Goal: Task Accomplishment & Management: Complete application form

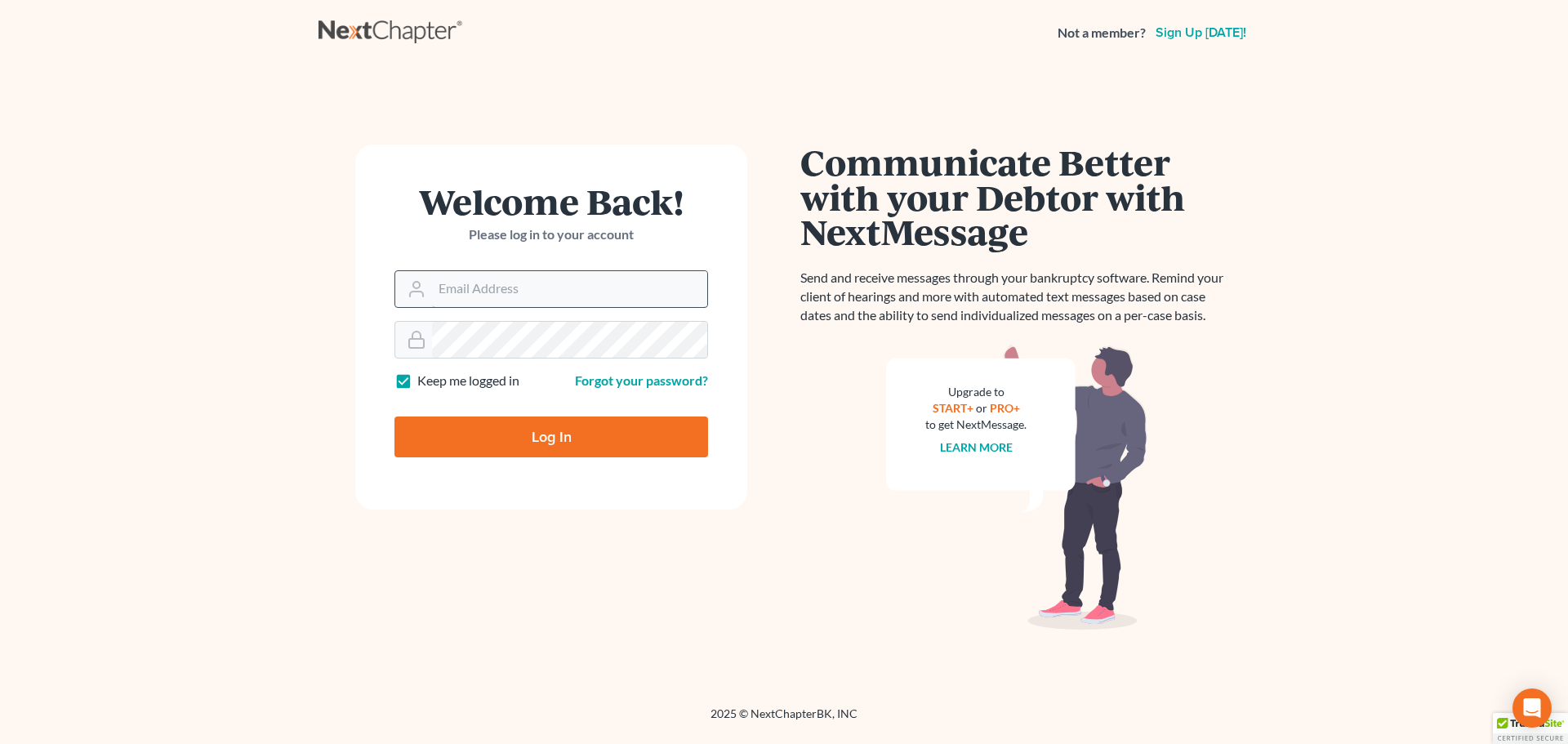
click at [609, 293] on input "Email Address" at bounding box center [570, 289] width 276 height 36
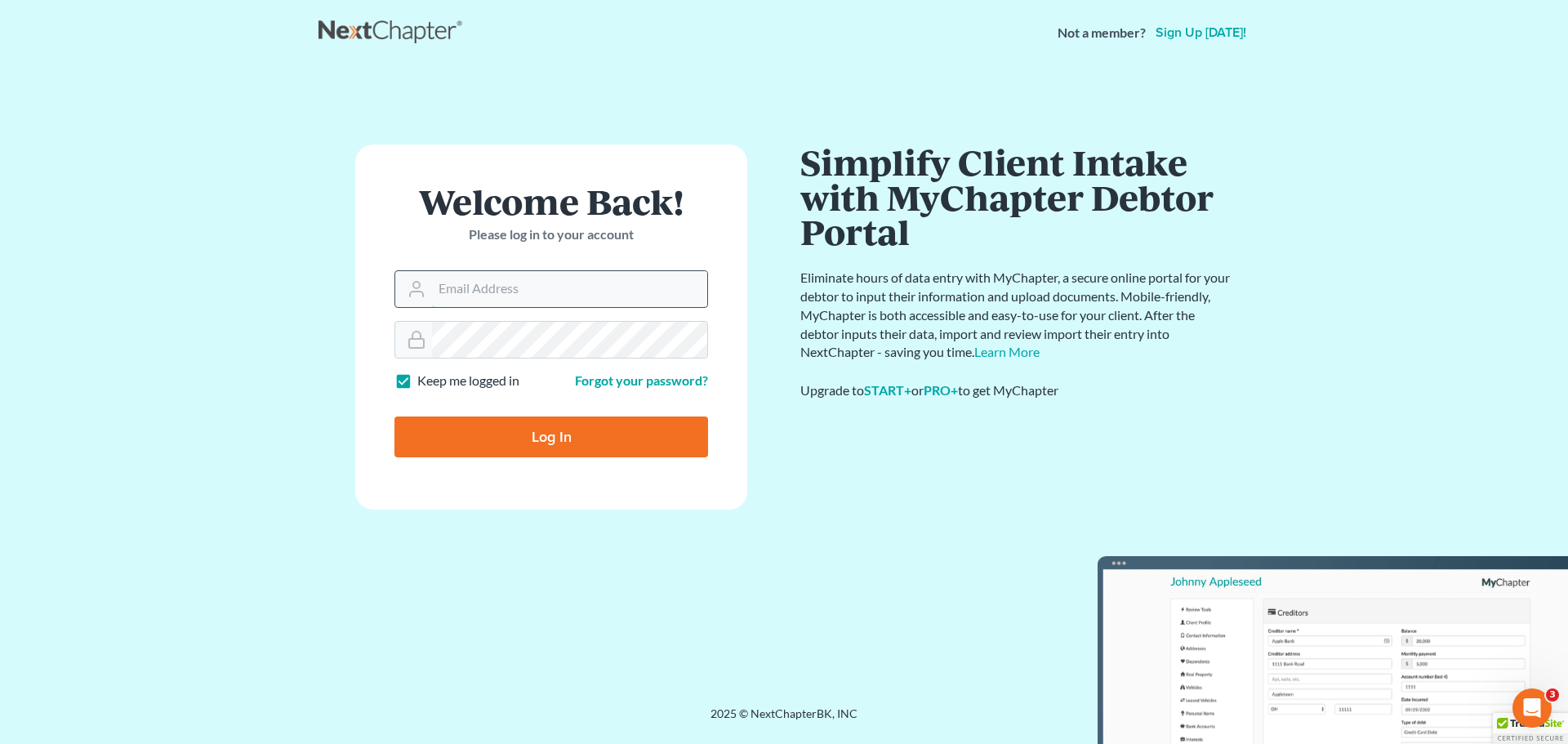
type input "[EMAIL_ADDRESS][DOMAIN_NAME]"
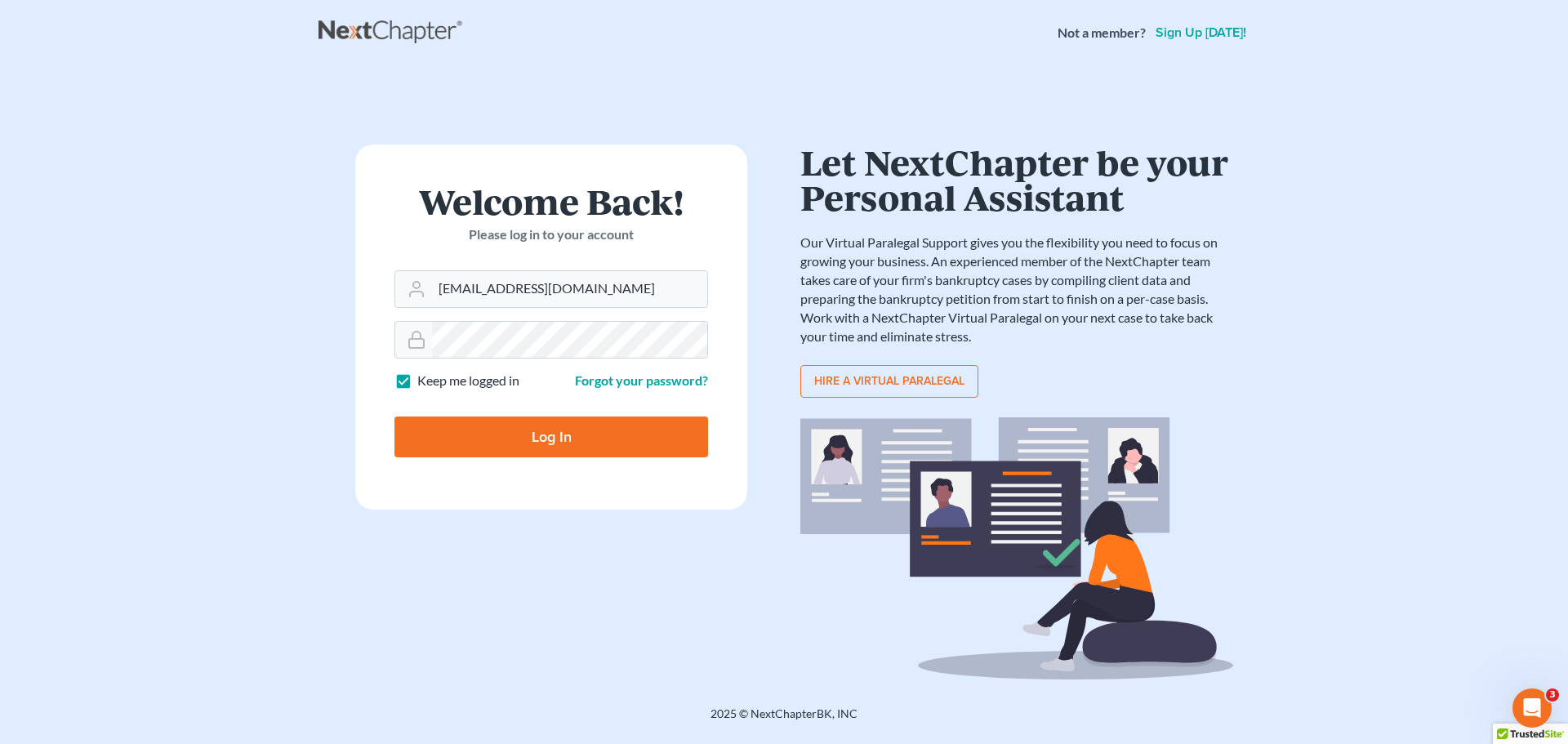
click at [418, 383] on label "Keep me logged in" at bounding box center [468, 381] width 102 height 19
click at [423, 382] on input "Keep me logged in" at bounding box center [428, 377] width 11 height 11
checkbox input "false"
click at [412, 429] on input "Log In" at bounding box center [551, 436] width 313 height 41
type input "Thinking..."
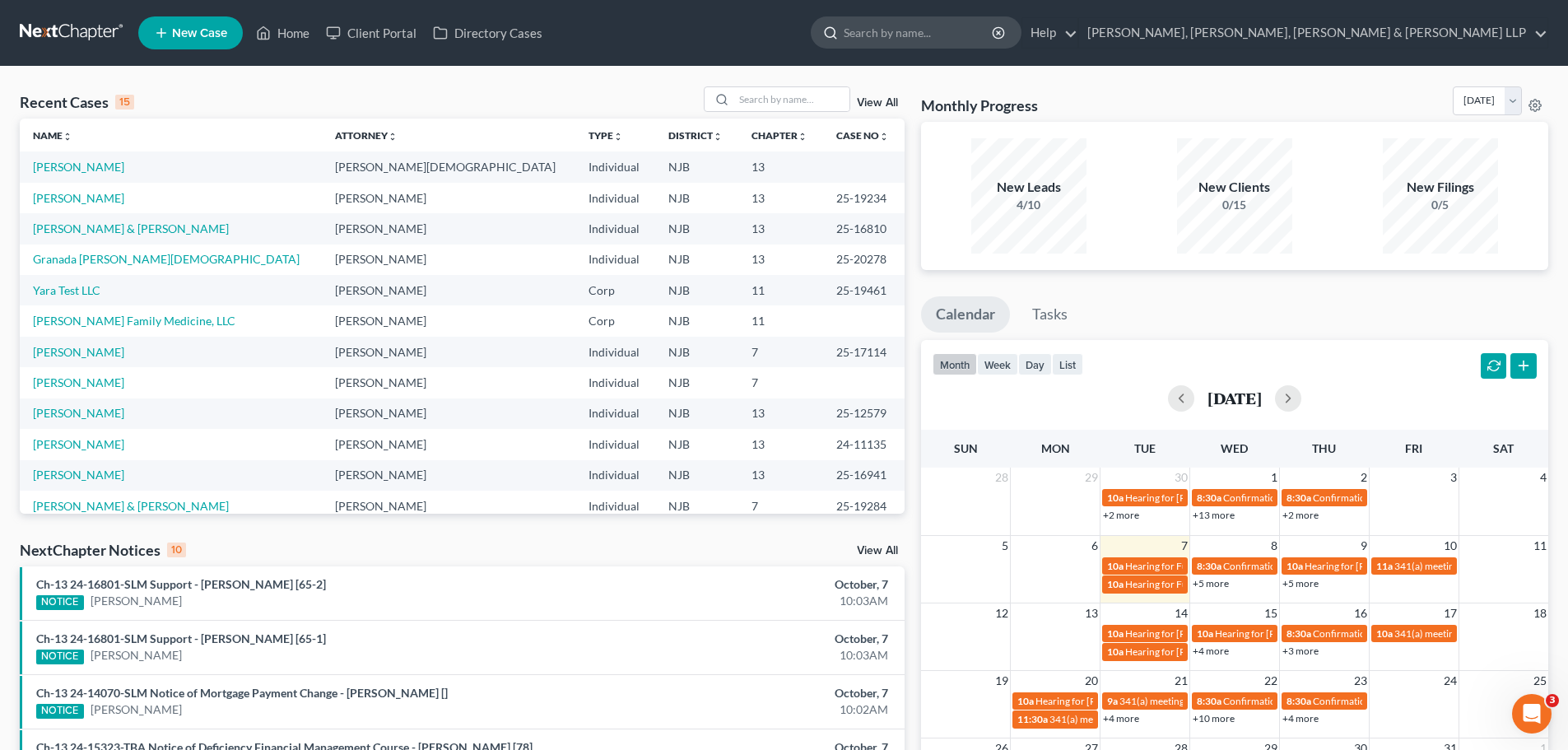
click at [994, 32] on input "search" at bounding box center [918, 32] width 151 height 30
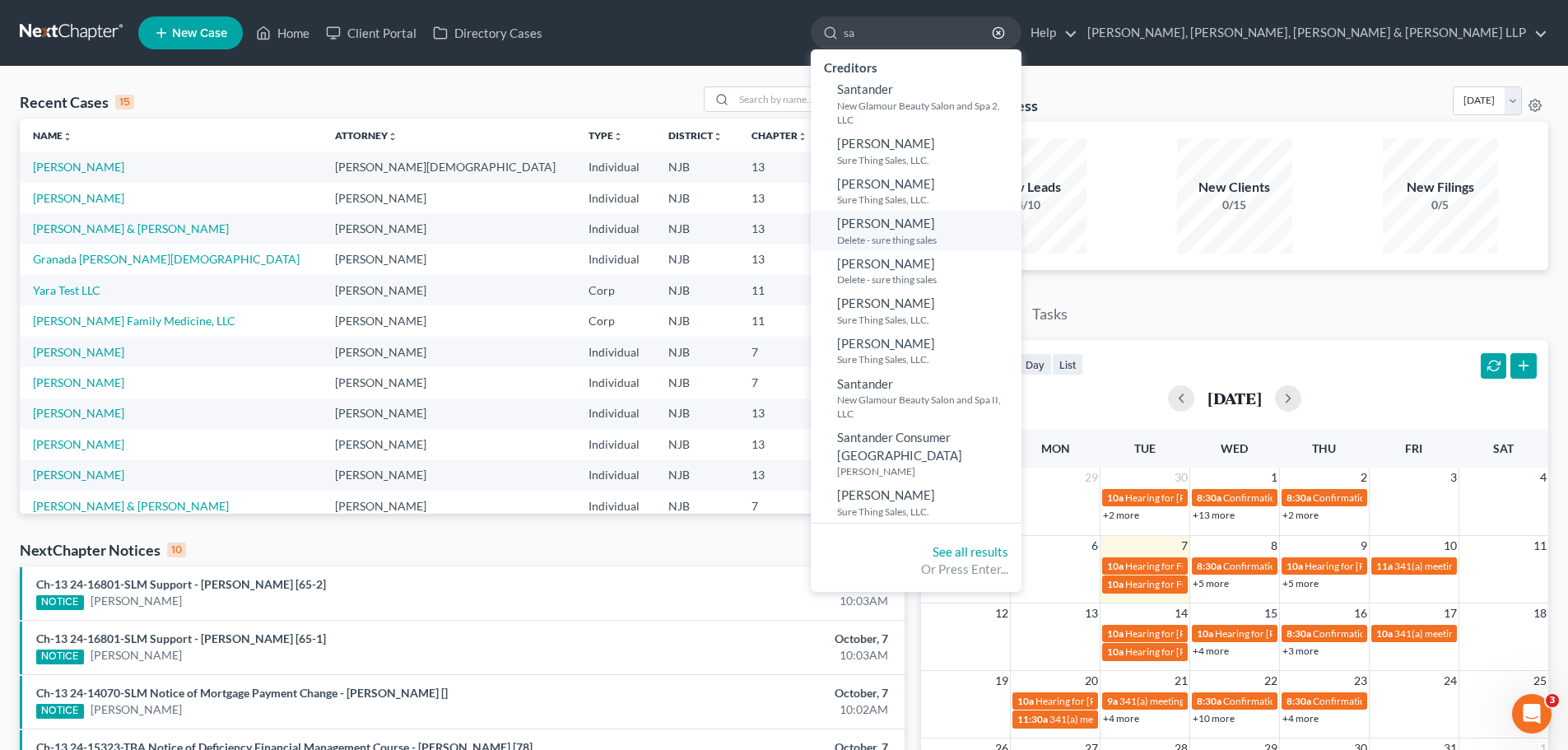
type input "s"
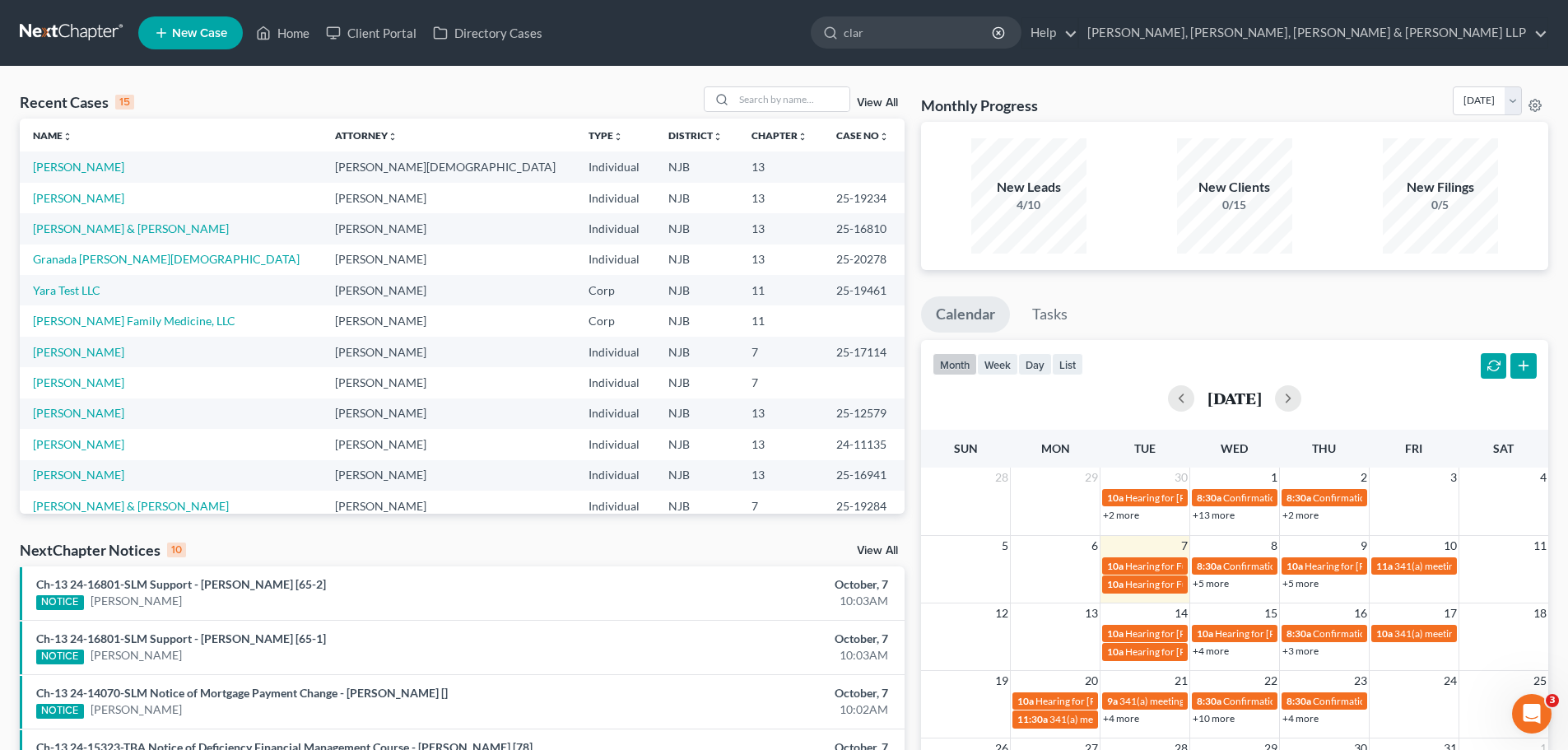
type input "[PERSON_NAME]"
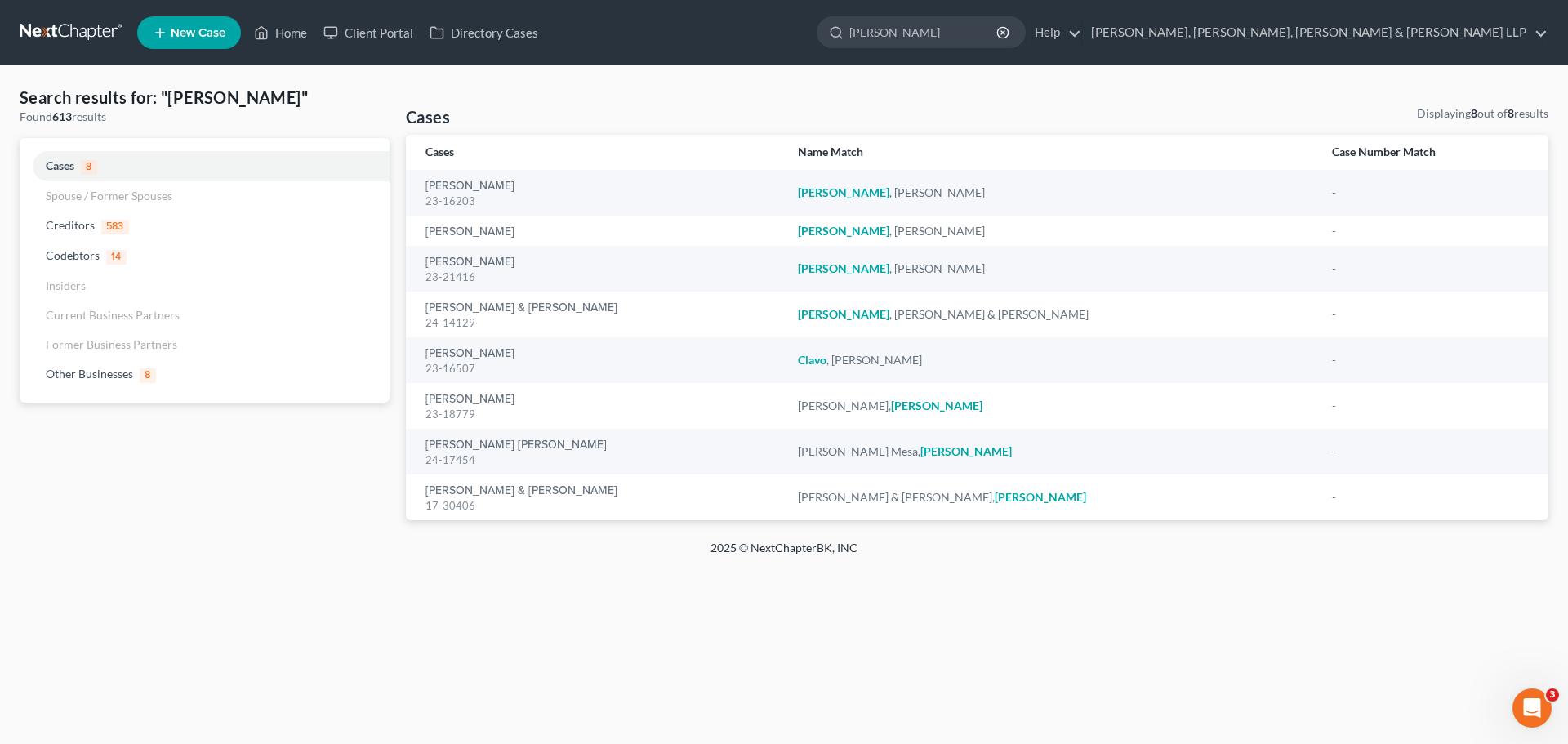
click at [81, 30] on link at bounding box center [71, 33] width 104 height 30
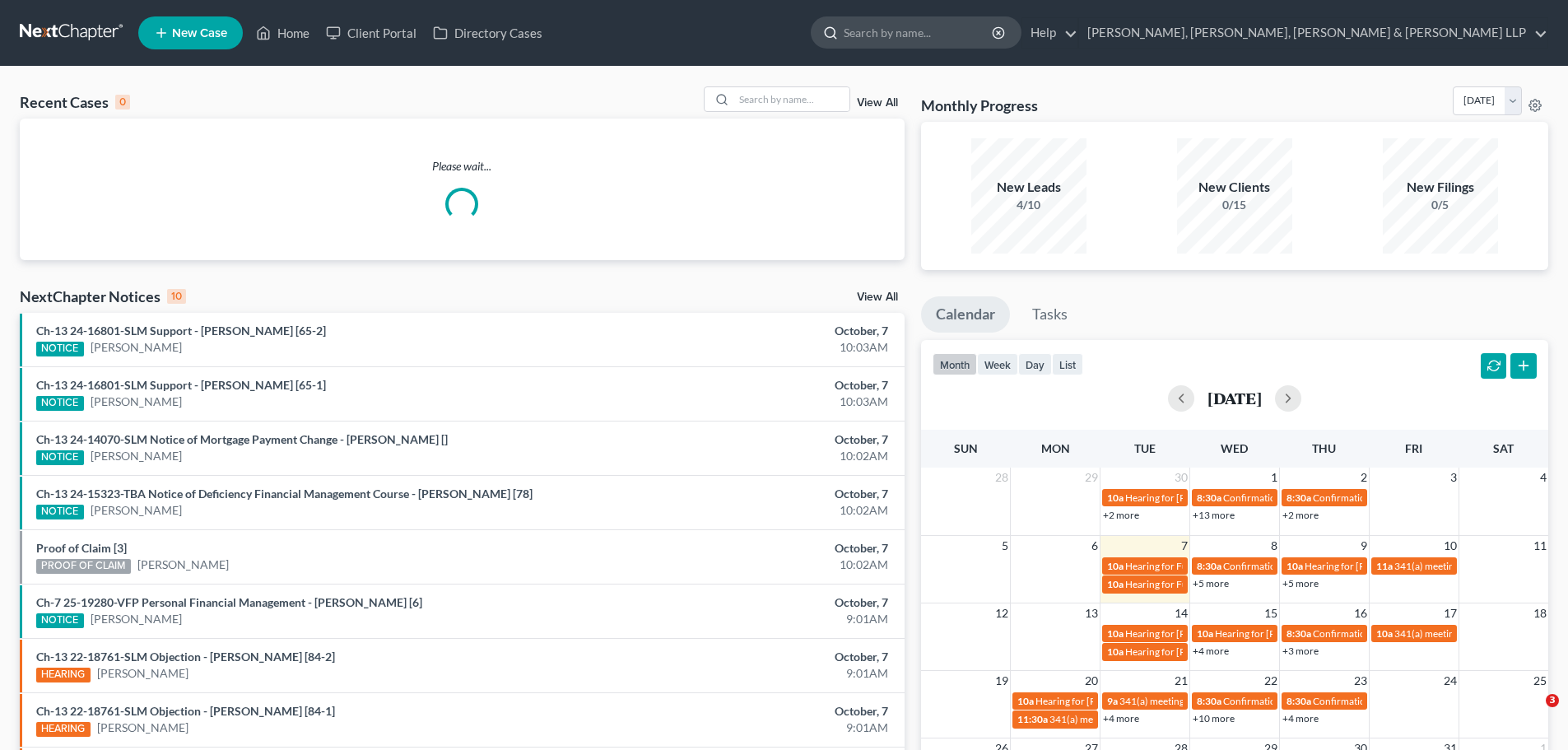
click at [994, 36] on input "search" at bounding box center [918, 32] width 151 height 30
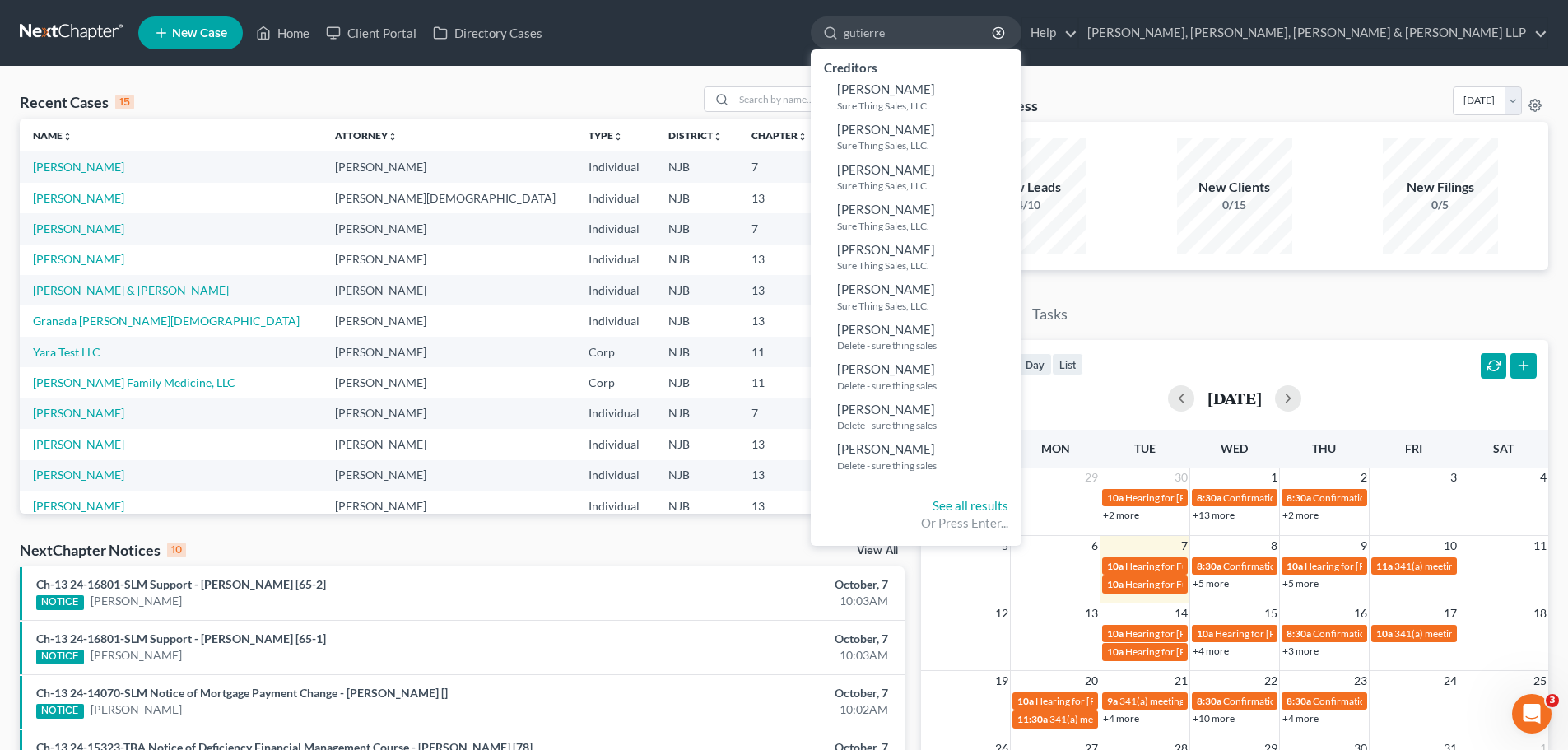
type input "gutierrez"
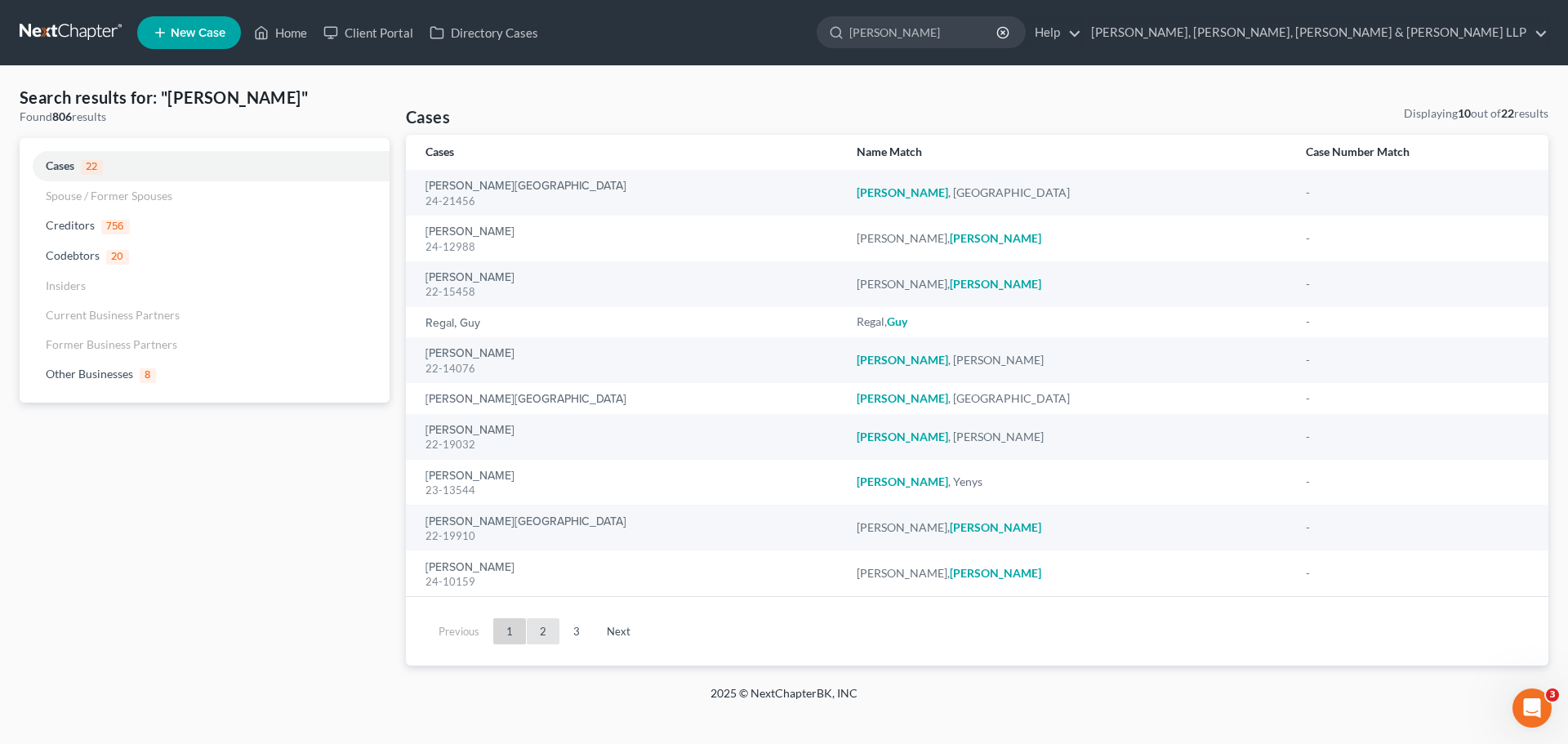
click at [548, 634] on link "2" at bounding box center [543, 631] width 33 height 26
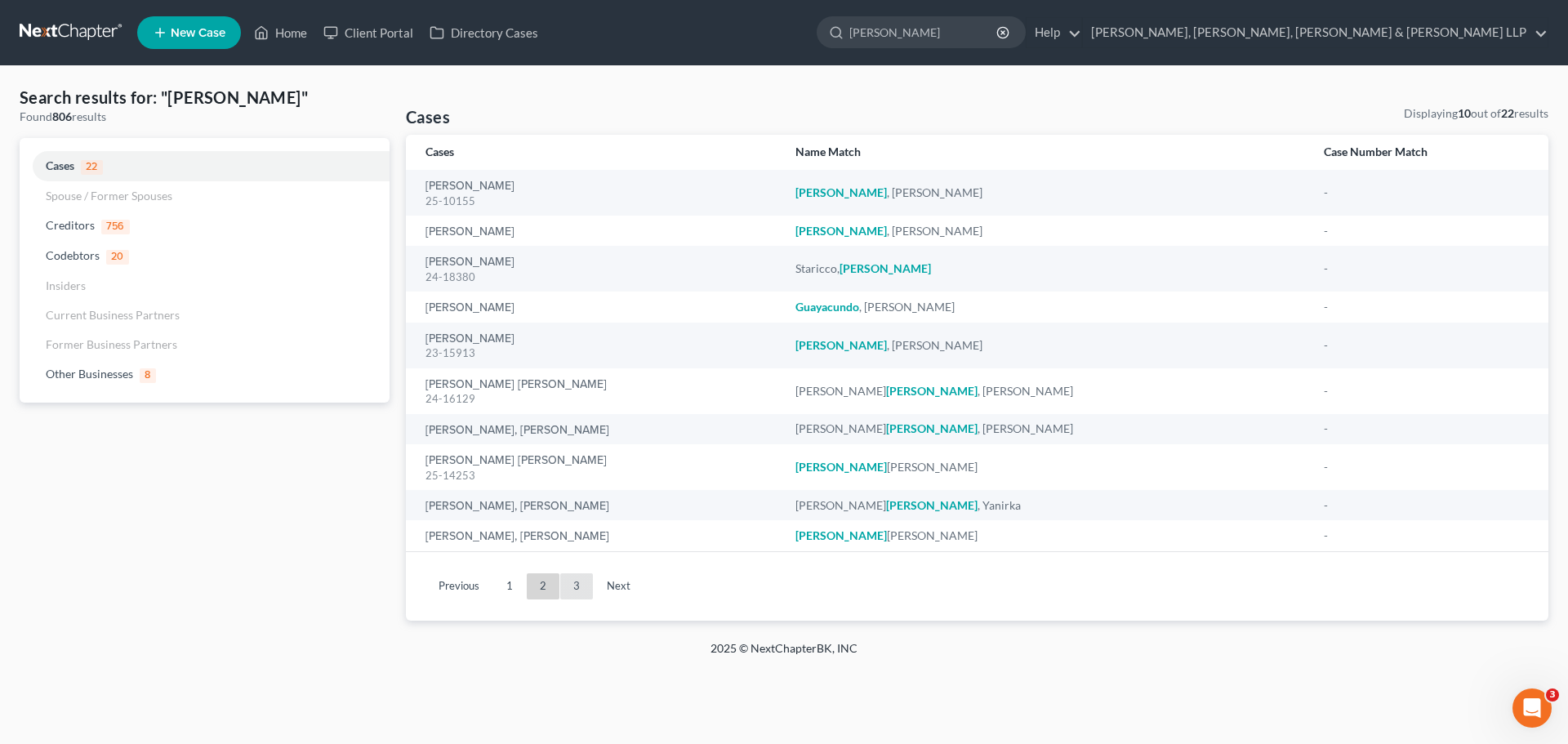
click at [572, 590] on link "3" at bounding box center [576, 586] width 33 height 26
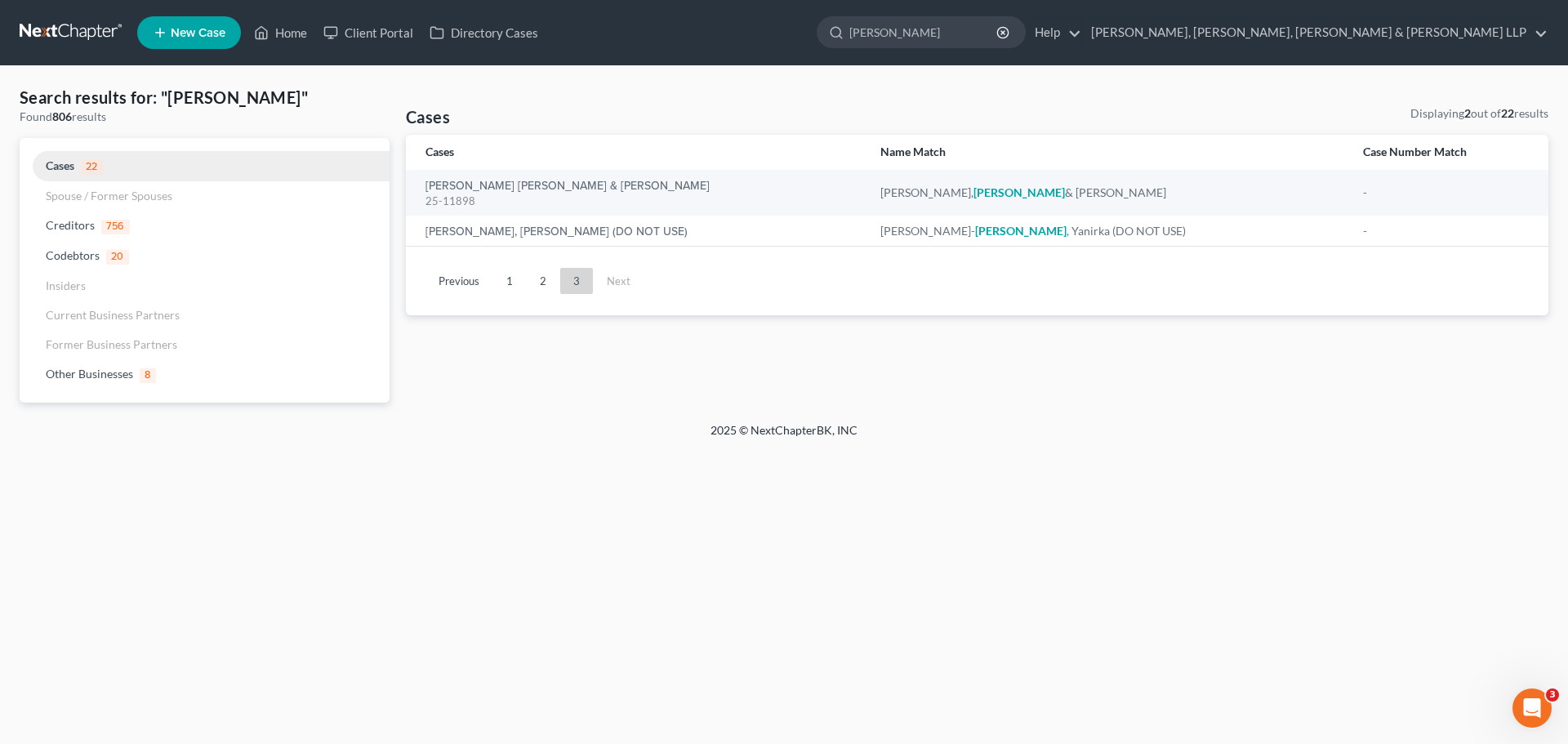
click at [71, 165] on span "Cases" at bounding box center [60, 166] width 29 height 14
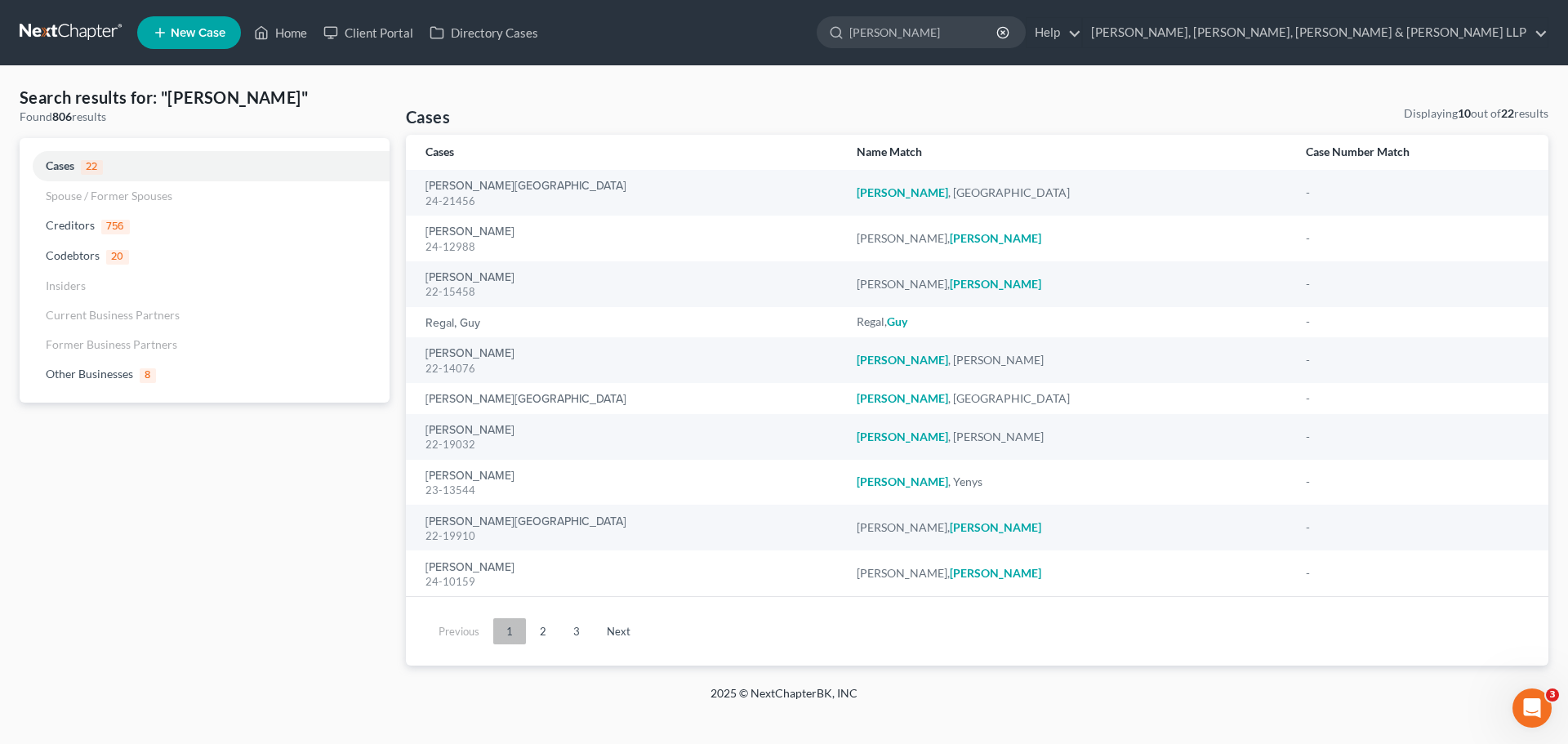
click at [514, 637] on link "1" at bounding box center [509, 631] width 33 height 26
click at [999, 32] on input "gutierrez" at bounding box center [924, 32] width 150 height 30
drag, startPoint x: 1088, startPoint y: 33, endPoint x: 954, endPoint y: 40, distance: 134.2
click at [954, 40] on ul "New Case Home Client Portal Directory Cases gutierrez - No Result - Creditors A…" at bounding box center [842, 33] width 1411 height 43
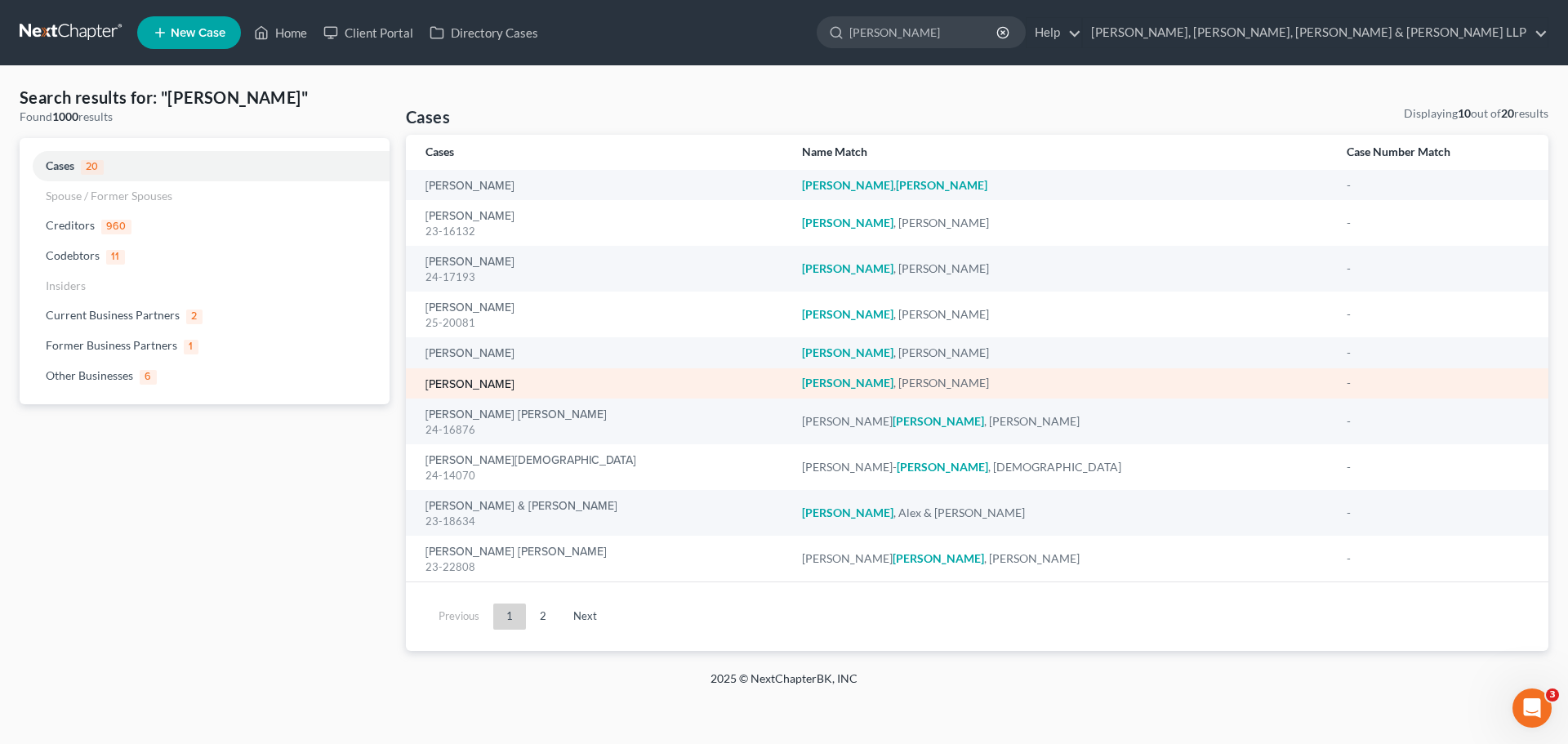
type input "perez"
click at [489, 383] on link "Perez, Edwin" at bounding box center [470, 385] width 89 height 12
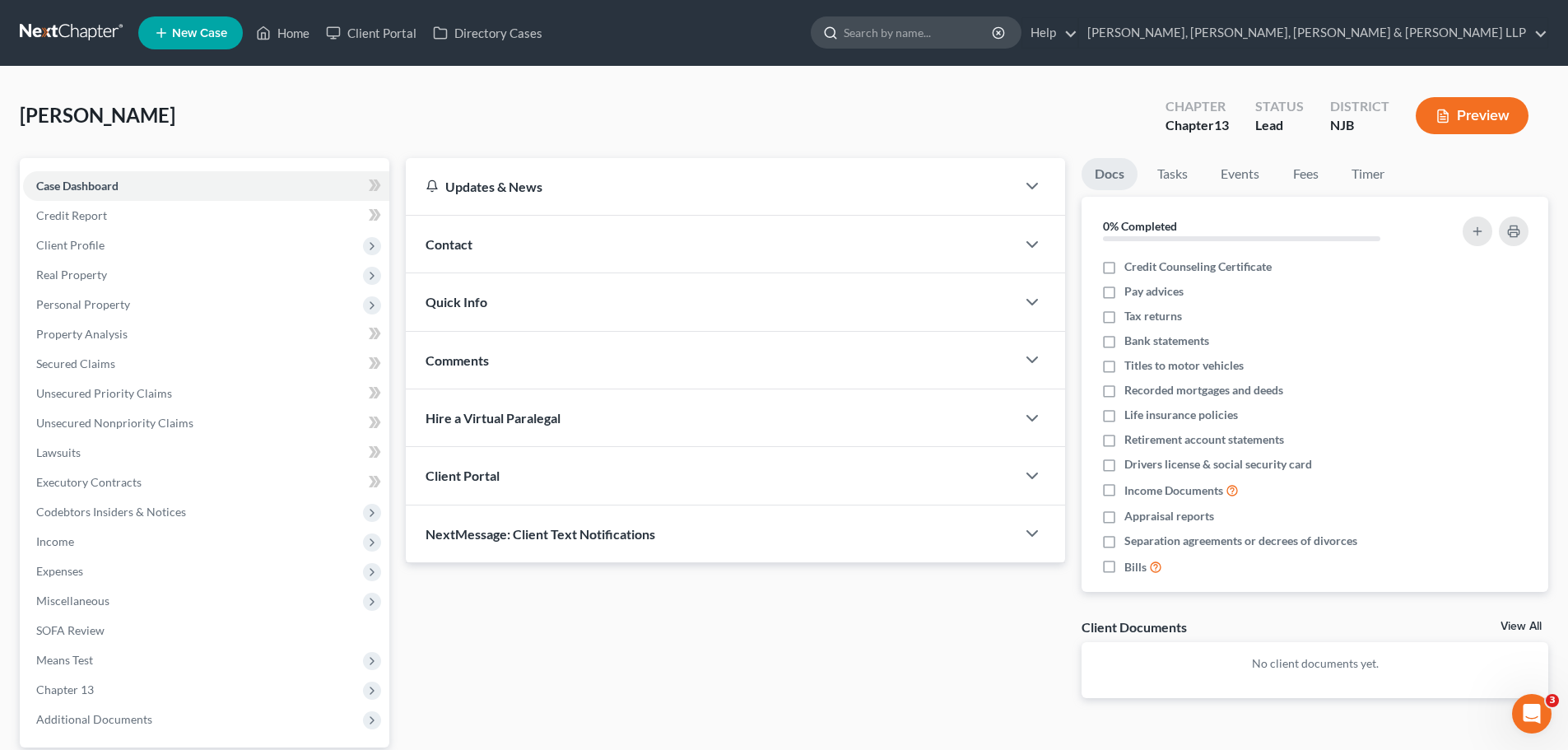
click at [994, 37] on input "search" at bounding box center [918, 32] width 151 height 30
type input "perez"
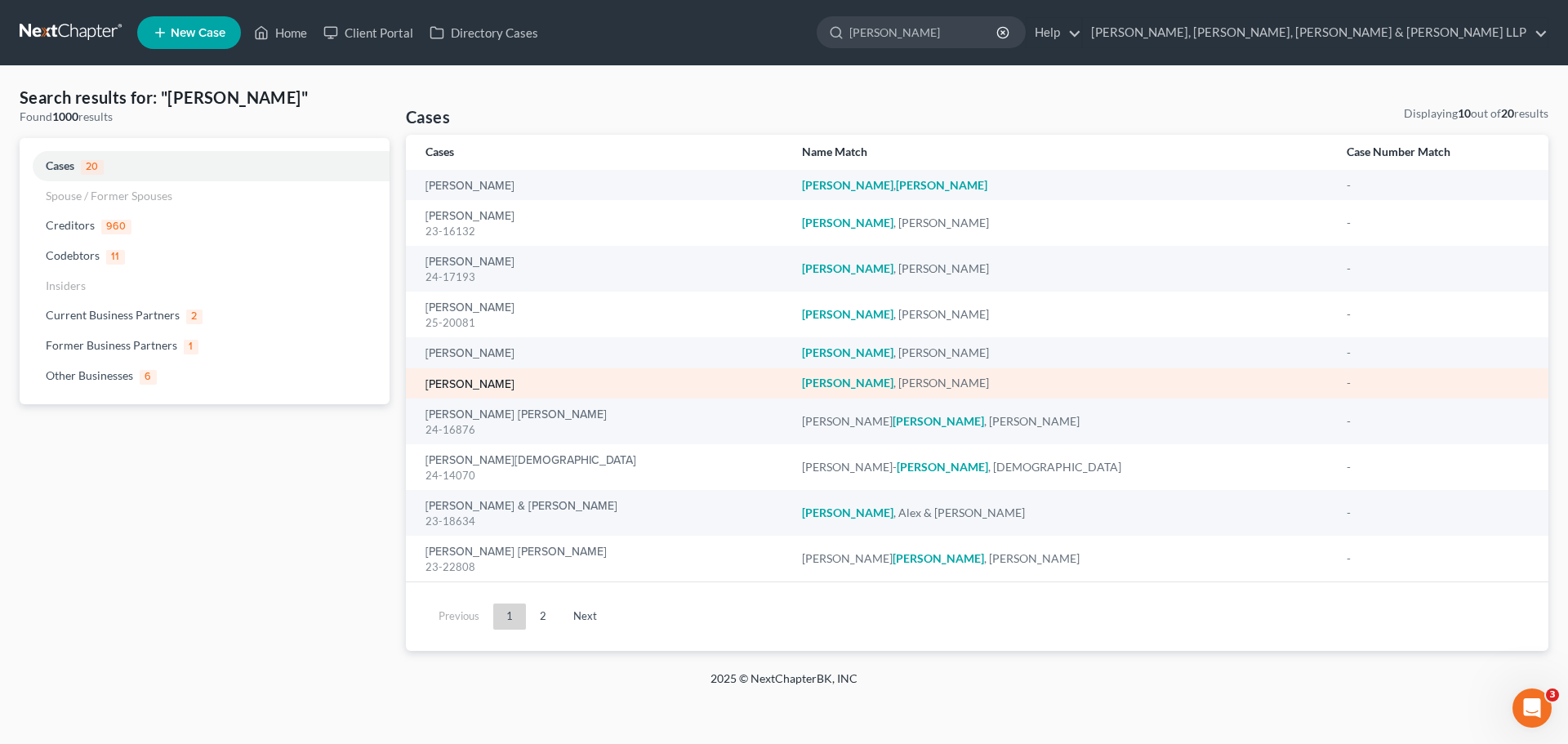
click at [466, 380] on link "Perez, Edwin" at bounding box center [470, 385] width 89 height 12
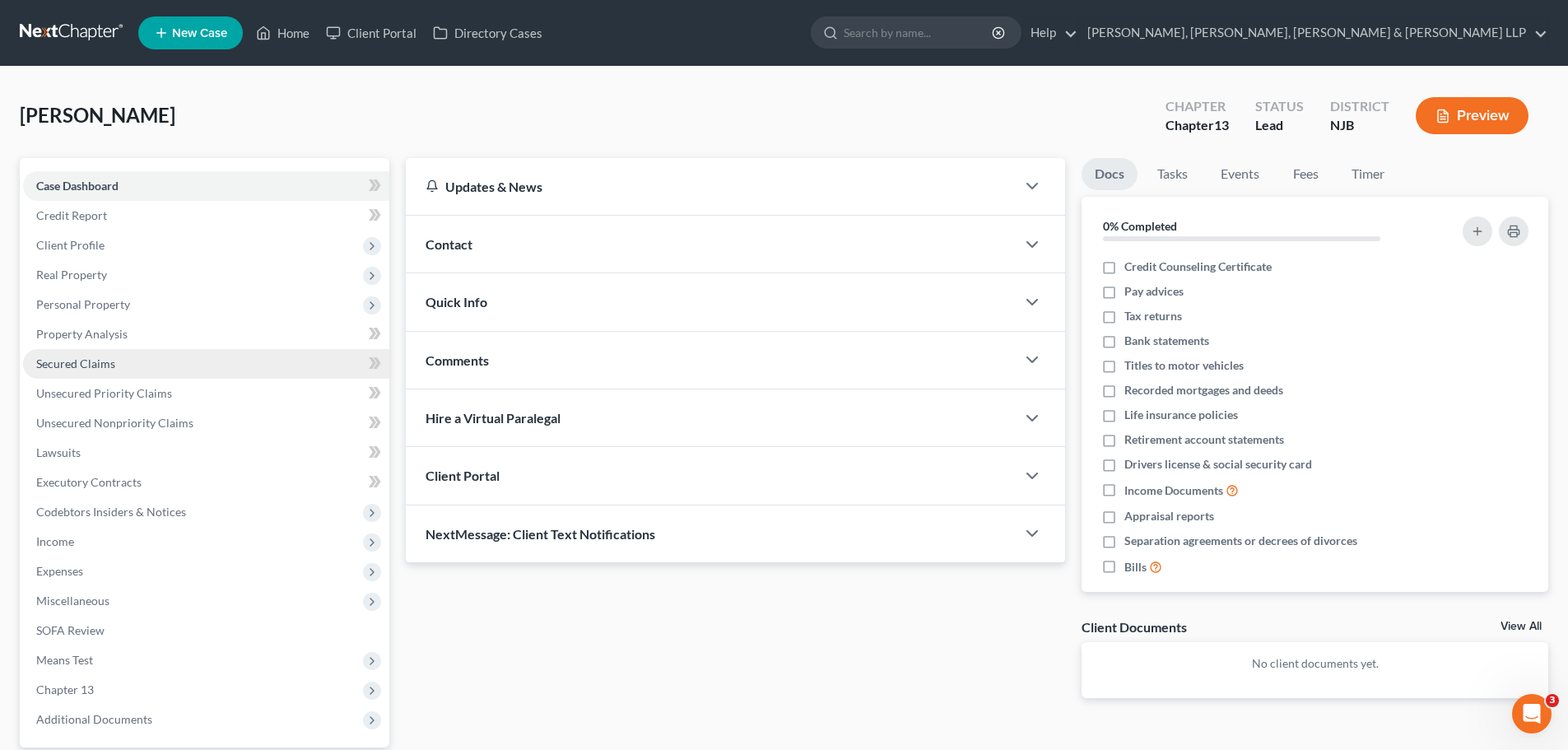
scroll to position [112, 0]
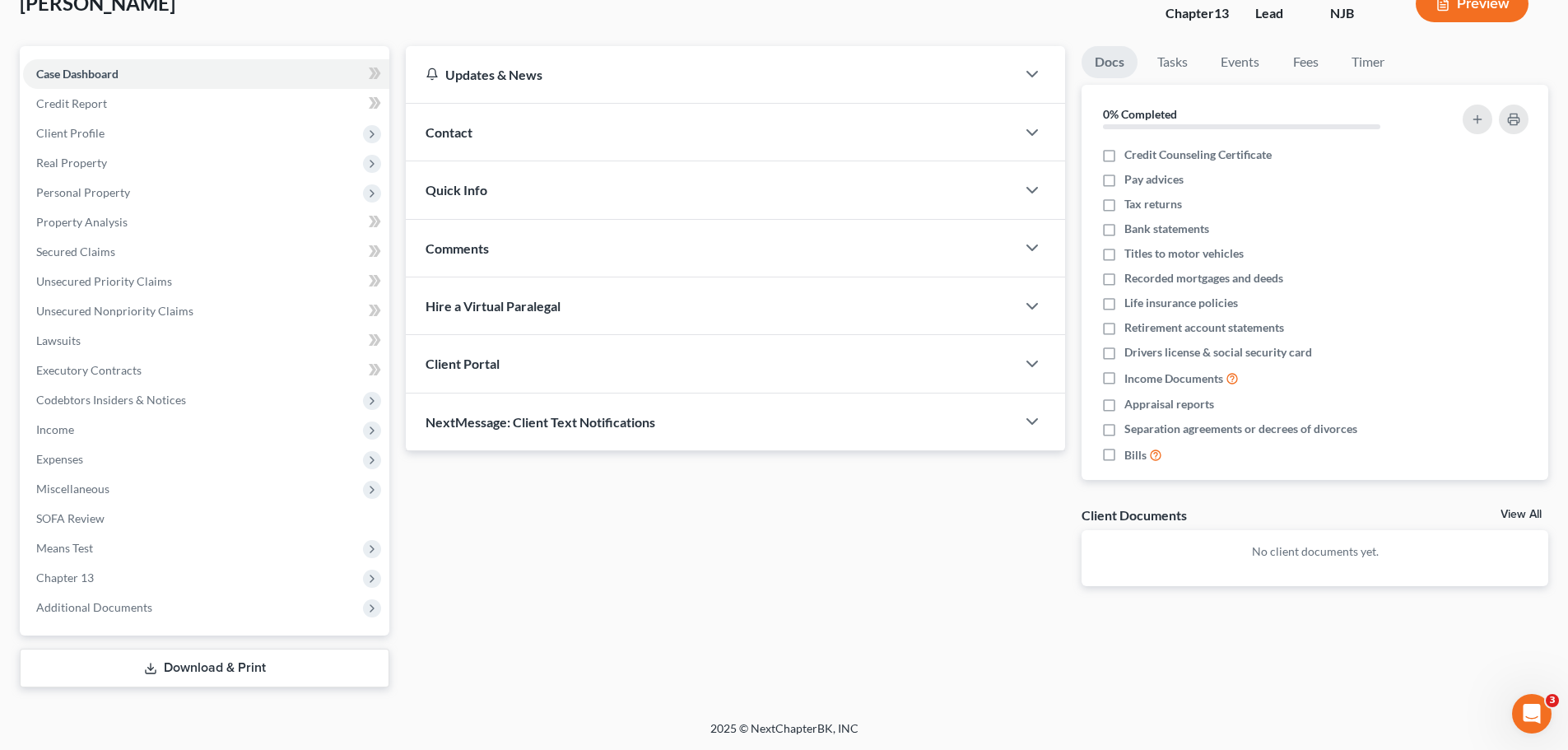
drag, startPoint x: 170, startPoint y: 675, endPoint x: 297, endPoint y: 665, distance: 127.4
click at [170, 675] on link "Download & Print" at bounding box center [205, 668] width 370 height 39
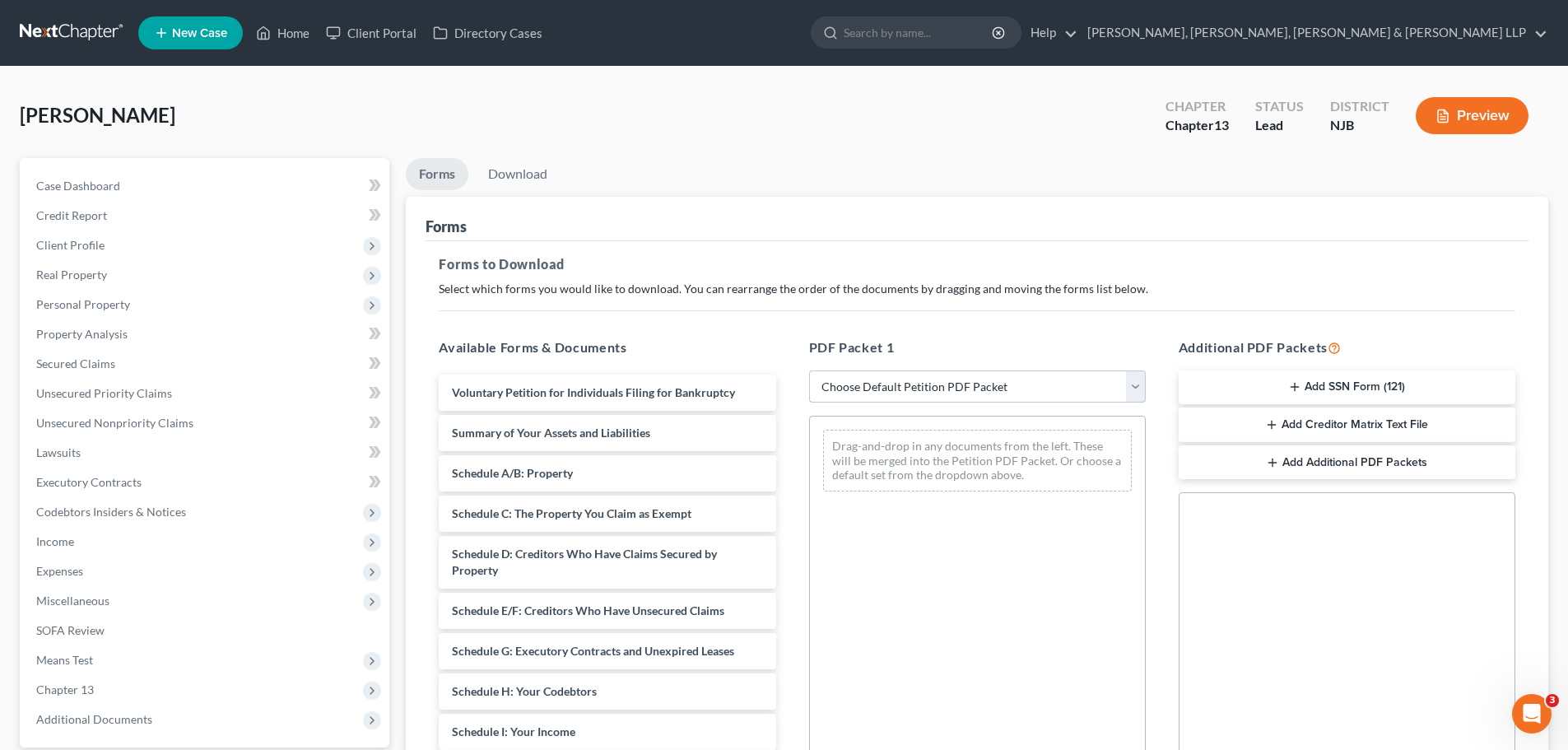
click at [1131, 390] on select "Choose Default Petition PDF Packet Complete Bankruptcy Petition (all forms and …" at bounding box center [977, 387] width 337 height 33
select select "0"
click at [814, 371] on select "Choose Default Petition PDF Packet Complete Bankruptcy Petition (all forms and …" at bounding box center [977, 387] width 337 height 33
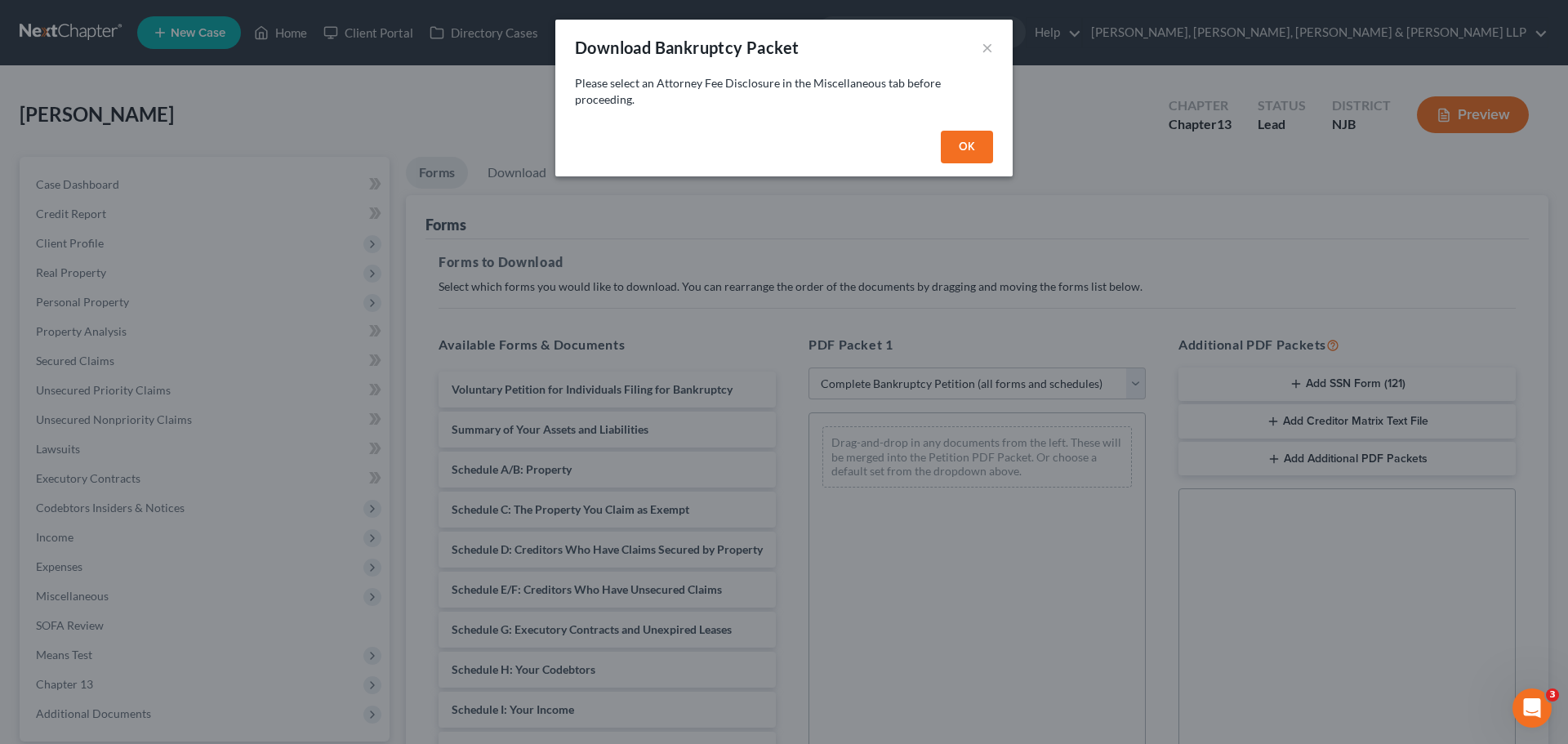
click at [967, 154] on button "OK" at bounding box center [967, 147] width 53 height 33
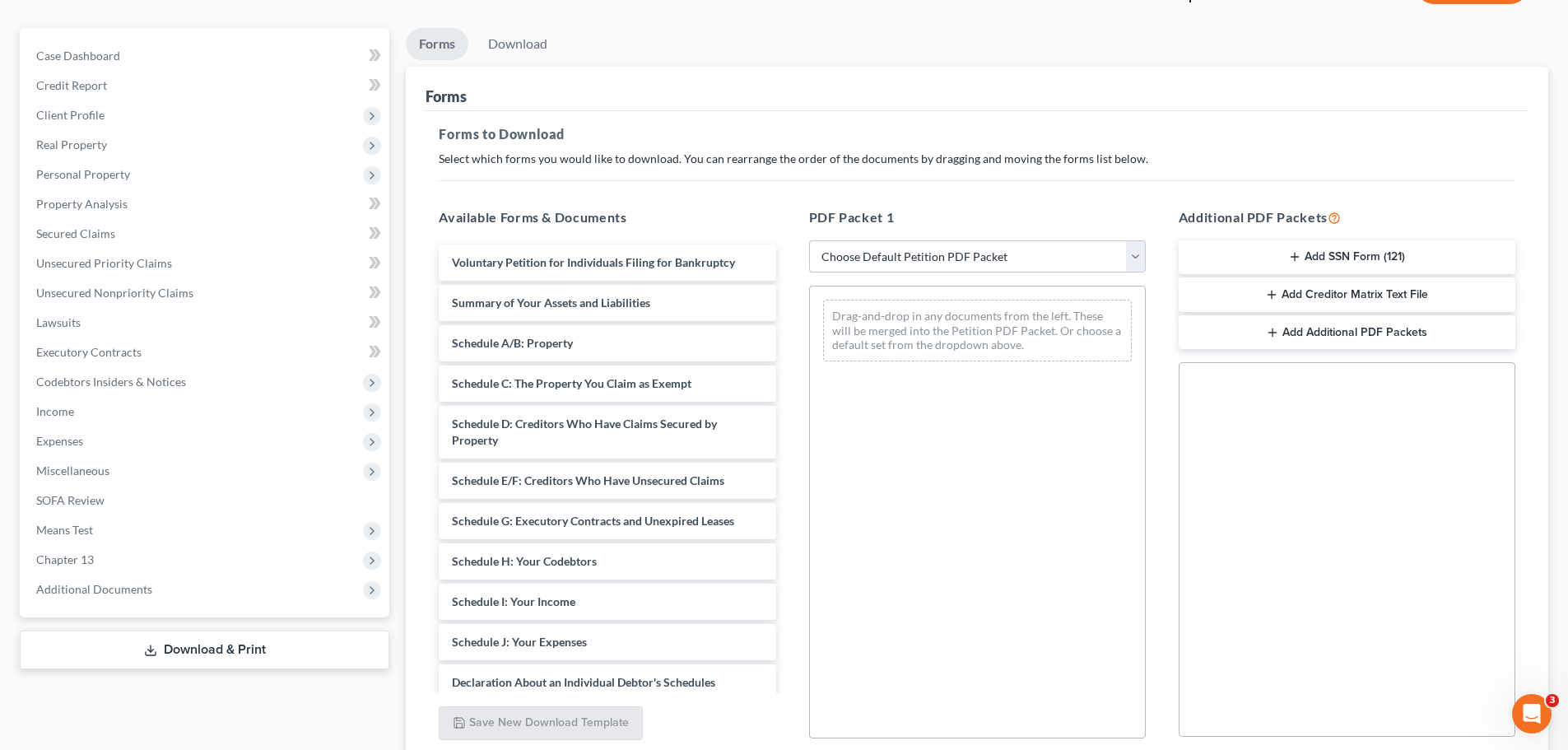
scroll to position [82, 0]
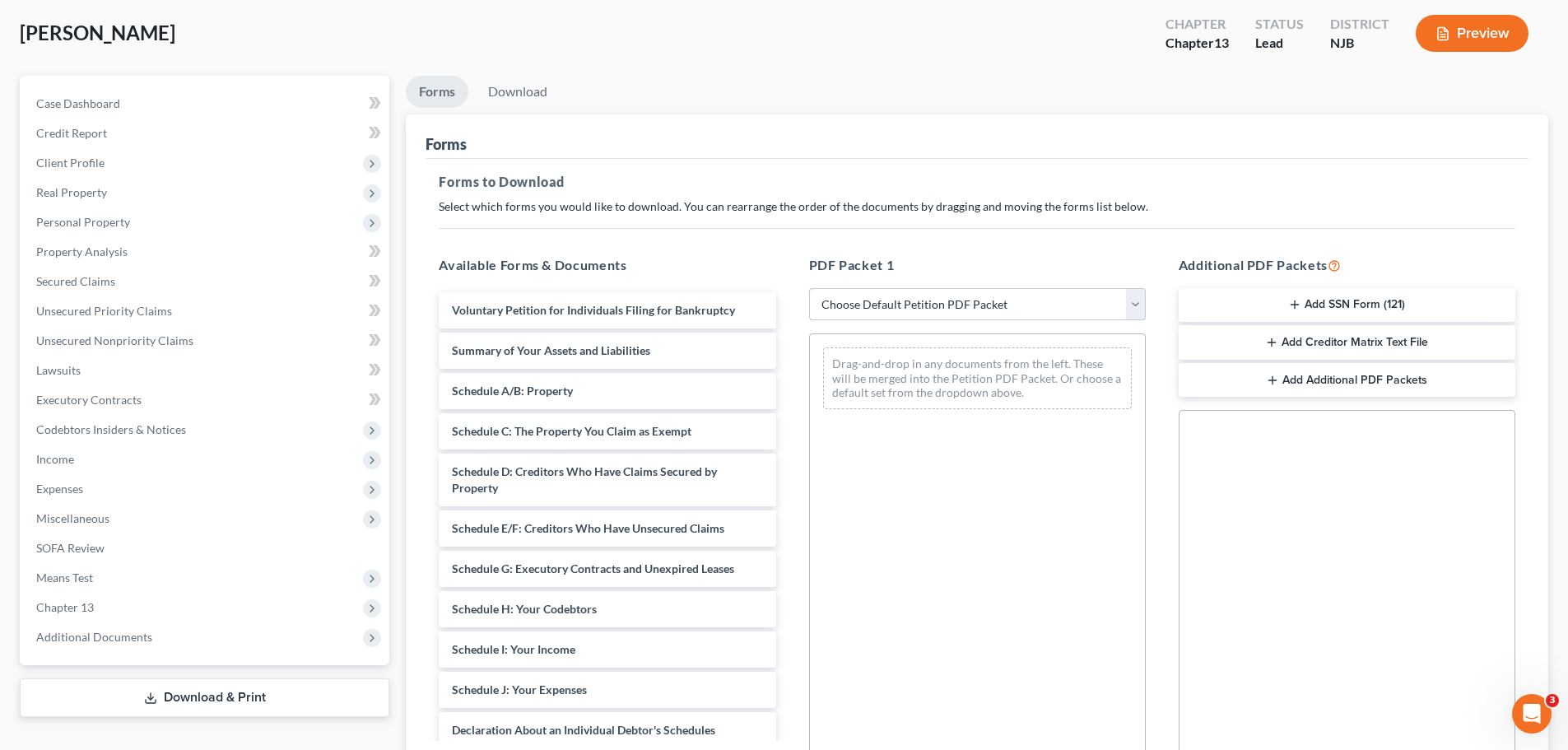
click at [1133, 305] on select "Choose Default Petition PDF Packet Complete Bankruptcy Petition (all forms and …" at bounding box center [977, 304] width 337 height 33
select select "0"
click at [814, 288] on select "Choose Default Petition PDF Packet Complete Bankruptcy Petition (all forms and …" at bounding box center [977, 304] width 337 height 33
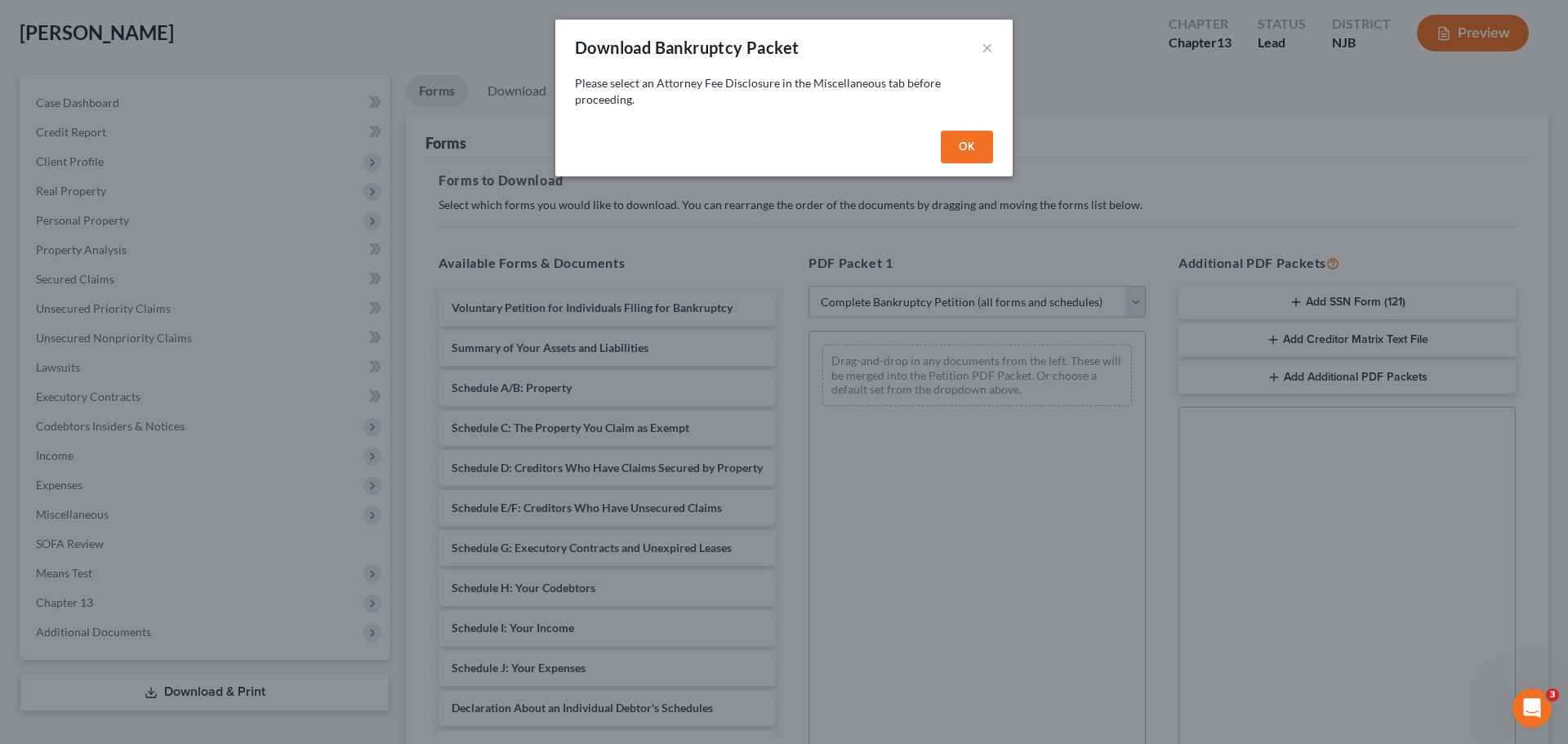
click at [956, 155] on button "OK" at bounding box center [967, 147] width 53 height 33
select select
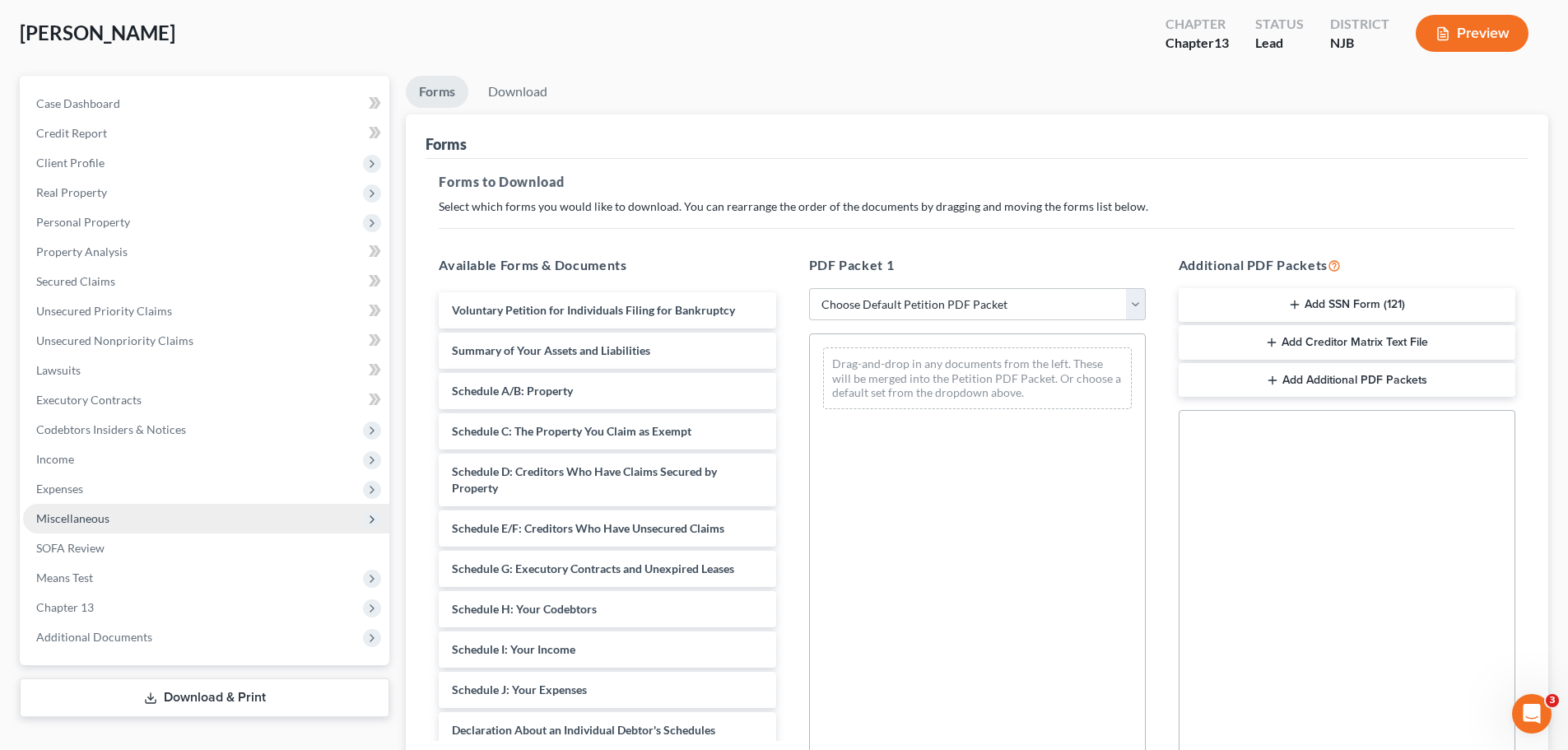
click at [108, 511] on span "Miscellaneous" at bounding box center [72, 518] width 73 height 14
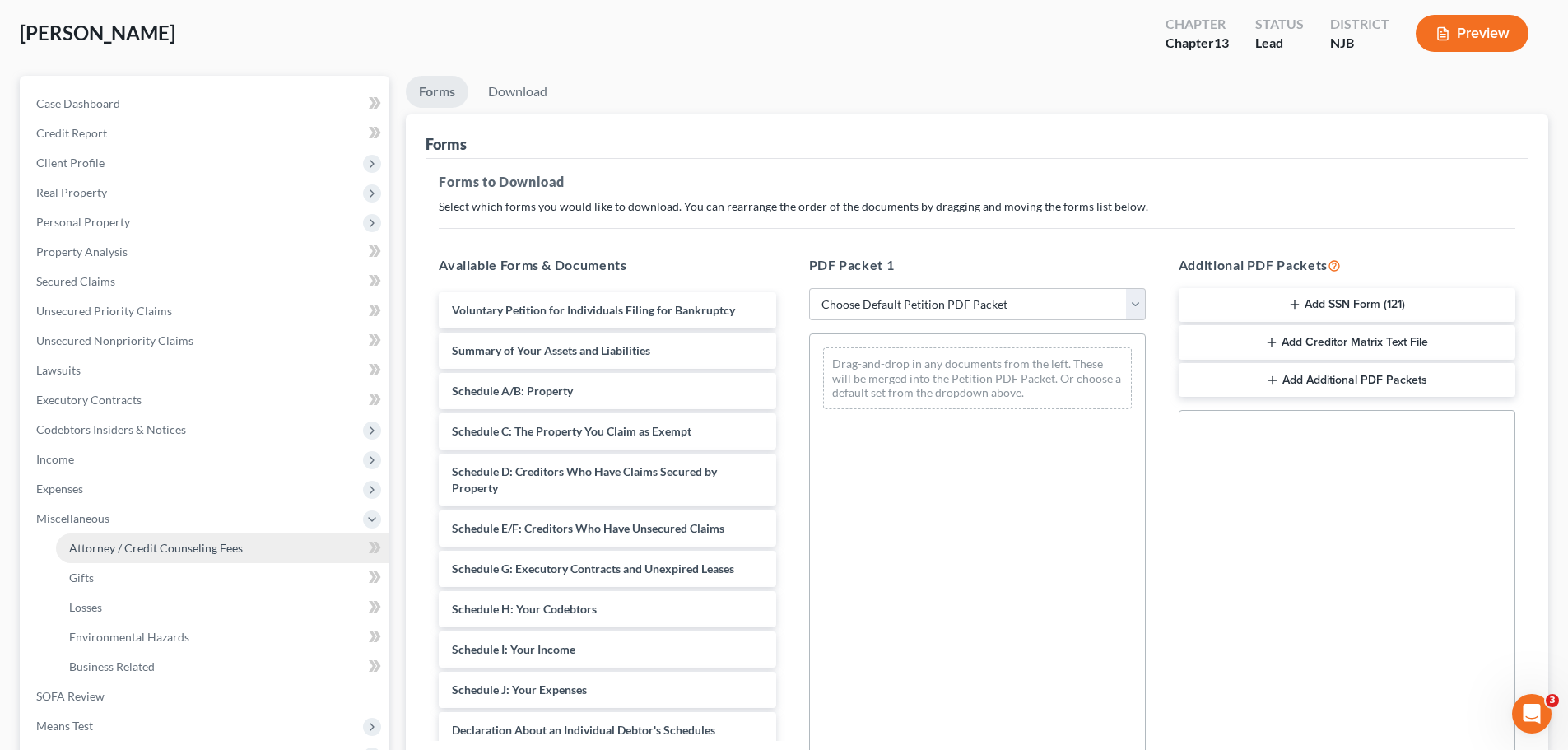
click at [117, 548] on span "Attorney / Credit Counseling Fees" at bounding box center [156, 548] width 174 height 14
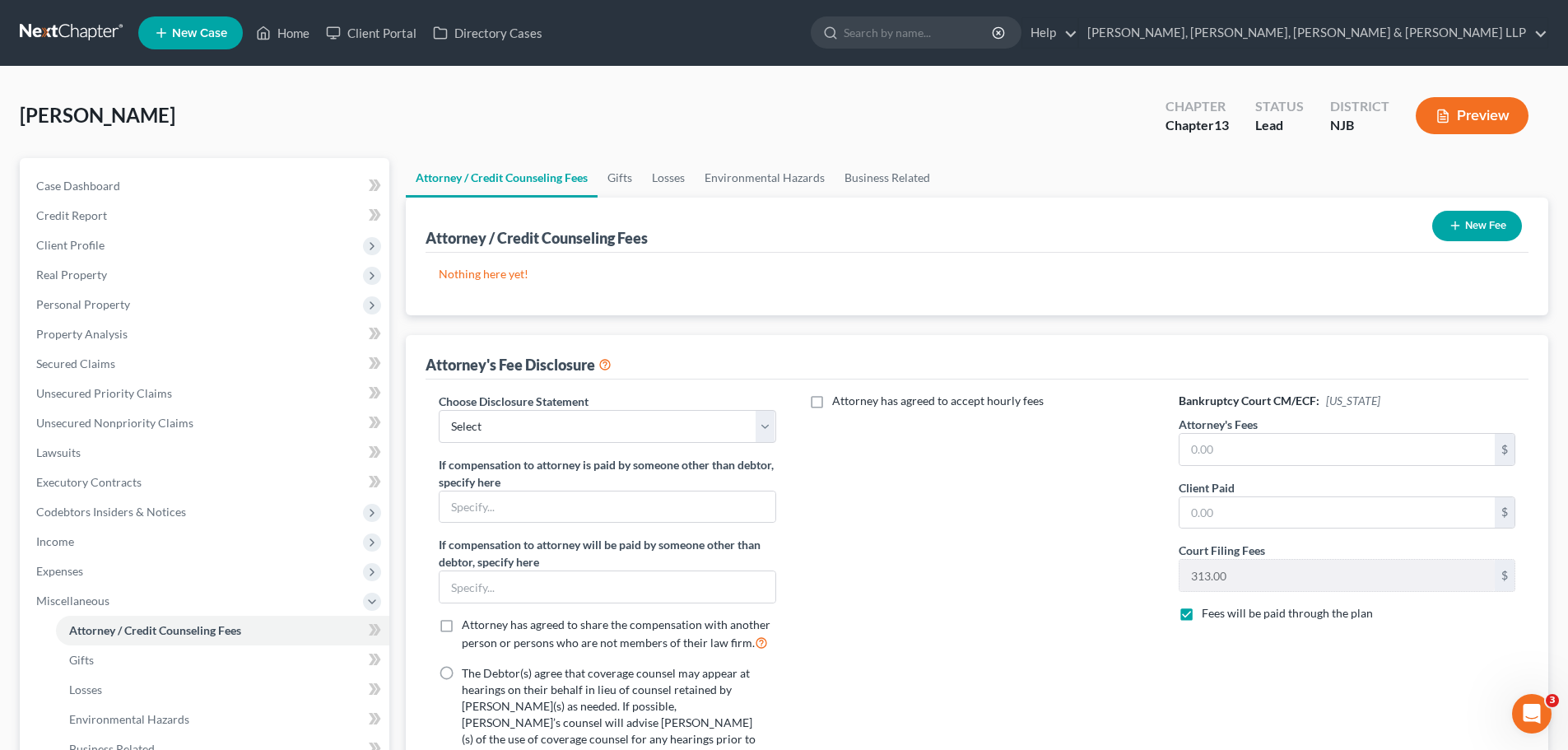
click at [832, 405] on label "Attorney has agreed to accept hourly fees" at bounding box center [938, 401] width 212 height 16
click at [838, 404] on input "Attorney has agreed to accept hourly fees" at bounding box center [843, 398] width 11 height 11
checkbox input "true"
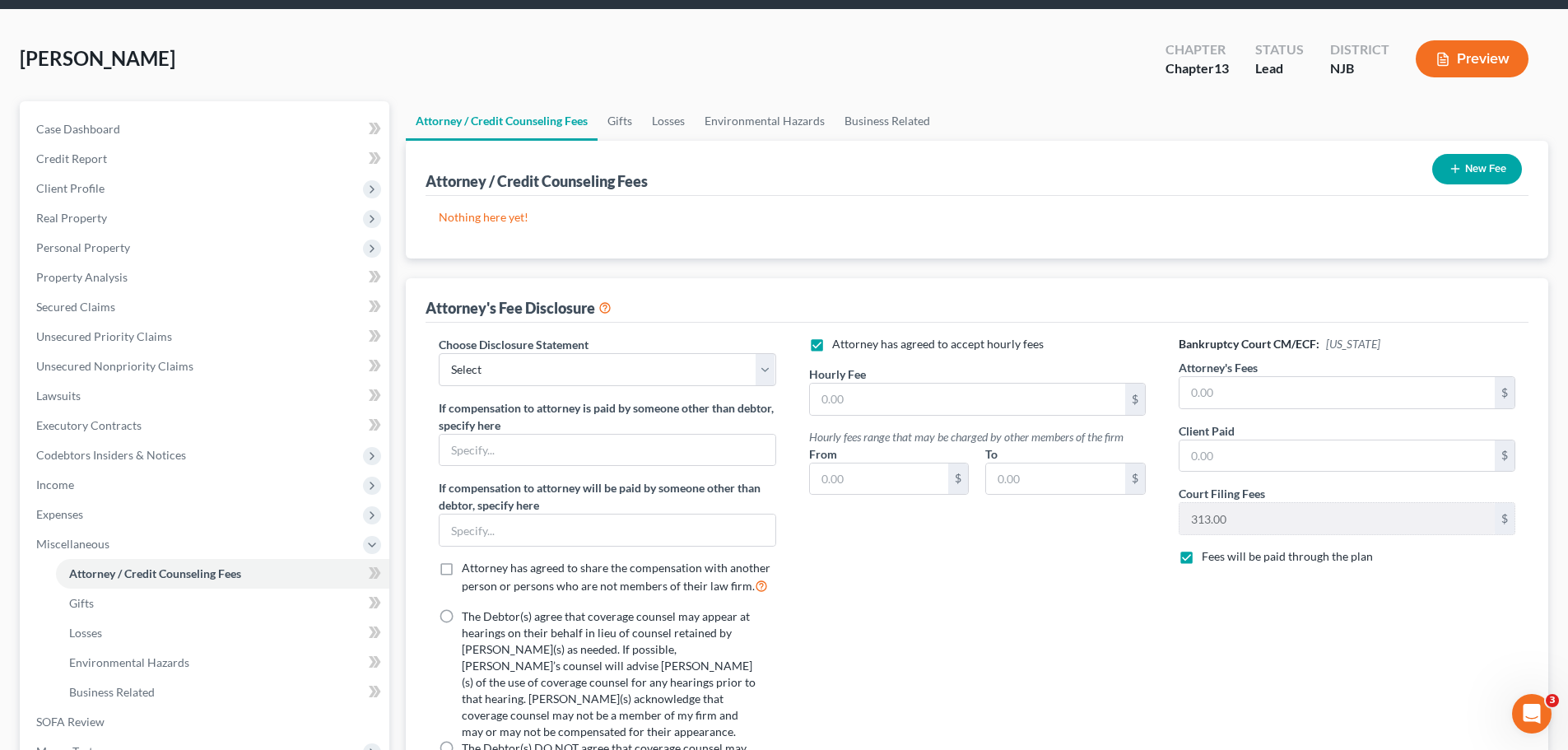
scroll to position [247, 0]
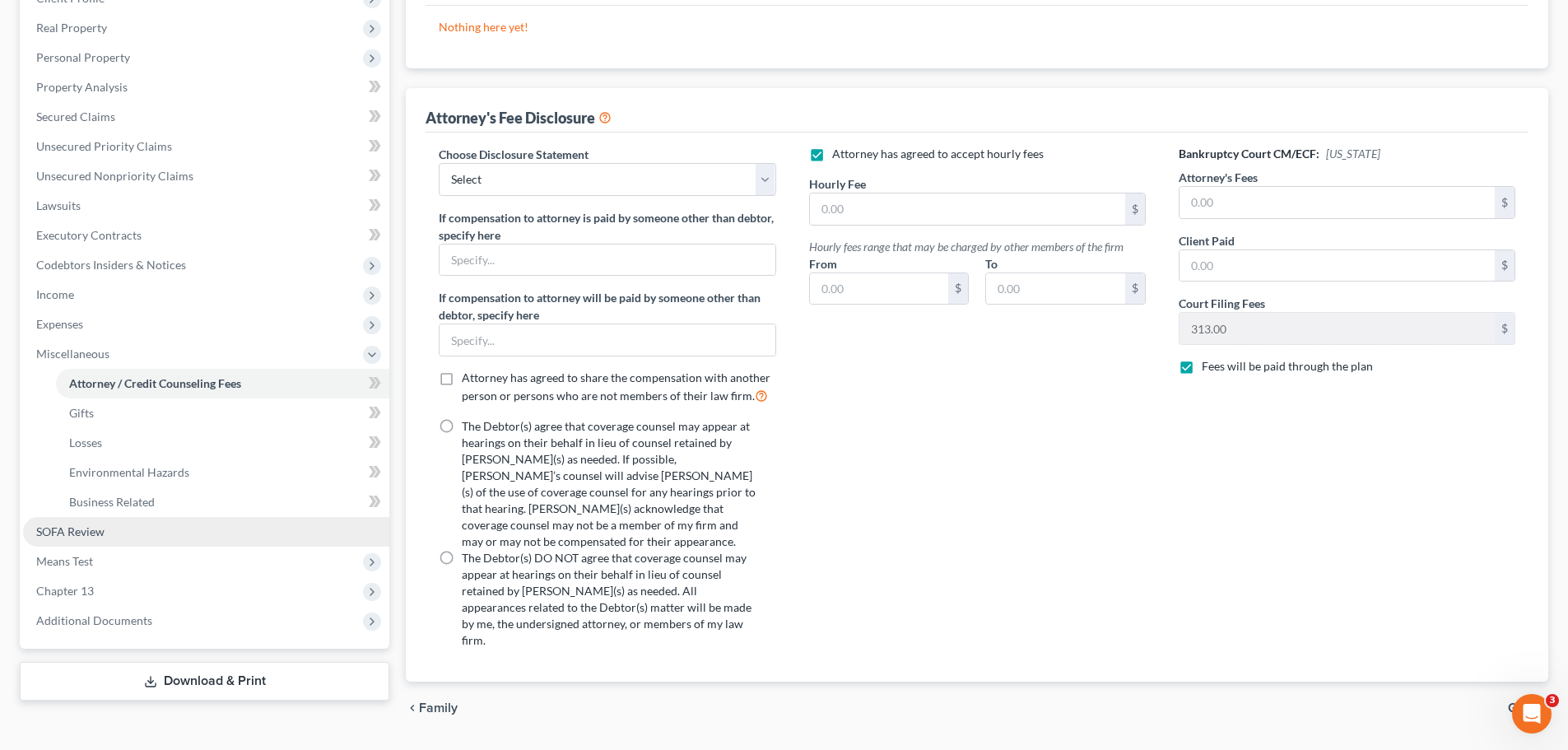
click at [149, 535] on link "SOFA Review" at bounding box center [206, 532] width 367 height 30
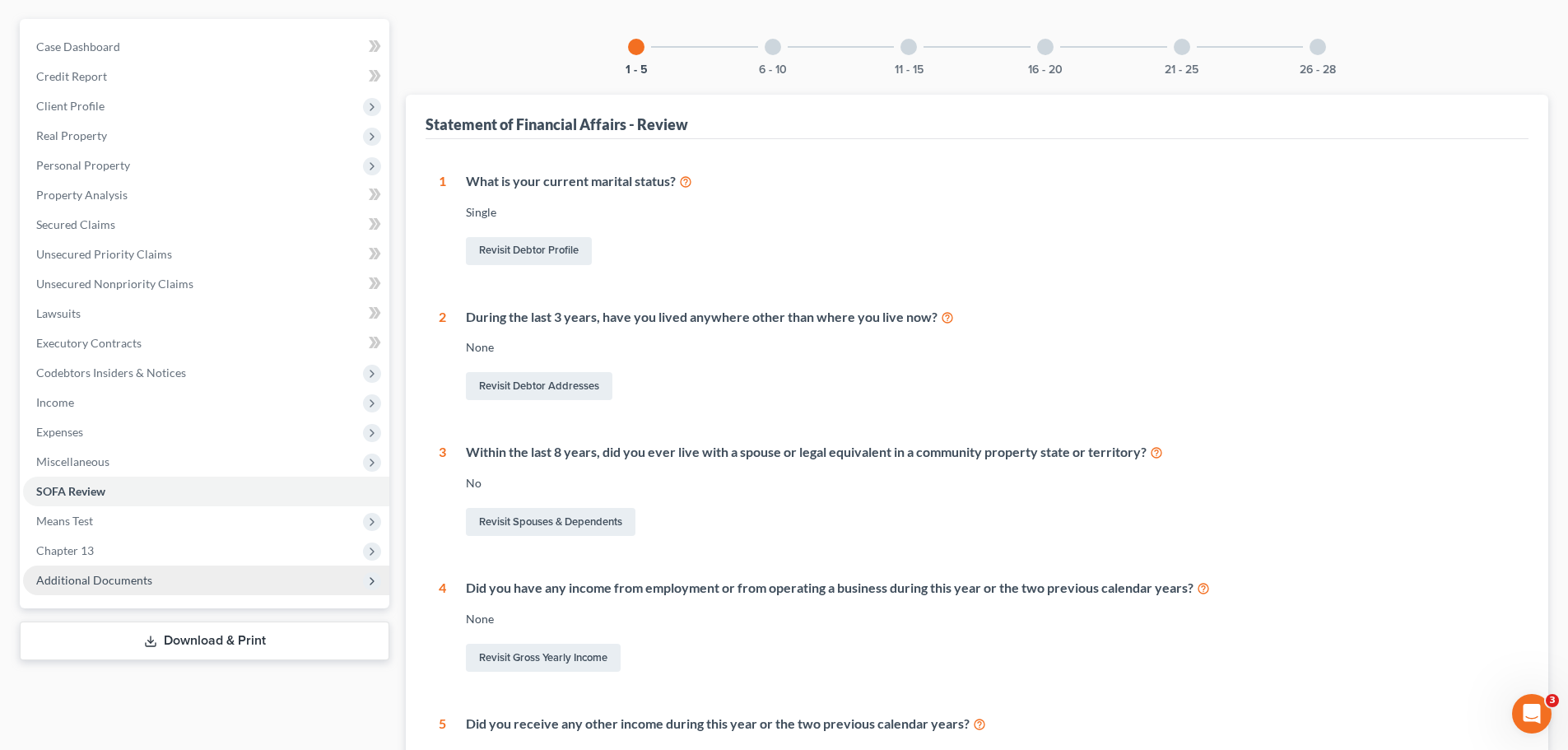
scroll to position [329, 0]
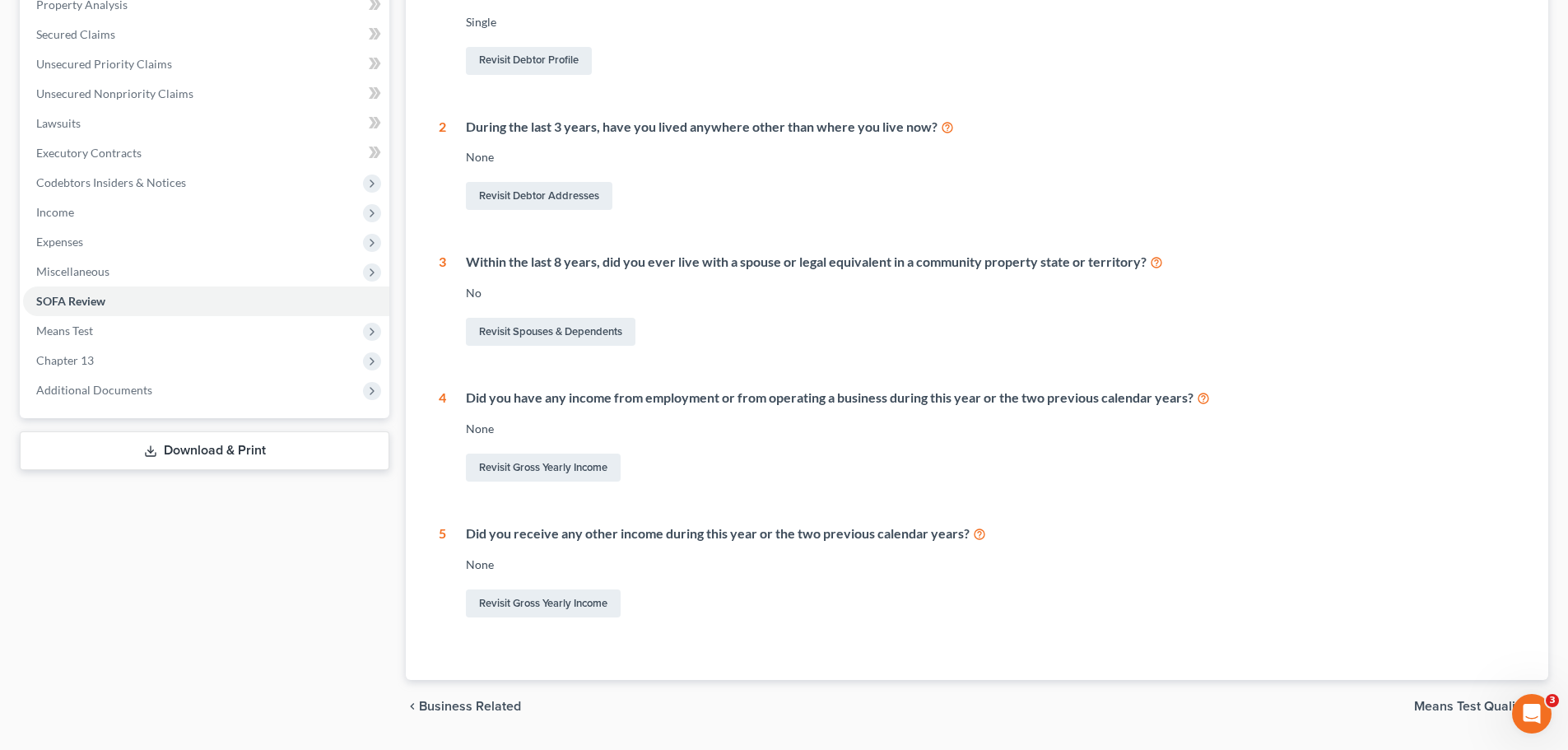
click at [192, 460] on link "Download & Print" at bounding box center [205, 451] width 370 height 39
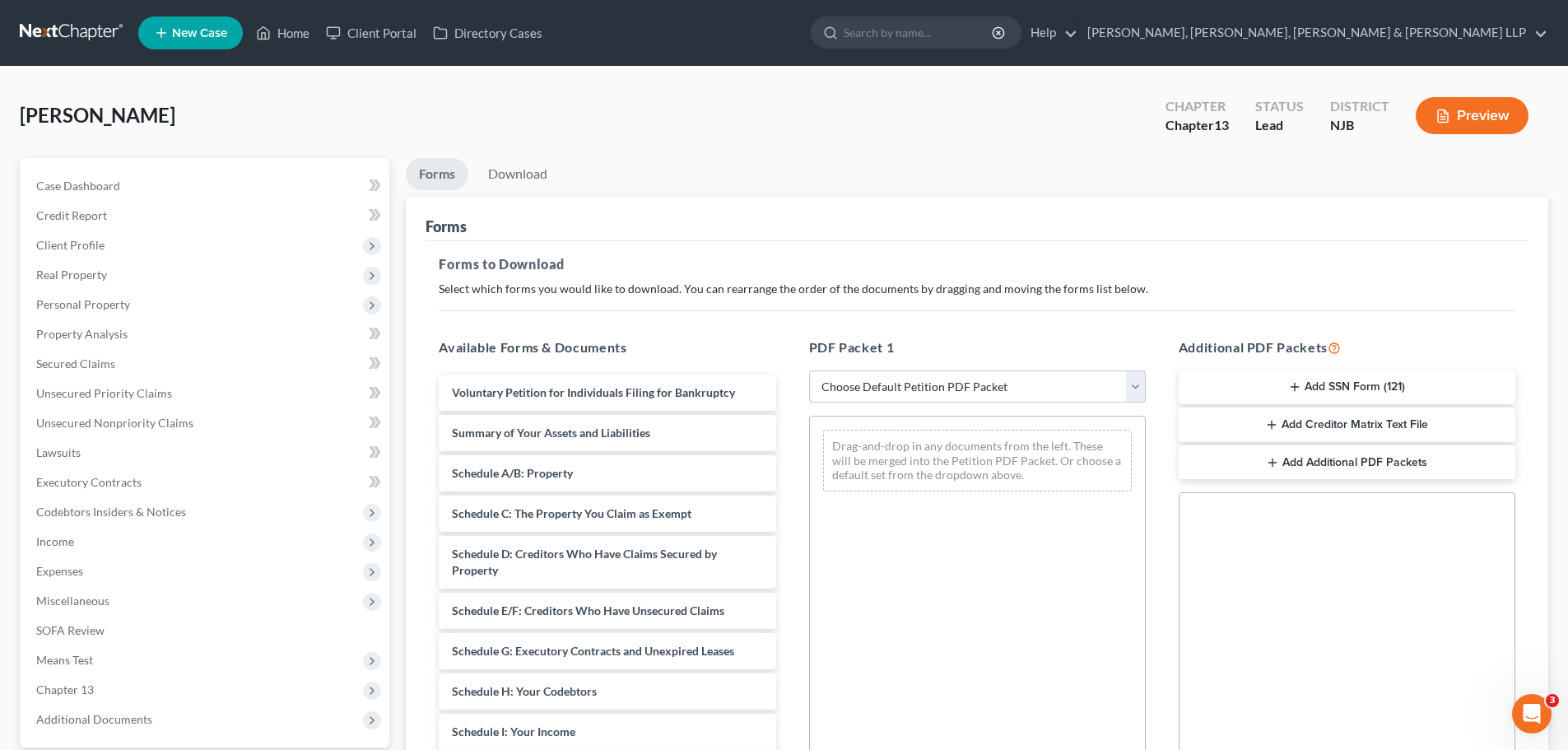
click at [1135, 389] on select "Choose Default Petition PDF Packet Complete Bankruptcy Petition (all forms and …" at bounding box center [977, 387] width 337 height 33
select select "0"
click at [814, 371] on select "Choose Default Petition PDF Packet Complete Bankruptcy Petition (all forms and …" at bounding box center [977, 387] width 337 height 33
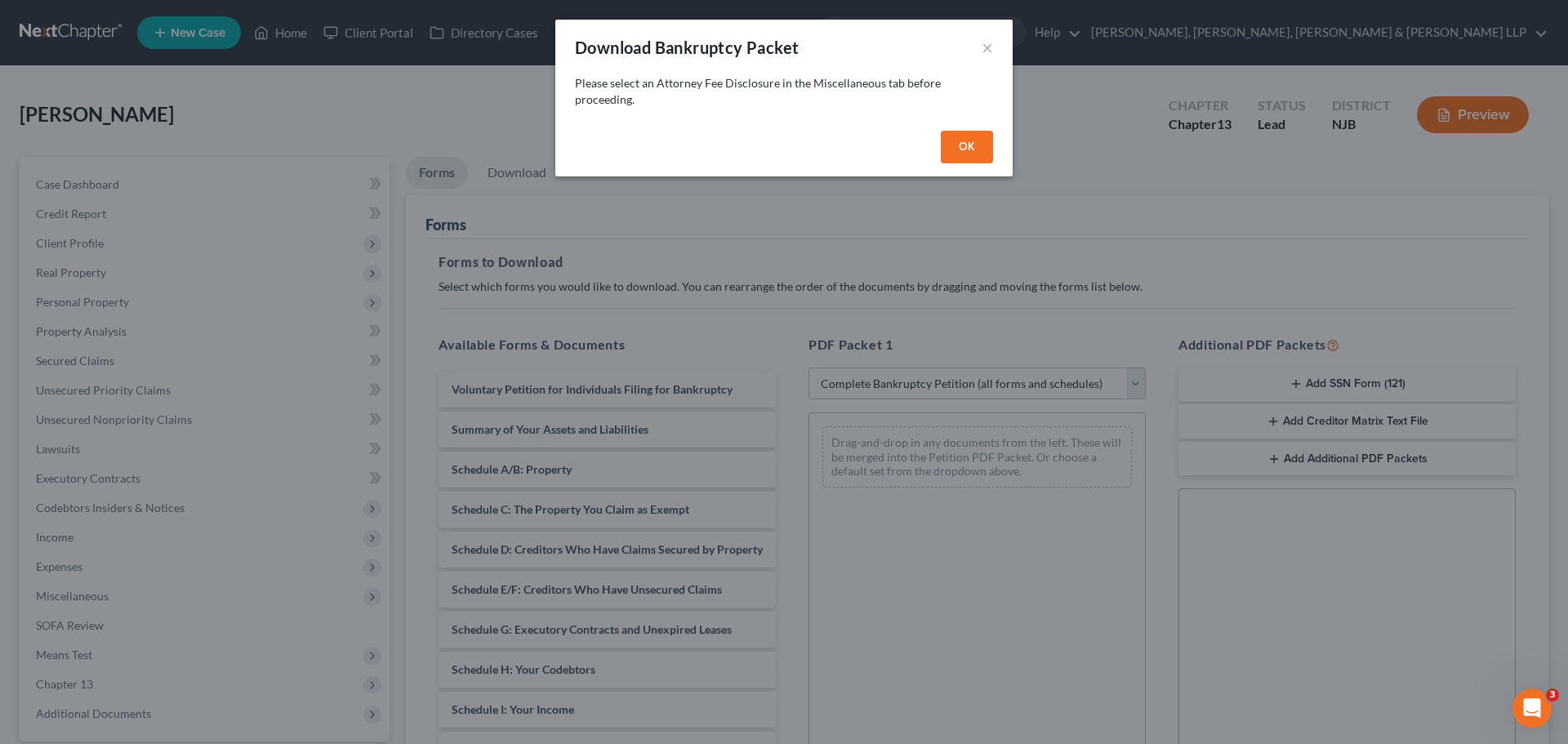
click at [966, 149] on button "OK" at bounding box center [967, 147] width 53 height 33
select select
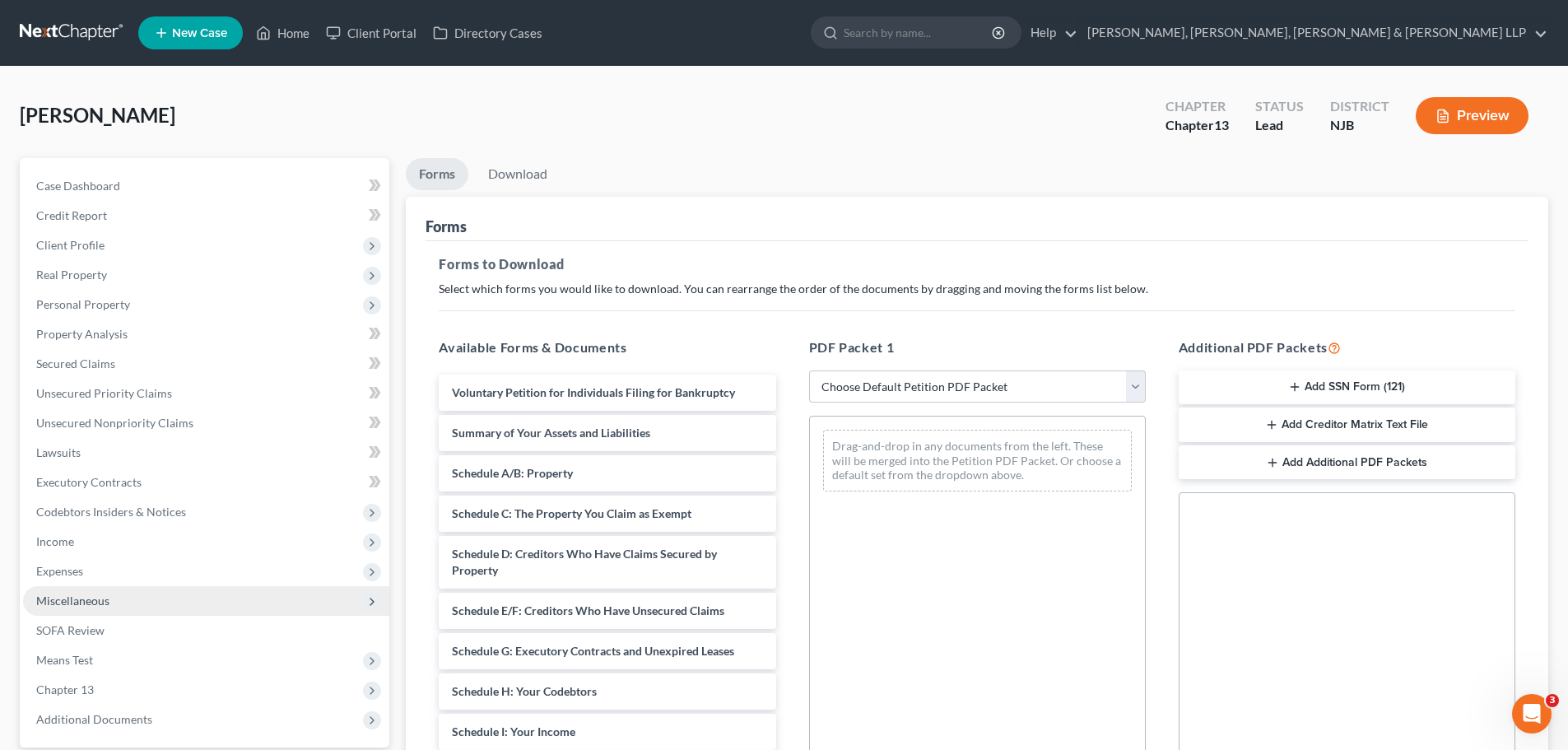
click at [128, 597] on span "Miscellaneous" at bounding box center [206, 601] width 367 height 30
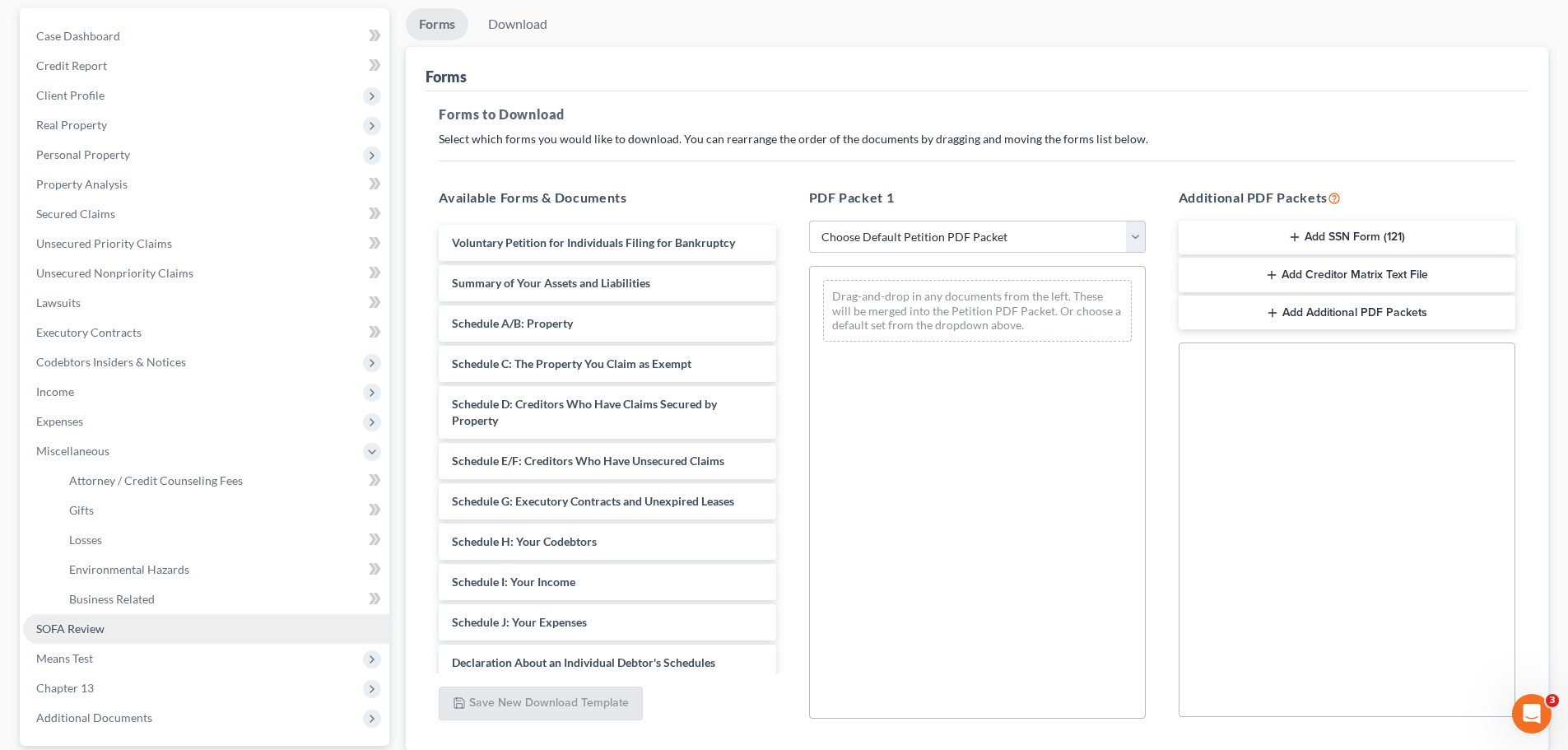
scroll to position [165, 0]
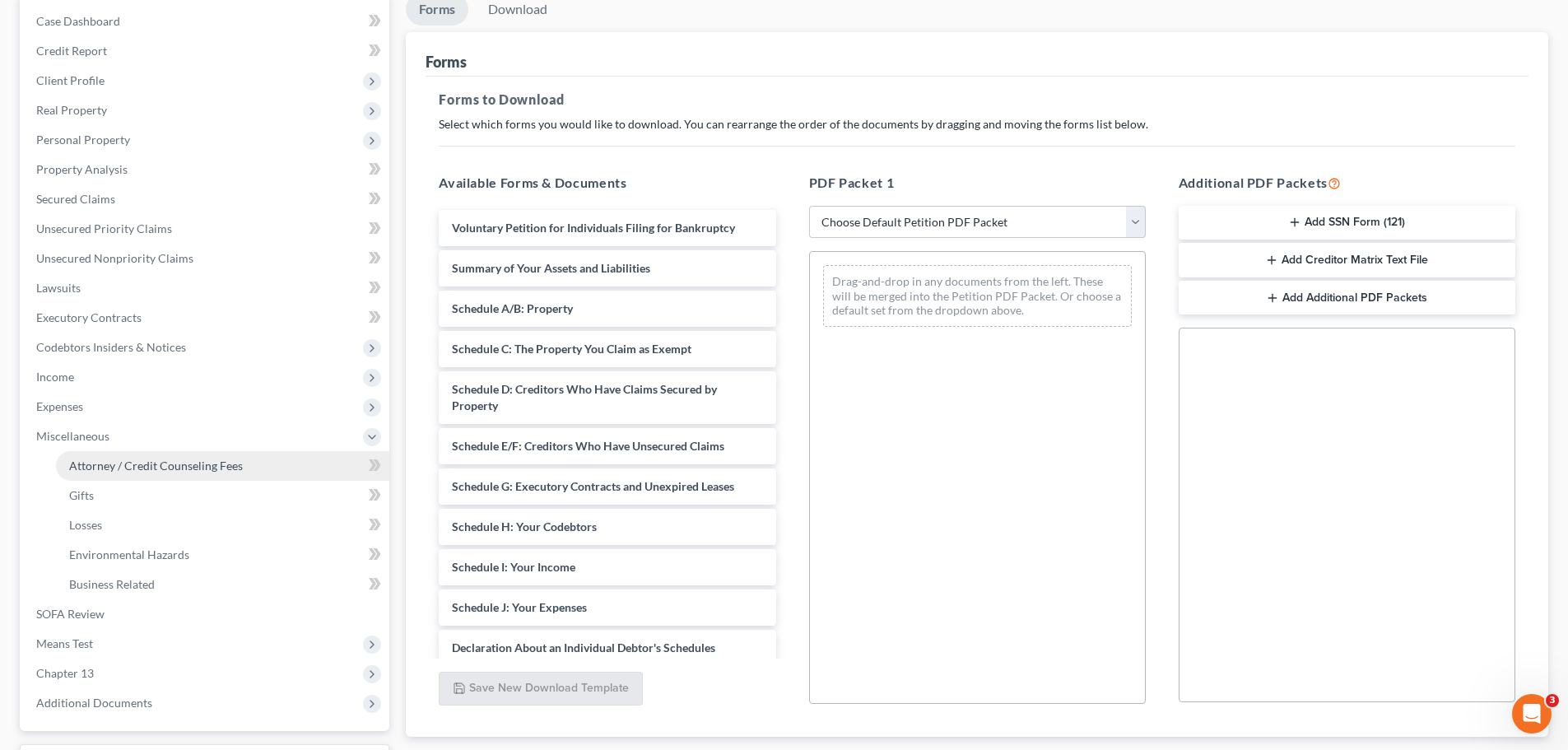
click at [208, 457] on link "Attorney / Credit Counseling Fees" at bounding box center [223, 466] width 334 height 30
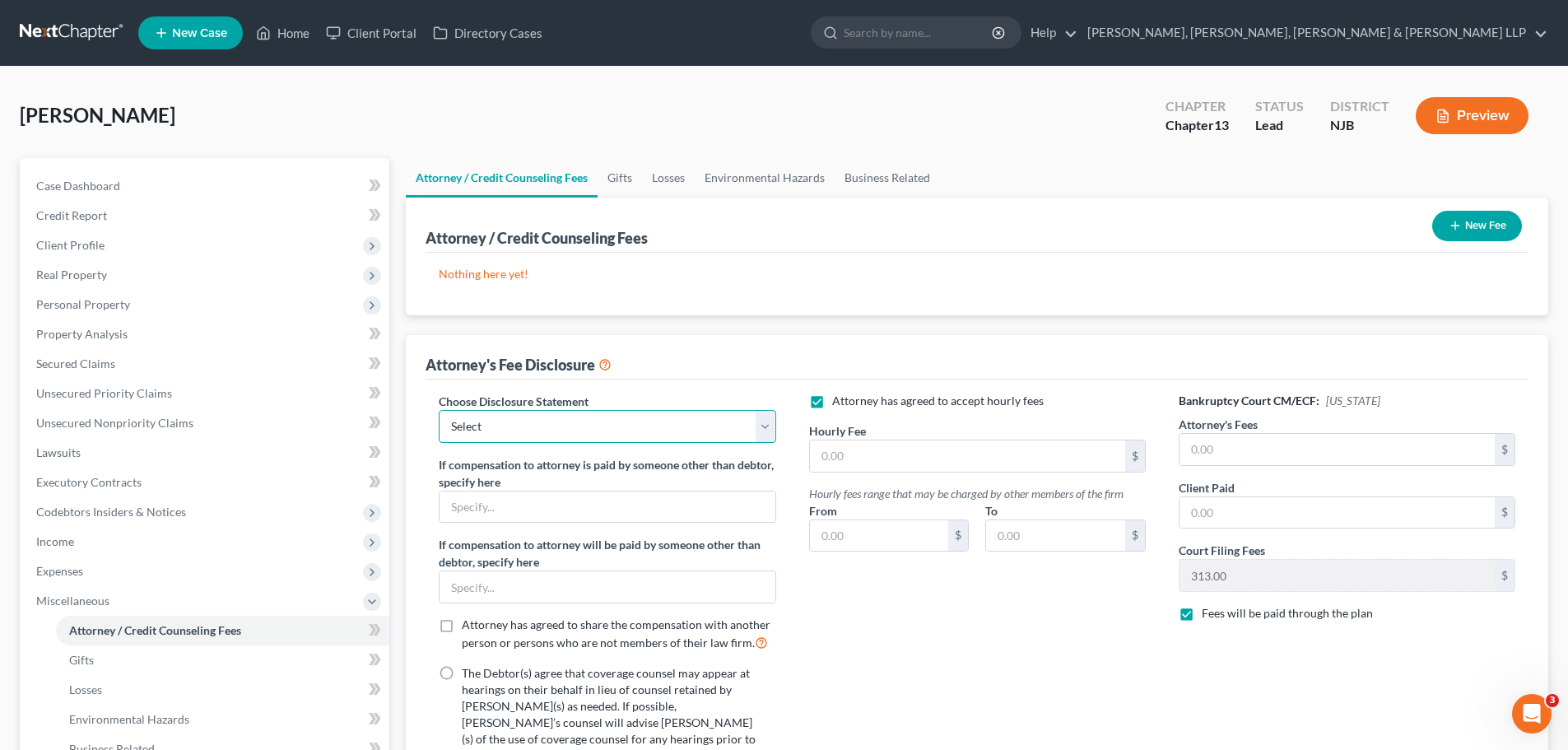
click at [762, 431] on select "Select Chapter 13 Disclosure Statement Chapter 7 Disclosure Statement" at bounding box center [607, 426] width 337 height 33
select select "0"
click at [439, 410] on select "Select Chapter 13 Disclosure Statement Chapter 7 Disclosure Statement" at bounding box center [607, 426] width 337 height 33
click at [922, 630] on div "Attorney has agreed to accept hourly fees Hourly Fee $ Hourly fees range that m…" at bounding box center [977, 651] width 370 height 516
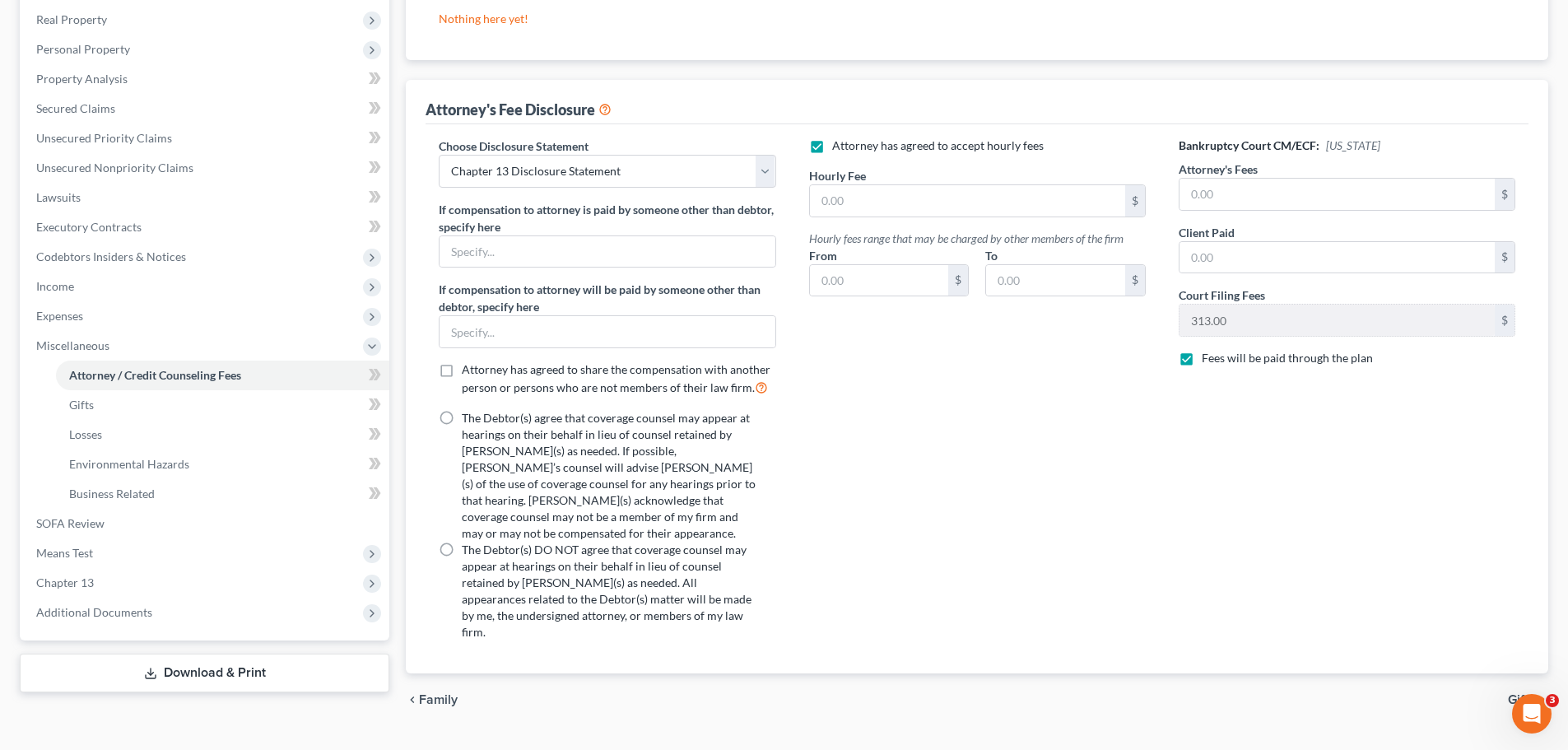
scroll to position [261, 0]
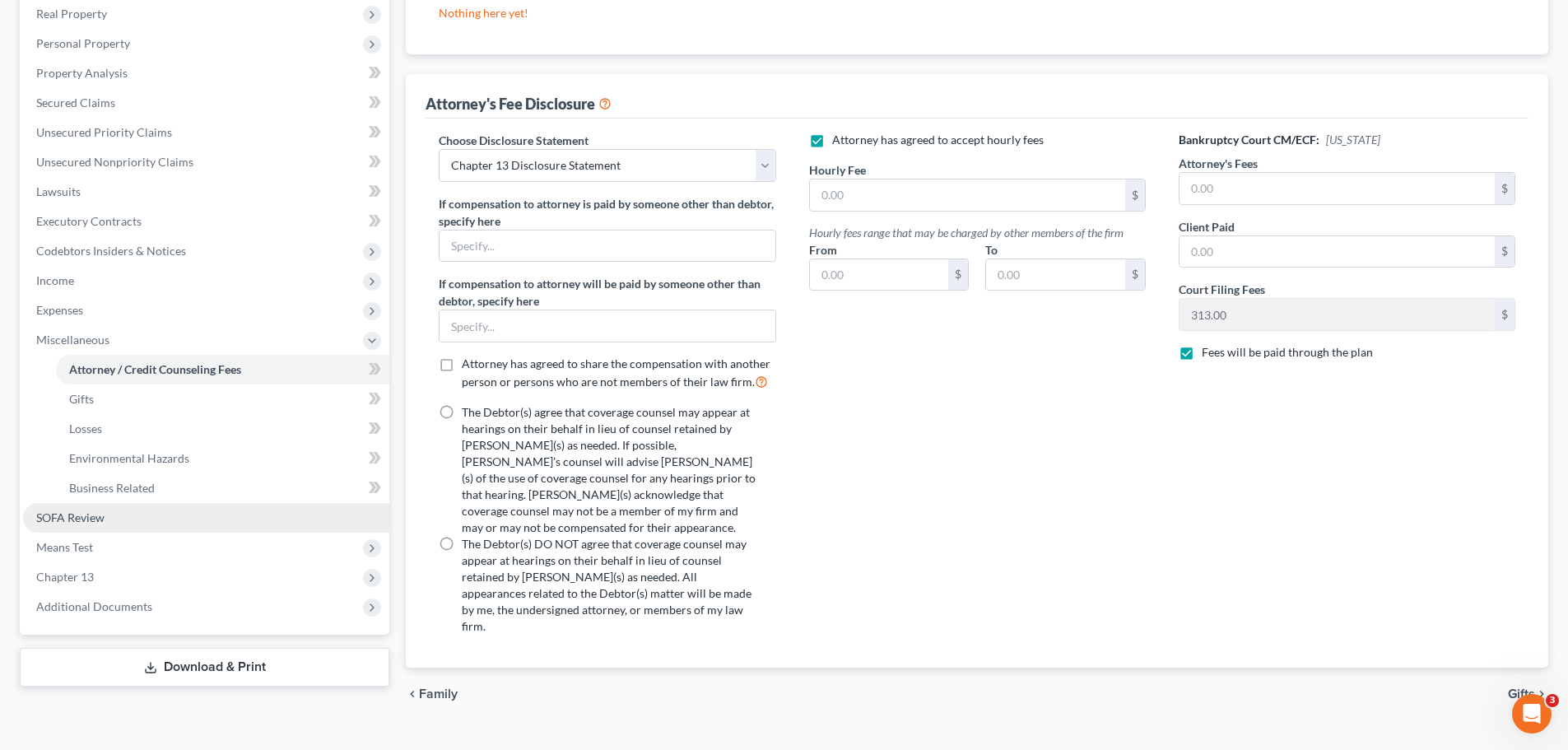
click at [109, 529] on link "SOFA Review" at bounding box center [206, 518] width 367 height 30
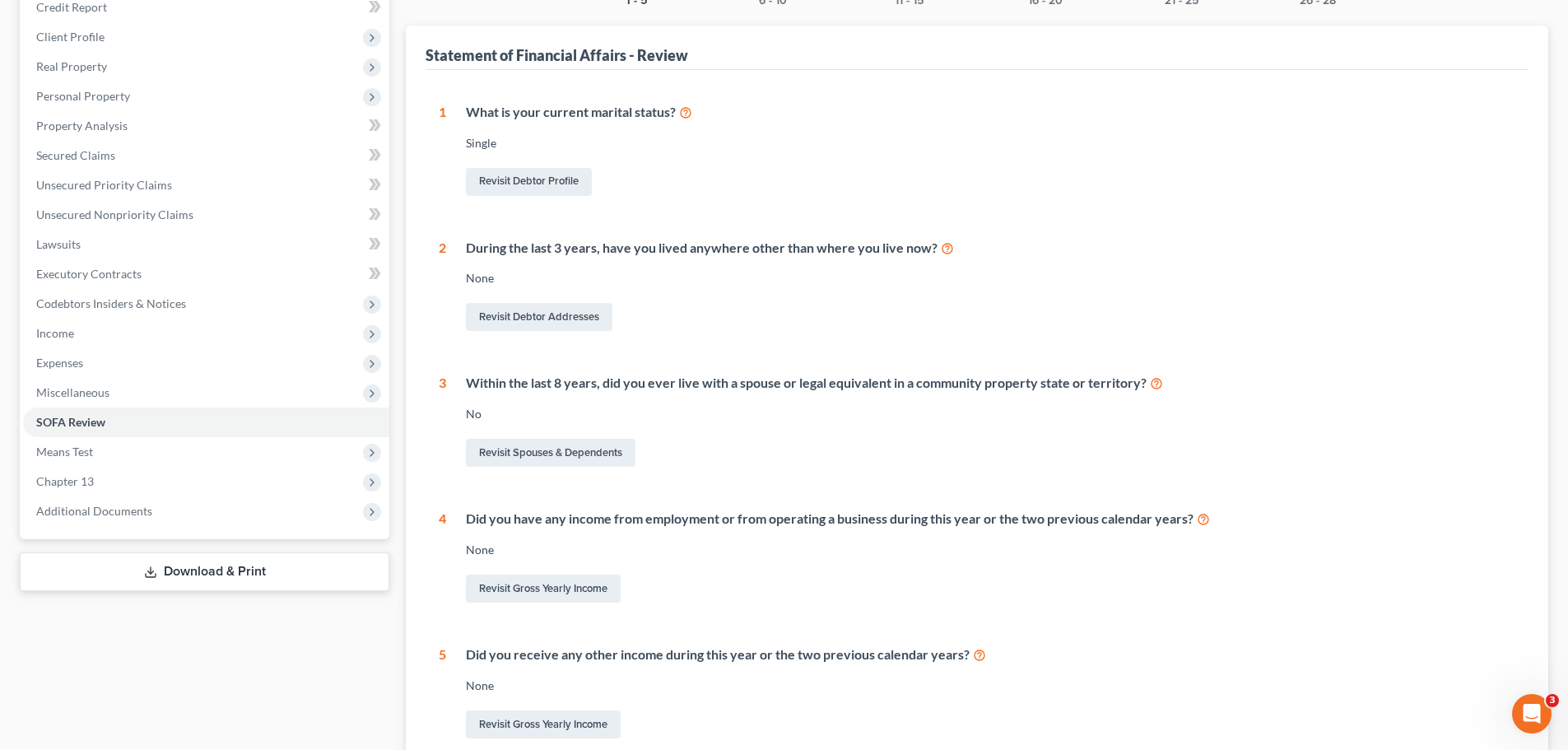
scroll to position [375, 0]
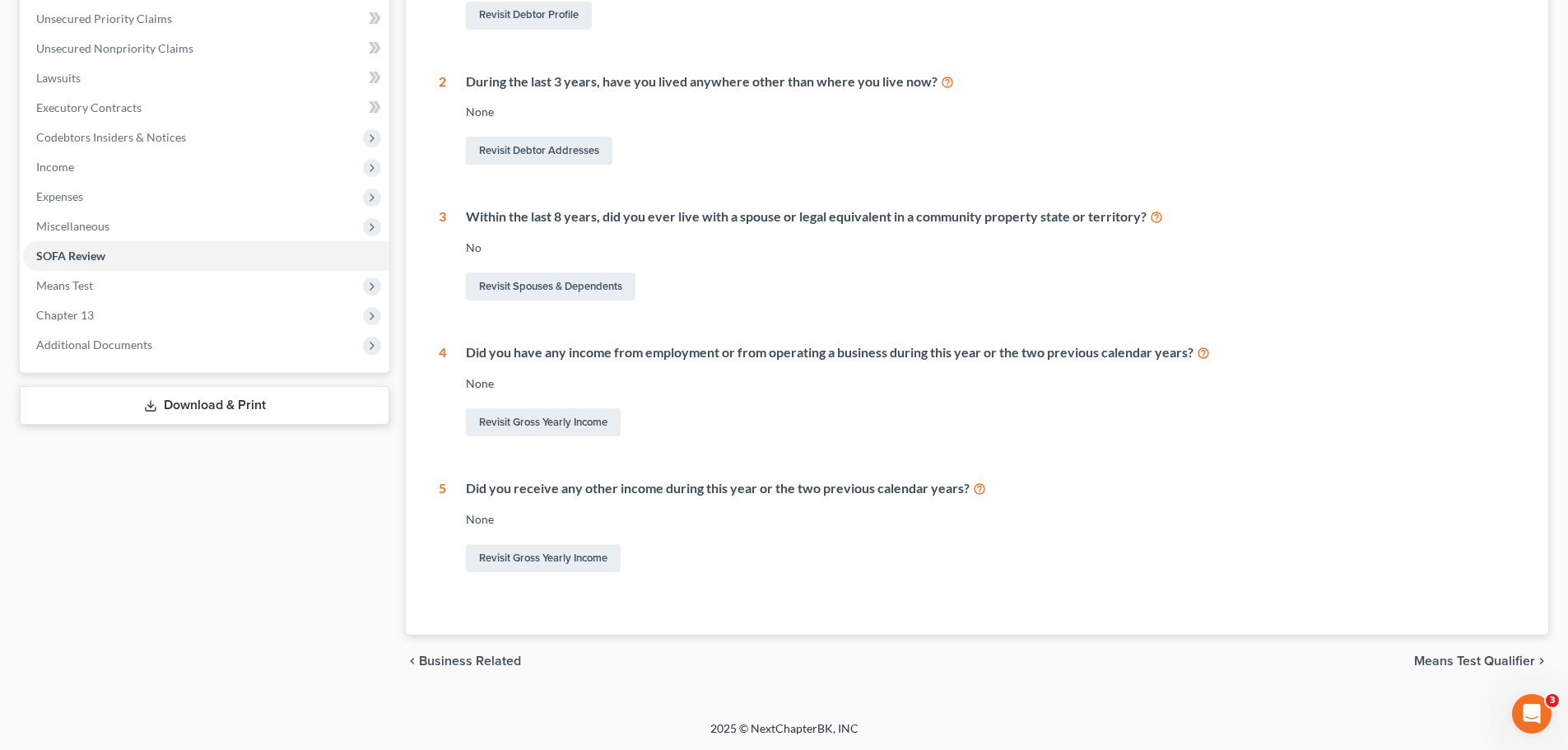
click at [167, 409] on link "Download & Print" at bounding box center [205, 405] width 370 height 39
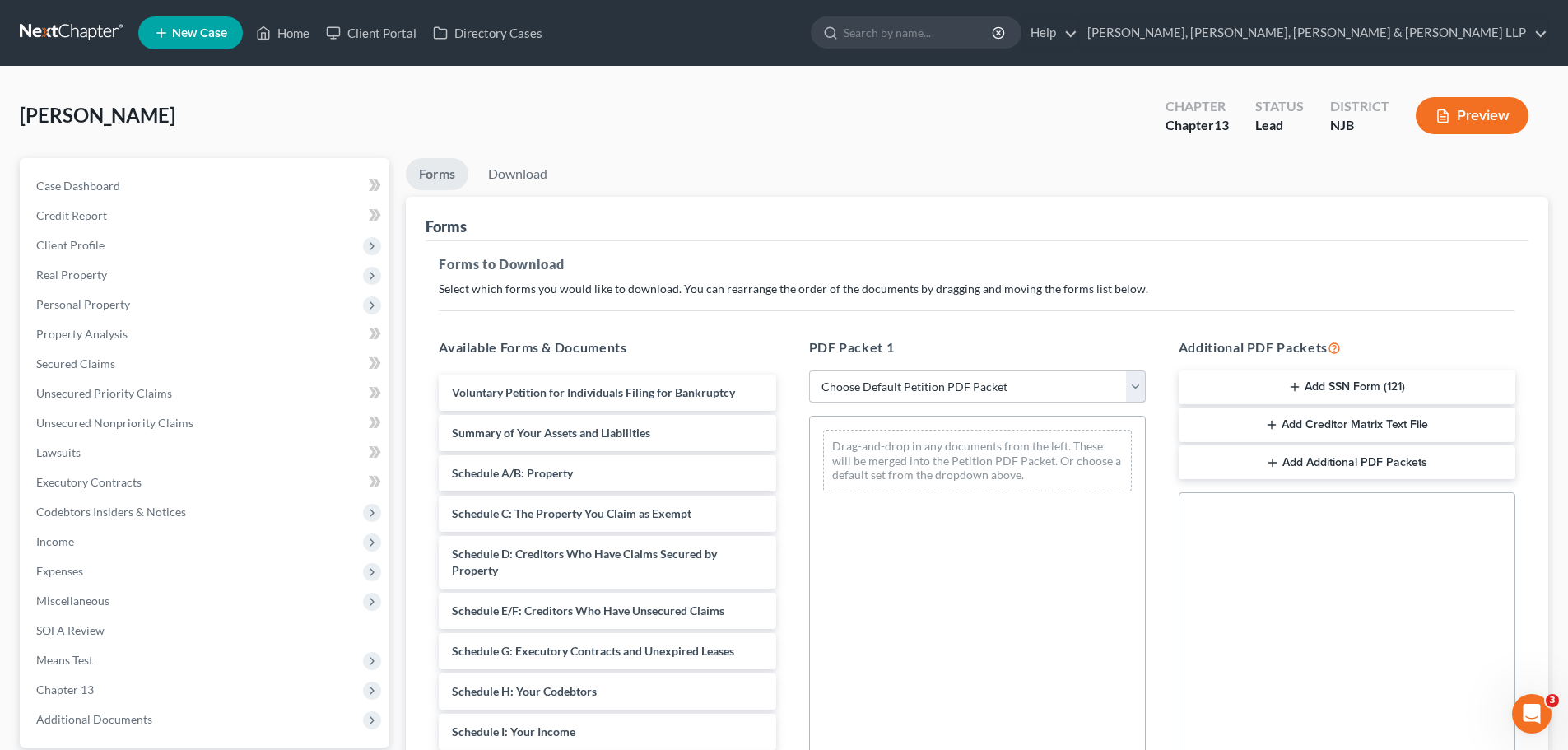
click at [1137, 394] on select "Choose Default Petition PDF Packet Complete Bankruptcy Petition (all forms and …" at bounding box center [977, 387] width 337 height 33
select select "0"
click at [809, 371] on select "Choose Default Petition PDF Packet Complete Bankruptcy Petition (all forms and …" at bounding box center [977, 387] width 337 height 33
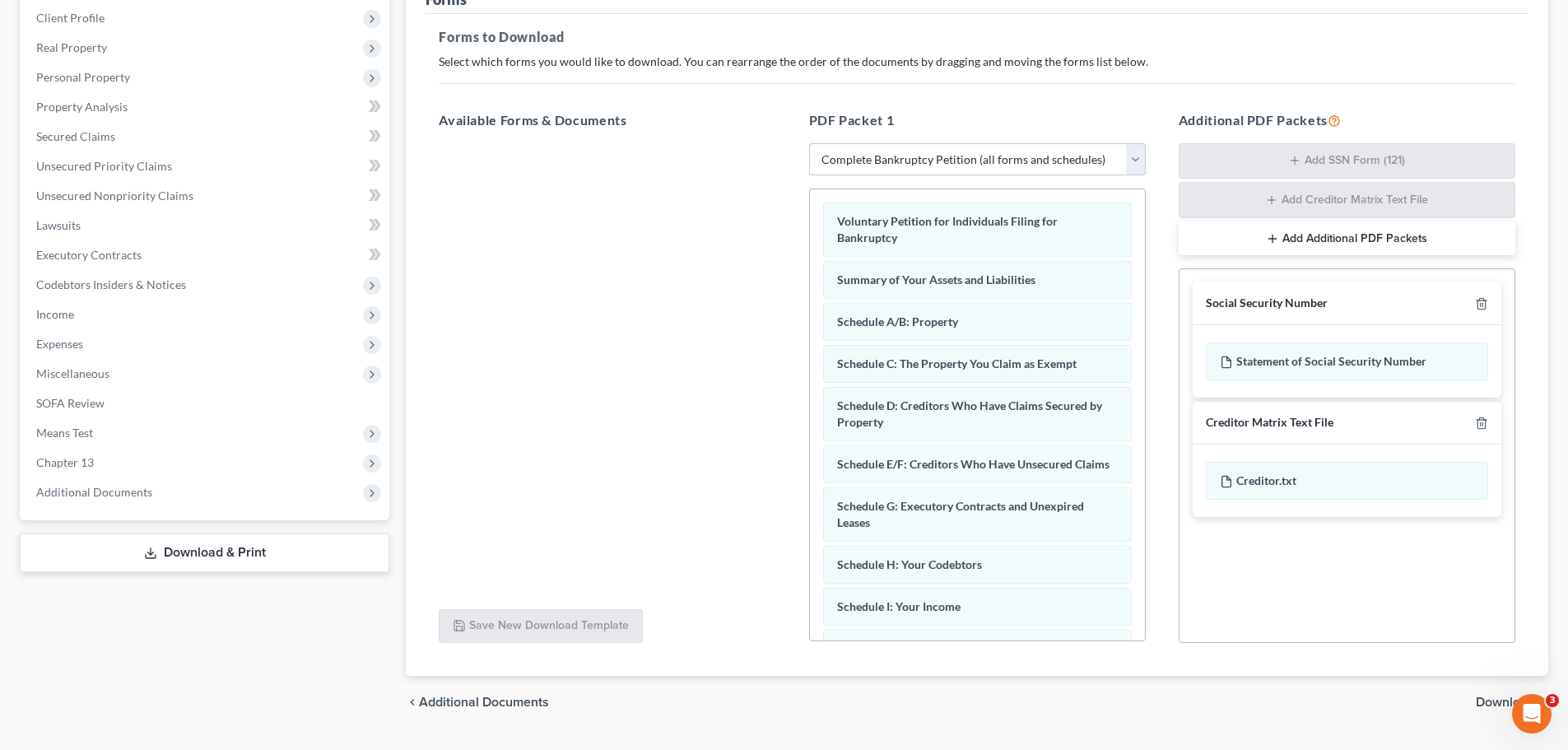
scroll to position [247, 0]
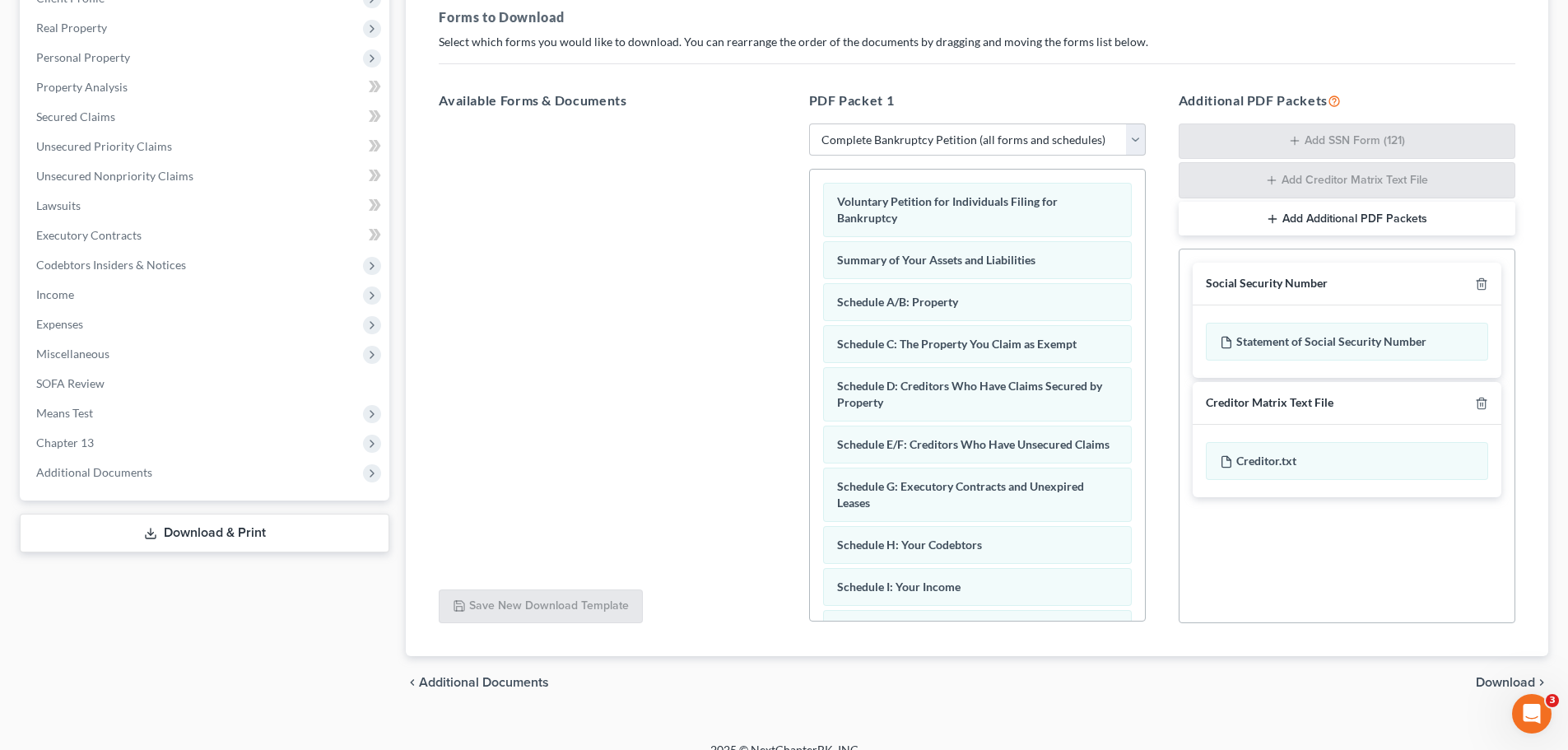
click at [1489, 689] on span "Download" at bounding box center [1505, 682] width 59 height 13
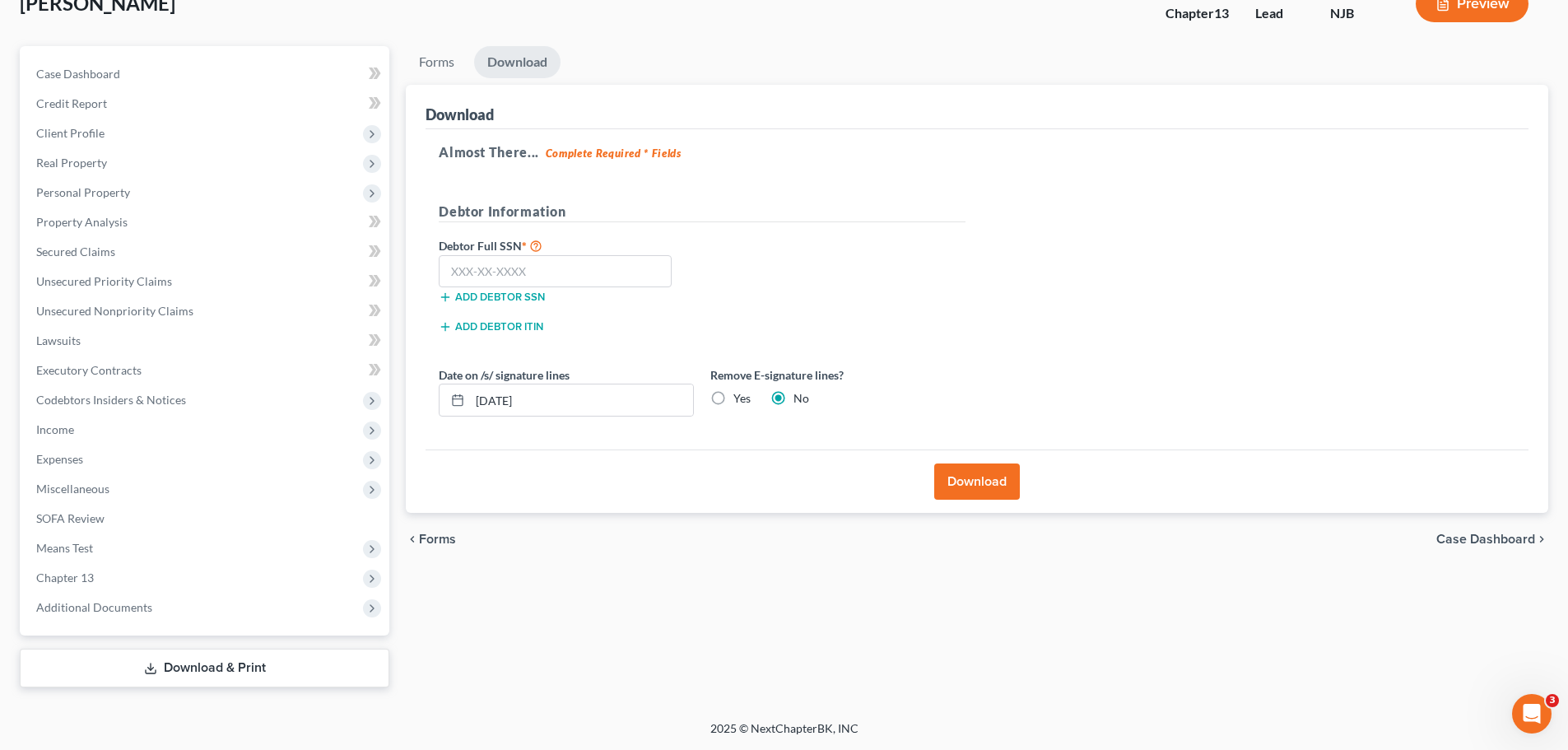
scroll to position [112, 0]
click at [957, 489] on button "Download" at bounding box center [977, 482] width 86 height 36
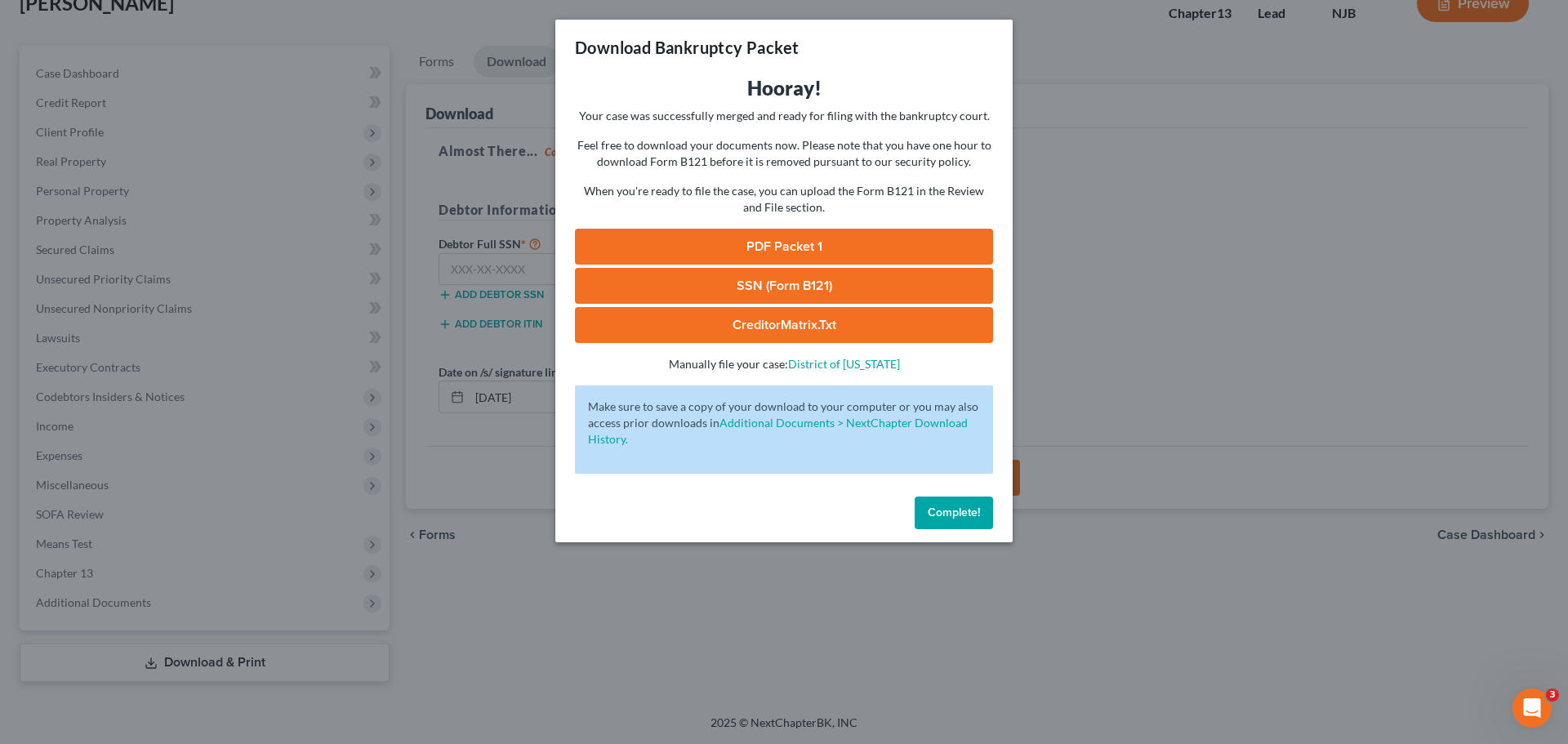
click at [819, 235] on link "PDF Packet 1" at bounding box center [784, 247] width 419 height 36
click at [957, 518] on span "Complete!" at bounding box center [954, 513] width 53 height 14
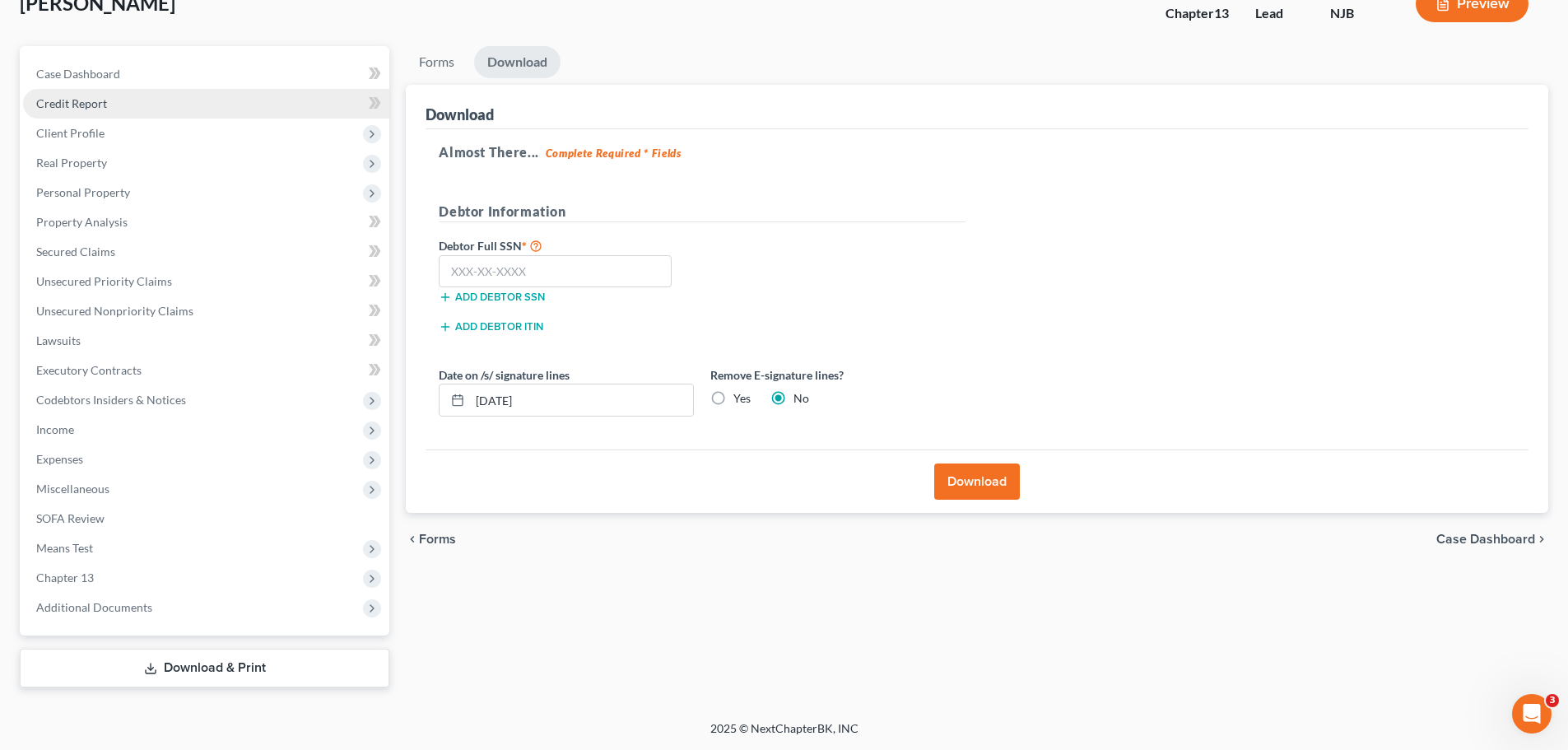
click at [110, 103] on link "Credit Report" at bounding box center [206, 104] width 367 height 30
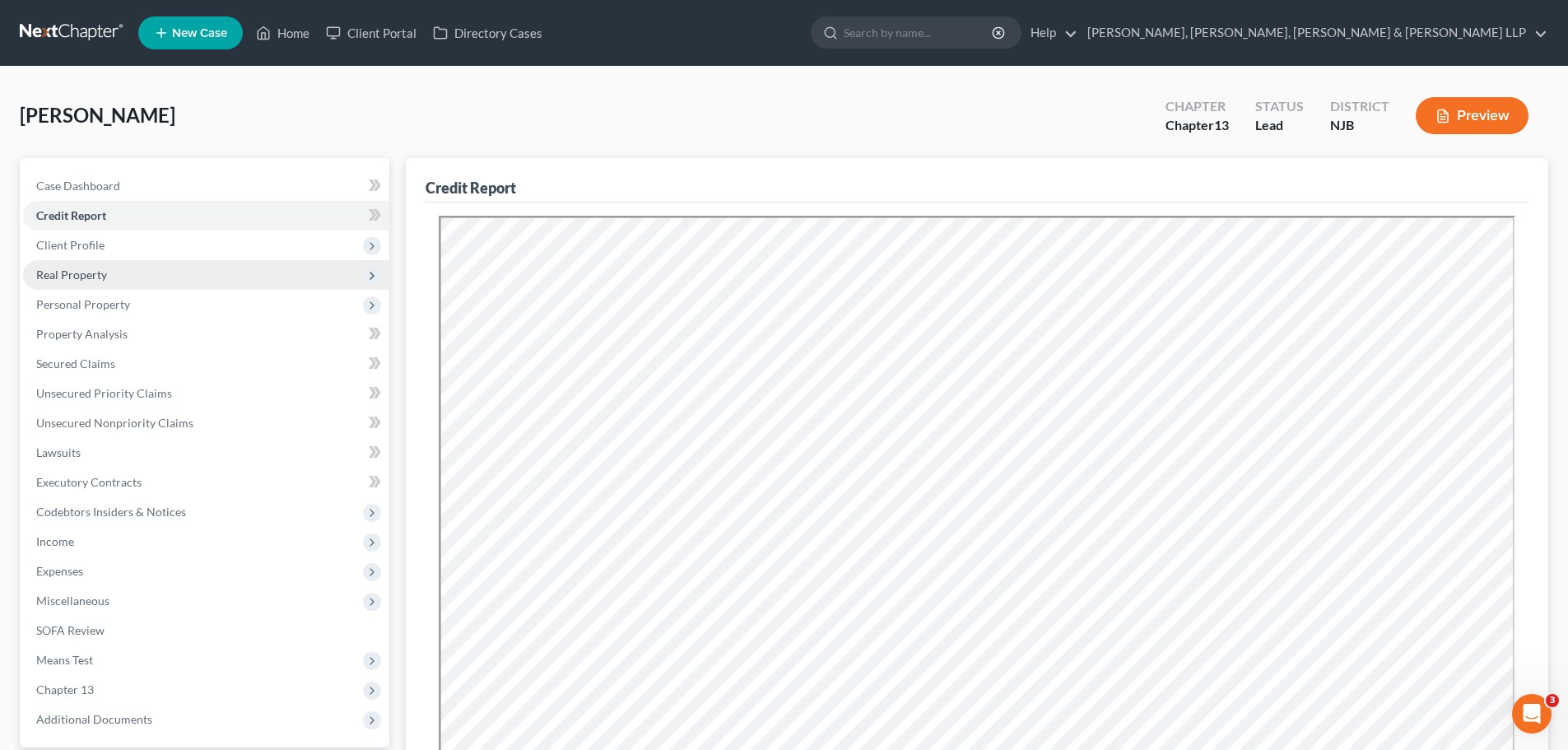
click at [124, 279] on span "Real Property" at bounding box center [206, 275] width 367 height 30
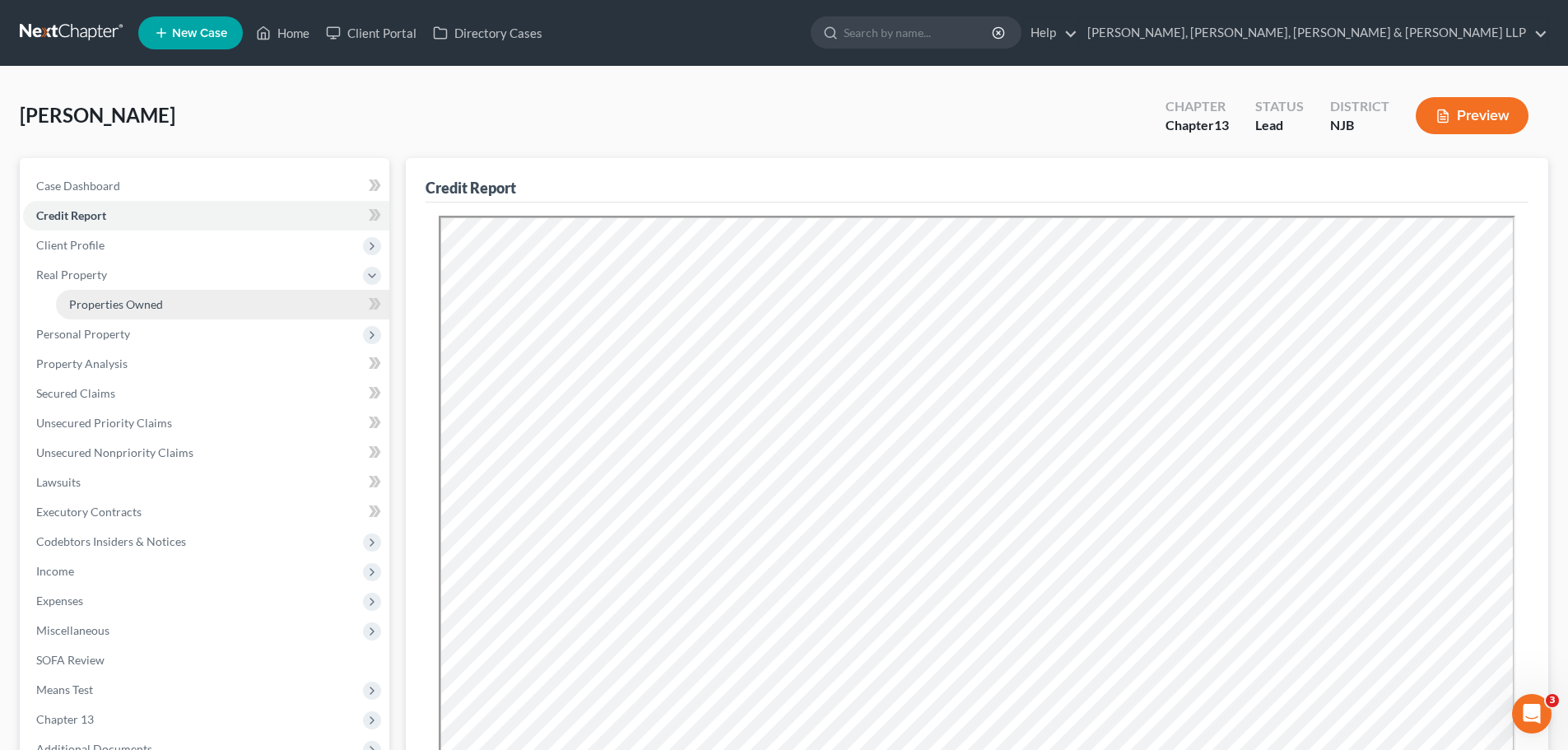
click at [134, 306] on span "Properties Owned" at bounding box center [116, 304] width 94 height 14
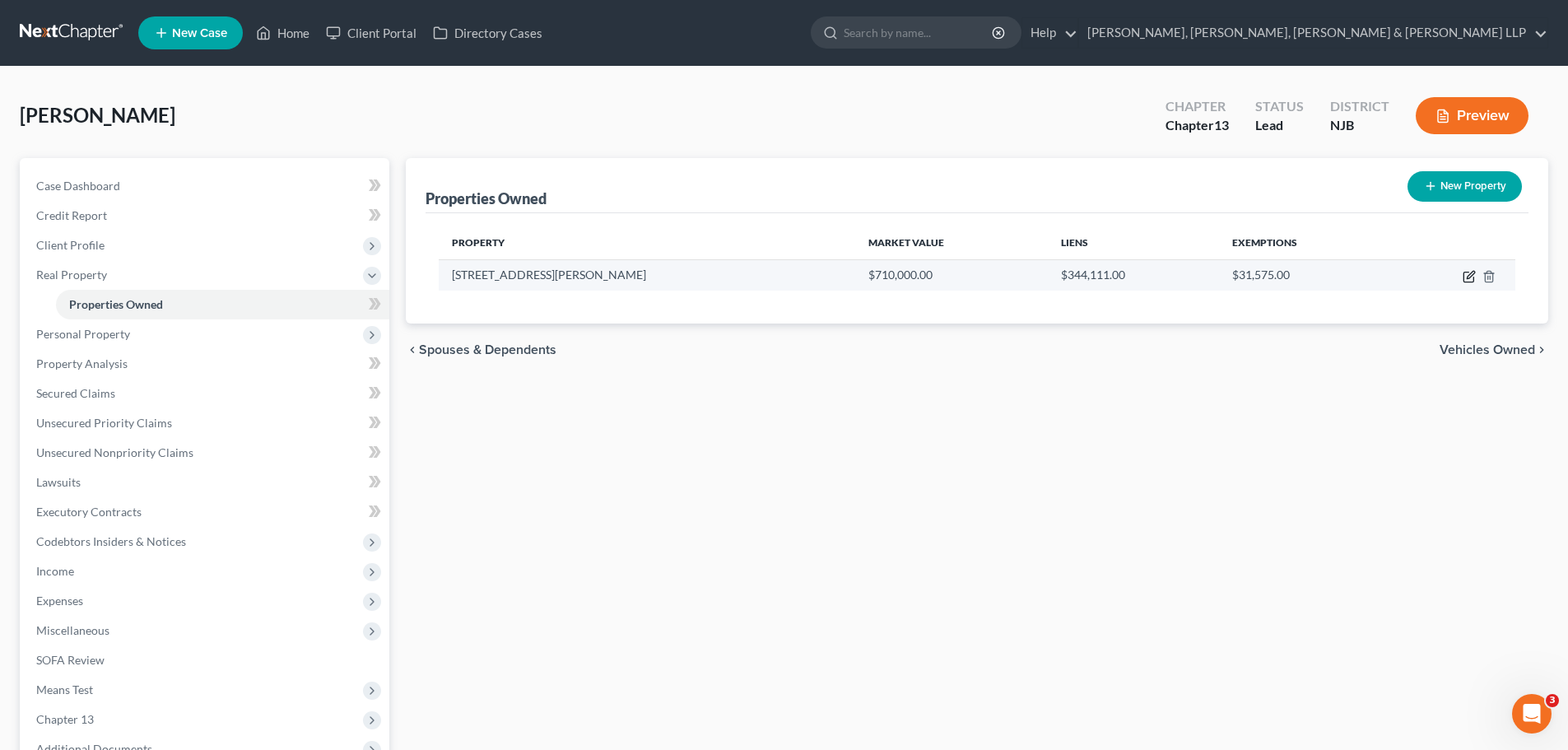
click at [1467, 276] on icon "button" at bounding box center [1469, 276] width 13 height 13
select select "33"
select select "0"
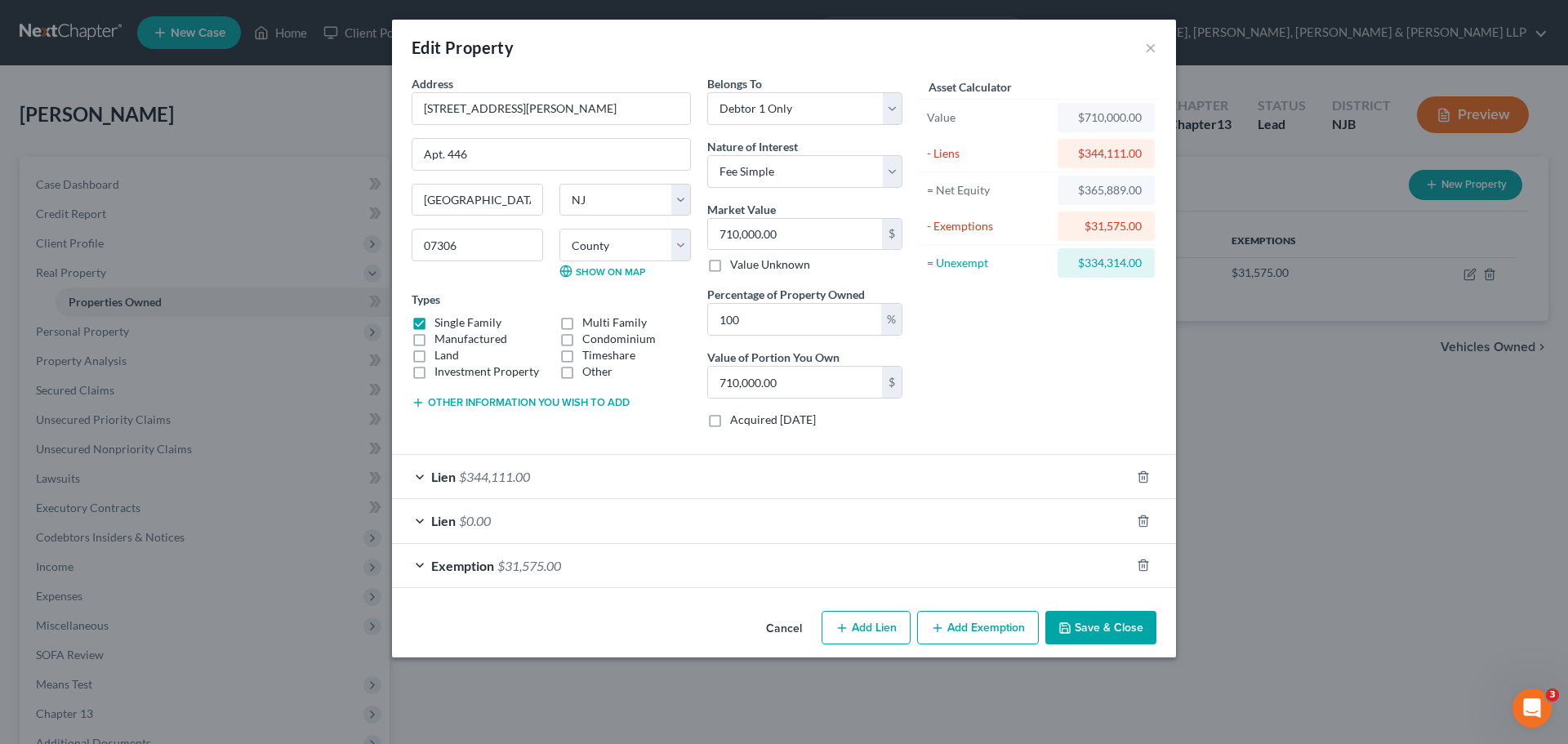
drag, startPoint x: 602, startPoint y: 401, endPoint x: 605, endPoint y: 409, distance: 8.5
click at [604, 403] on button "Other information you wish to add" at bounding box center [521, 402] width 218 height 13
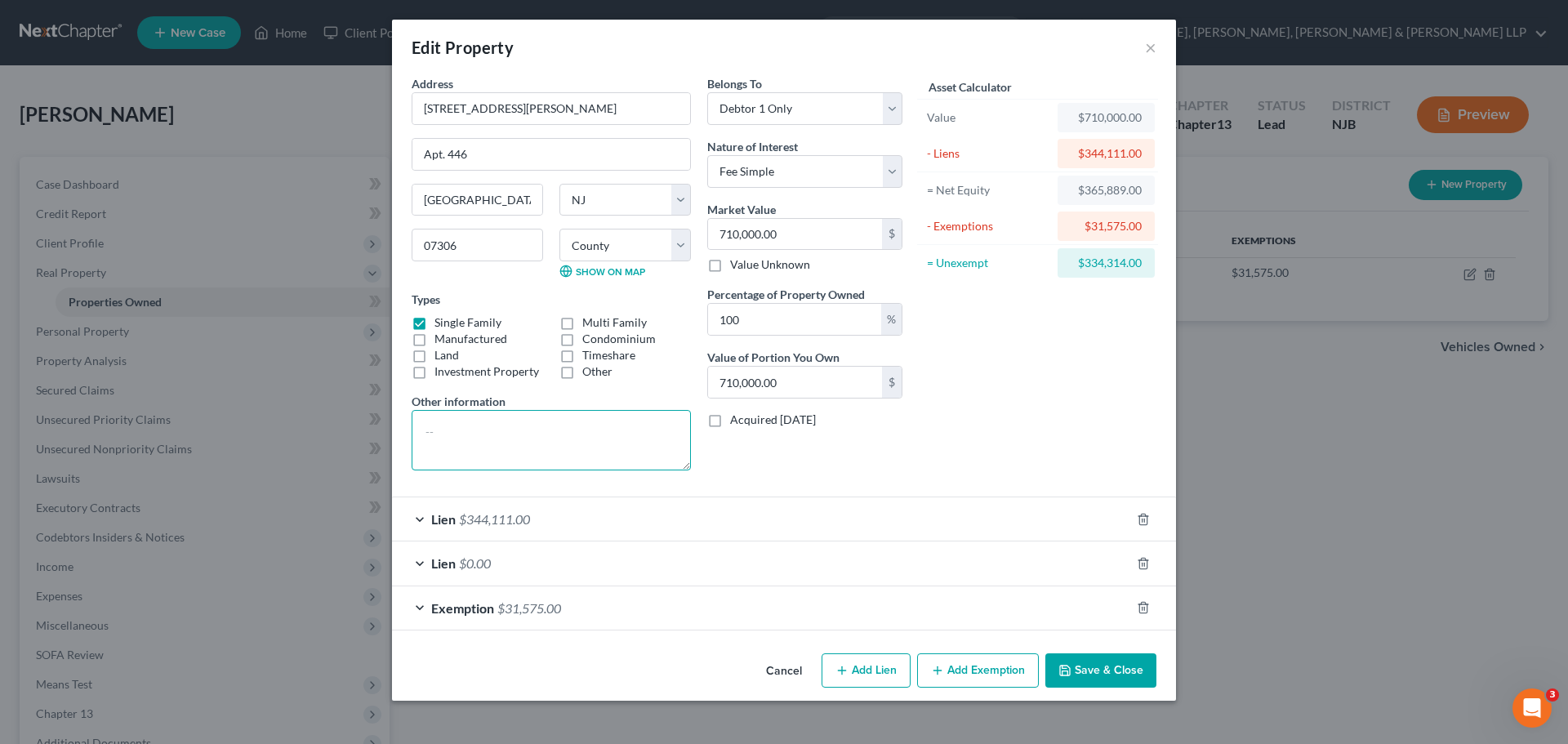
click at [551, 437] on textarea at bounding box center [551, 439] width 280 height 61
click at [523, 449] on textarea "Value $710,000.00 - $70,000 = $640,000.00. Less lien $344,111.00 = 295,889" at bounding box center [551, 439] width 280 height 61
click at [576, 445] on textarea "Value $710,000.00 - $70,000 = $640,000.00. Less lien $344,111.00 = $295,889" at bounding box center [551, 439] width 280 height 61
click at [571, 436] on textarea "Value $710,000.00 - $70,000 = $640,000.00. Less lien $344,111.00 = $295,889" at bounding box center [551, 439] width 280 height 61
click at [644, 451] on textarea "Value $710,000.00 - $70,000.00 = $640,000.00. Less lien $344,111.00 = $295,889" at bounding box center [551, 439] width 280 height 61
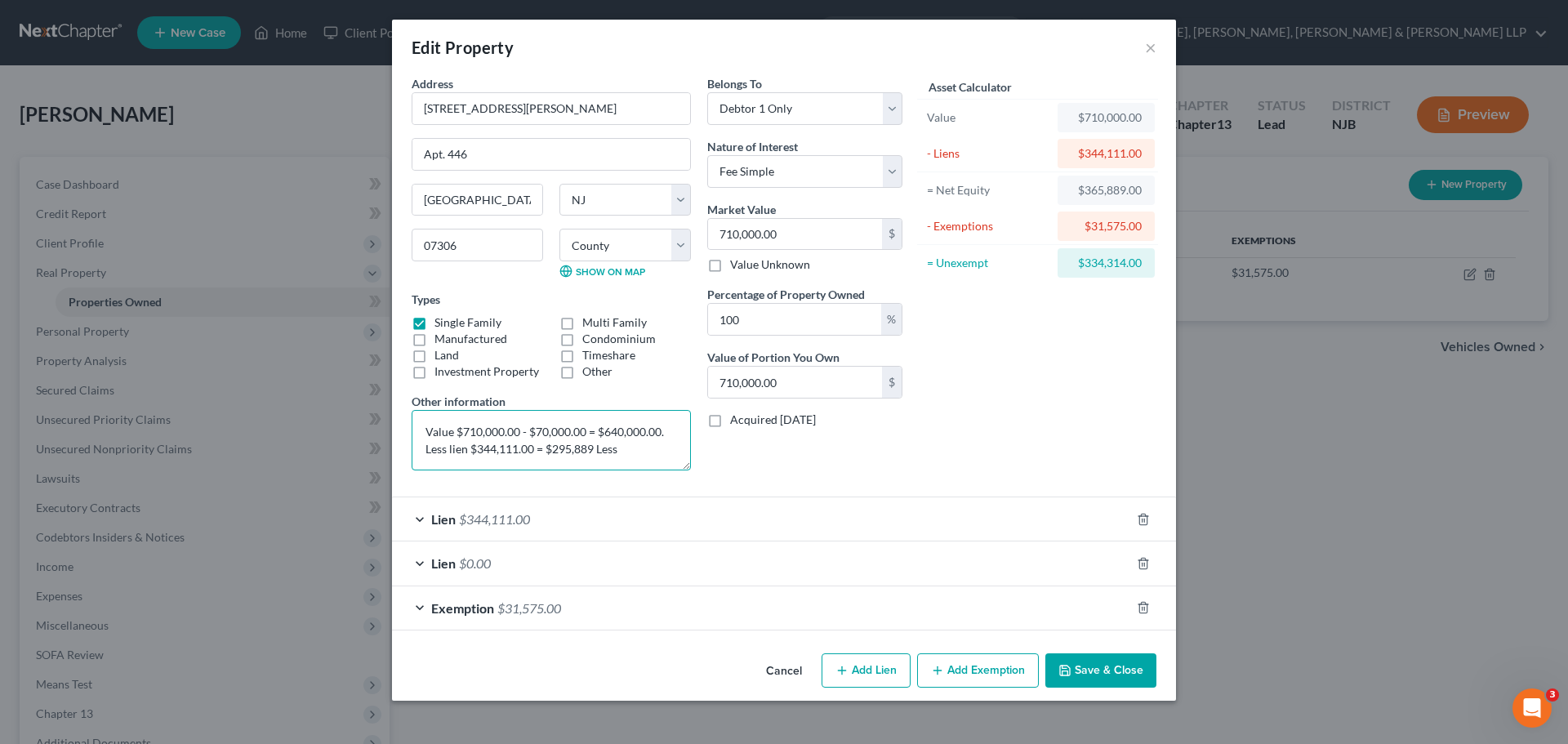
click at [594, 449] on textarea "Value $710,000.00 - $70,000.00 = $640,000.00. Less lien $344,111.00 = $295,889 …" at bounding box center [551, 439] width 280 height 61
click at [650, 446] on textarea "Value $710,000.00 - $70,000.00 = $640,000.00. Less lien $344,111.00 = $295,889.…" at bounding box center [551, 439] width 280 height 61
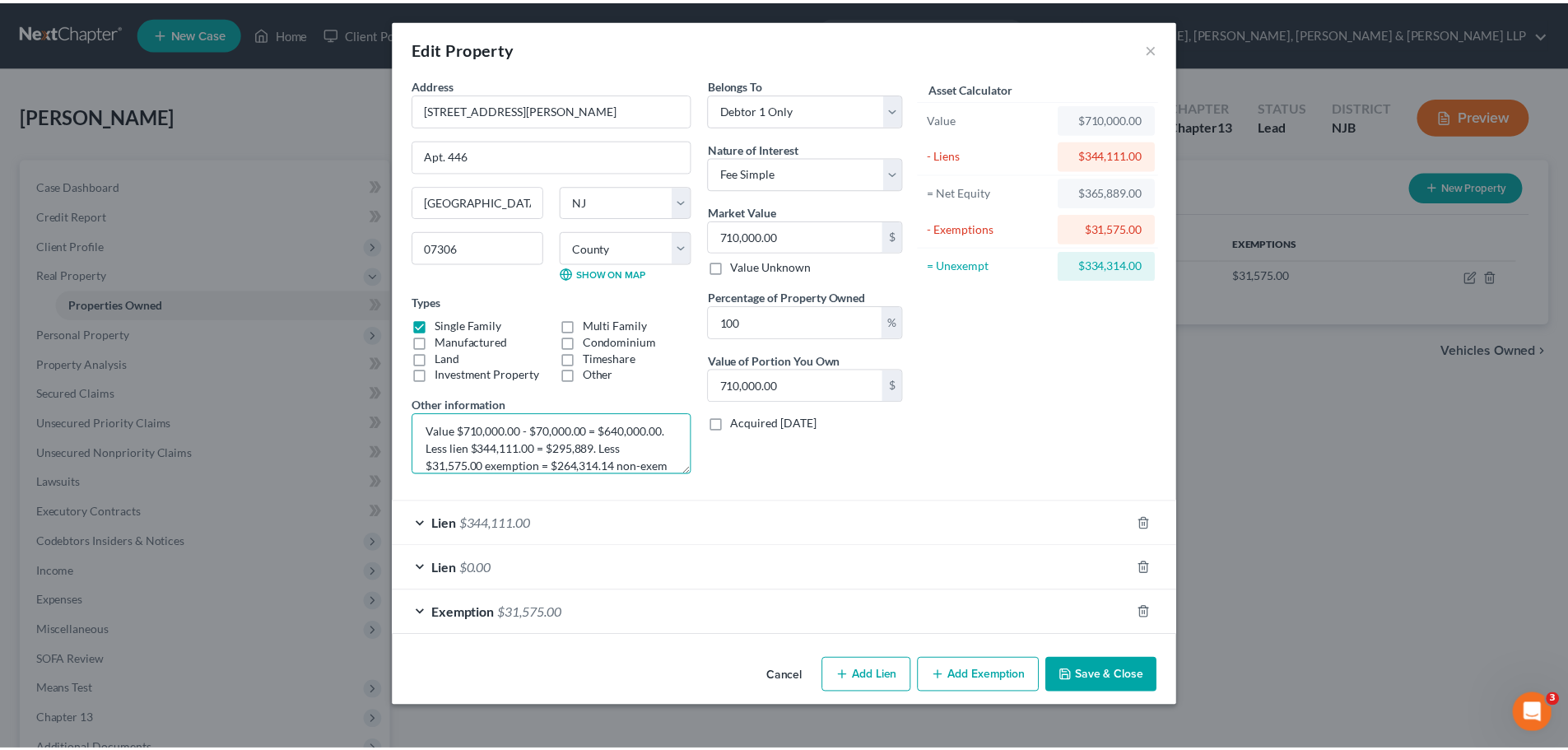
scroll to position [21, 0]
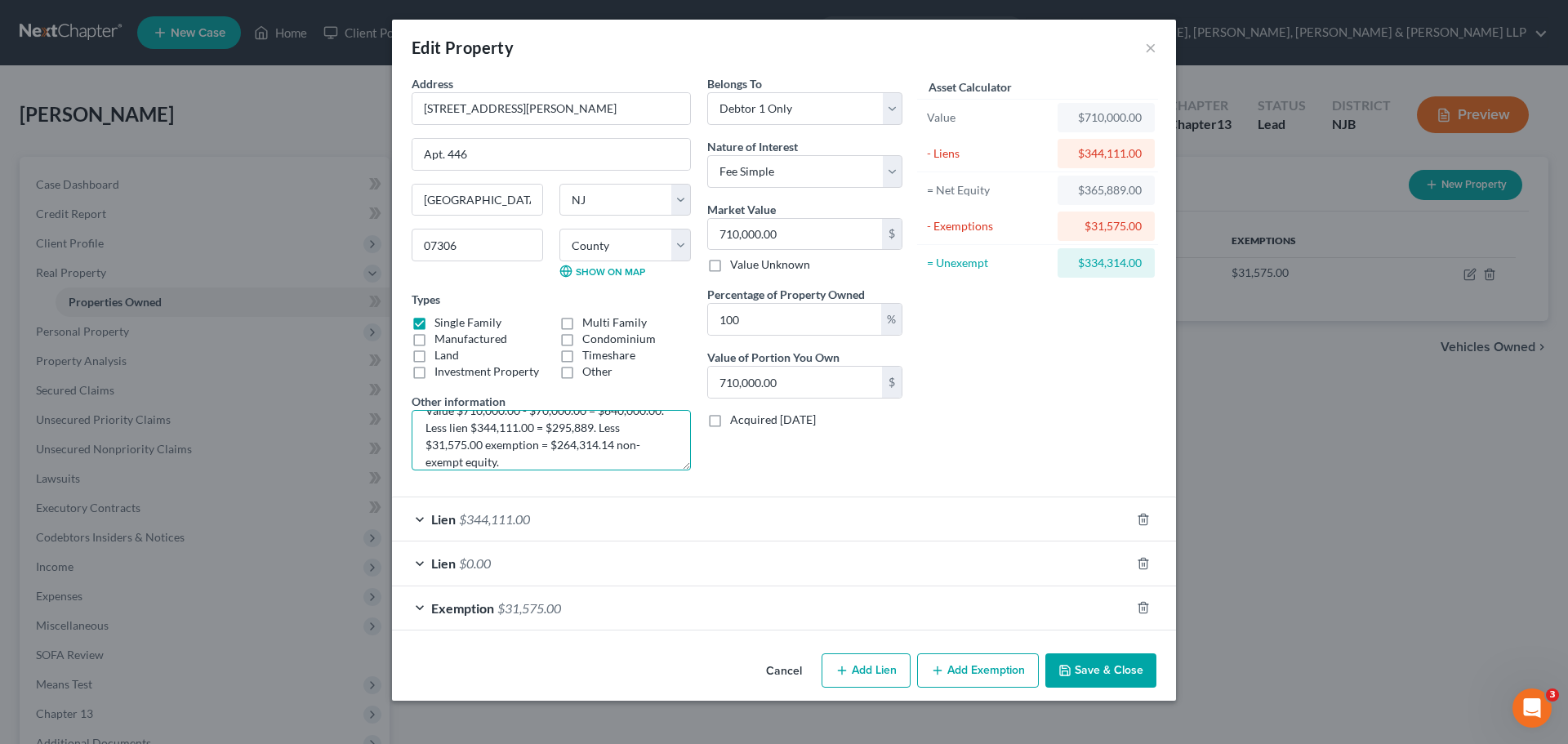
type textarea "Value $710,000.00 - $70,000.00 = $640,000.00. Less lien $344,111.00 = $295,889.…"
click at [1122, 669] on button "Save & Close" at bounding box center [1101, 671] width 111 height 35
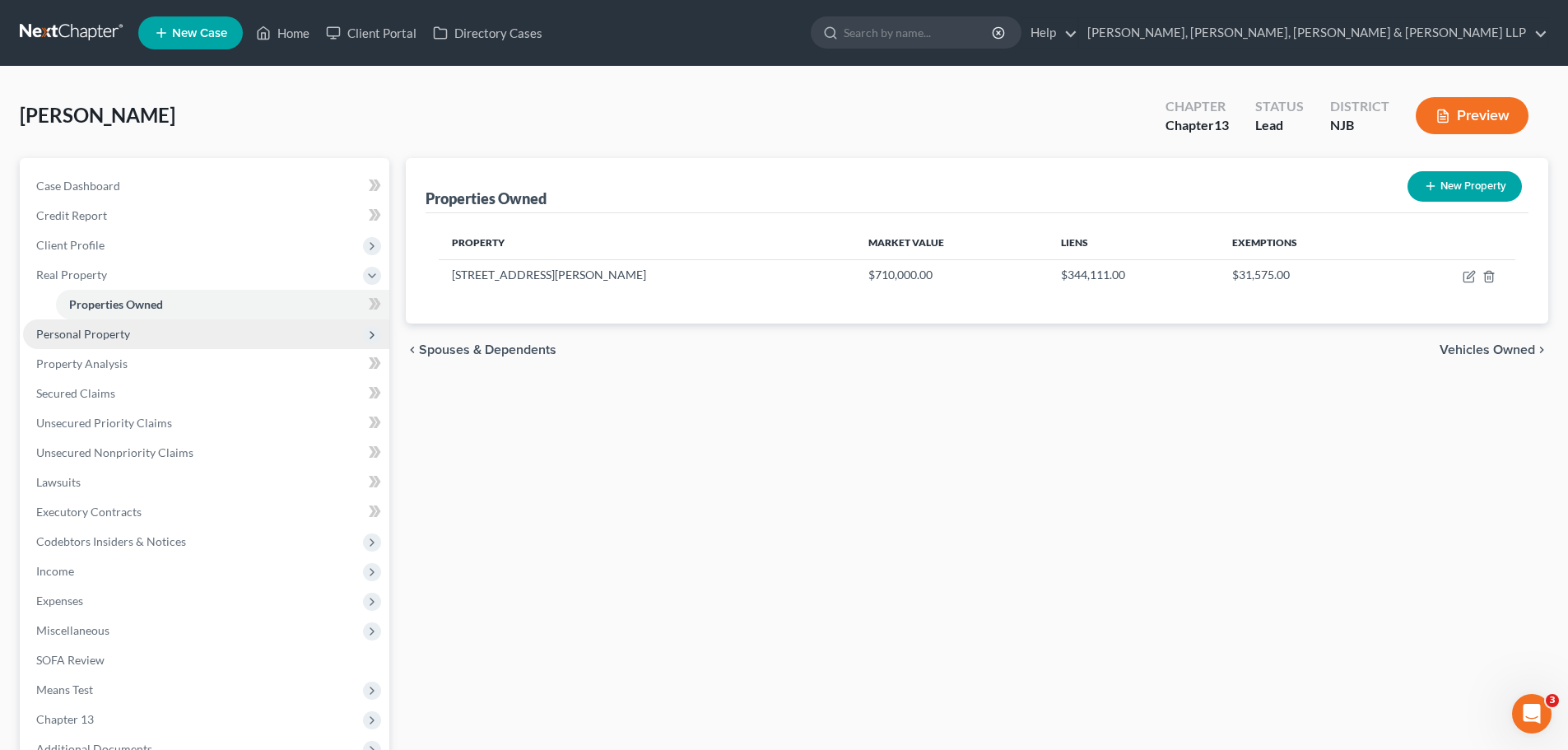
click at [99, 338] on span "Personal Property" at bounding box center [83, 334] width 94 height 14
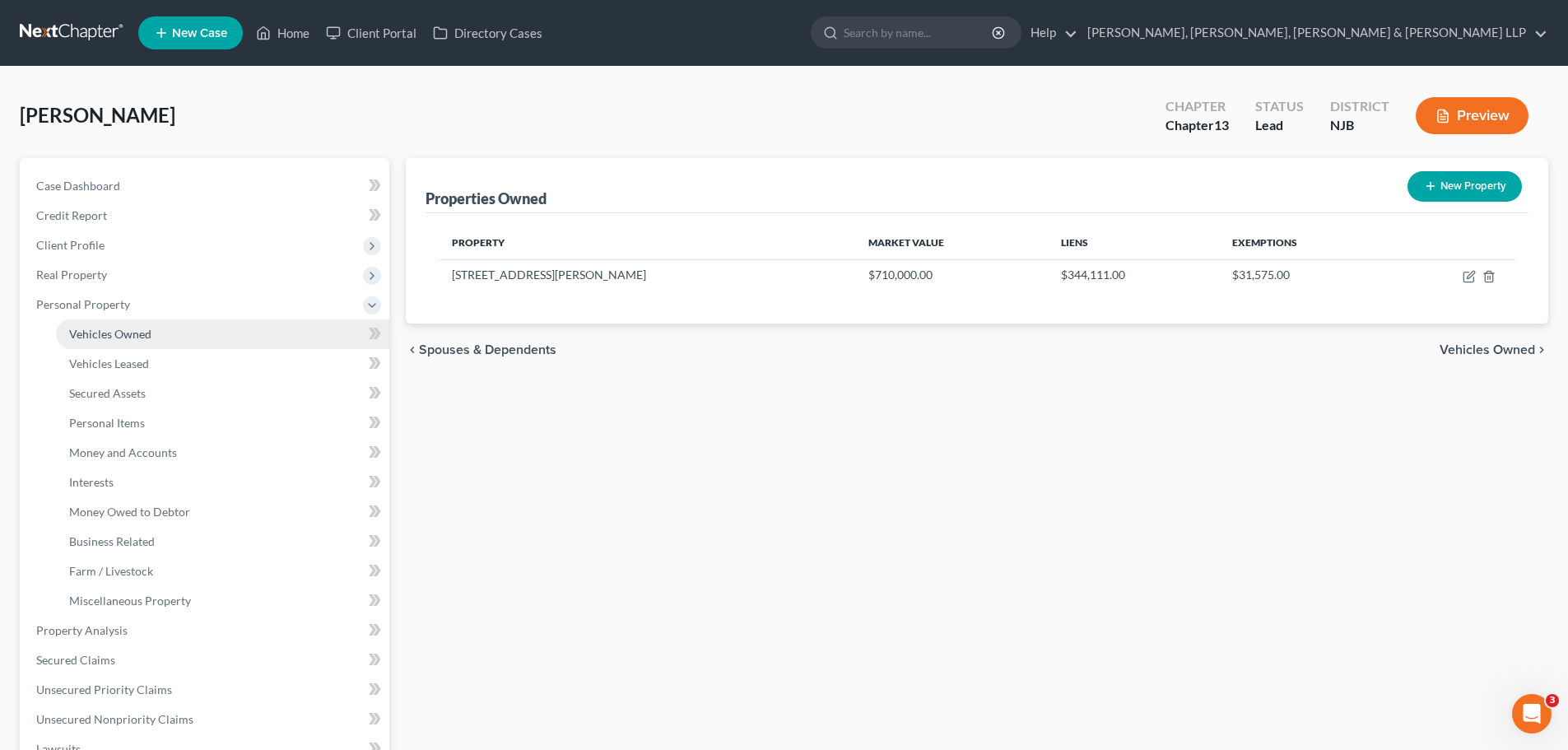
click at [137, 348] on link "Vehicles Owned" at bounding box center [223, 335] width 334 height 30
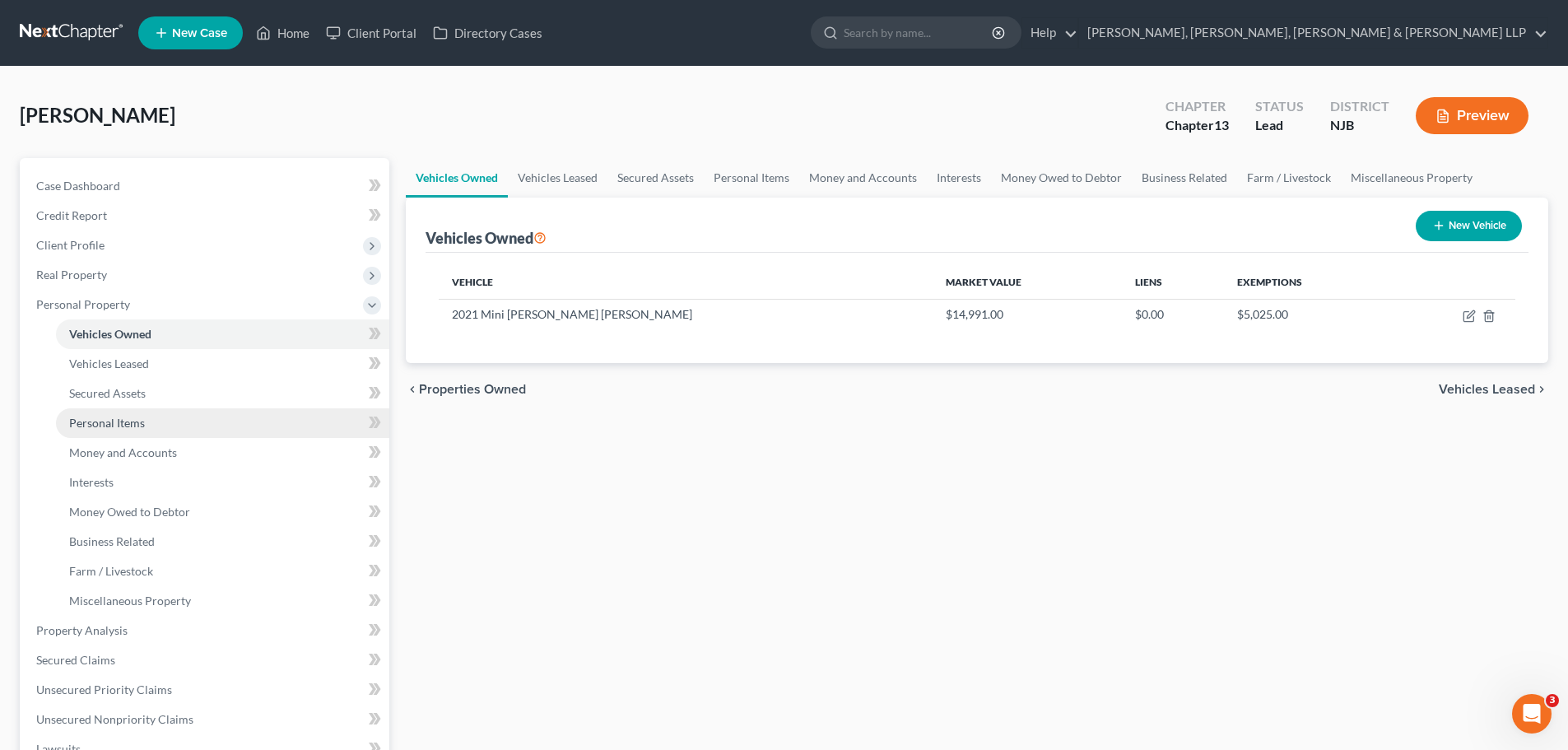
click at [141, 425] on span "Personal Items" at bounding box center [107, 423] width 76 height 14
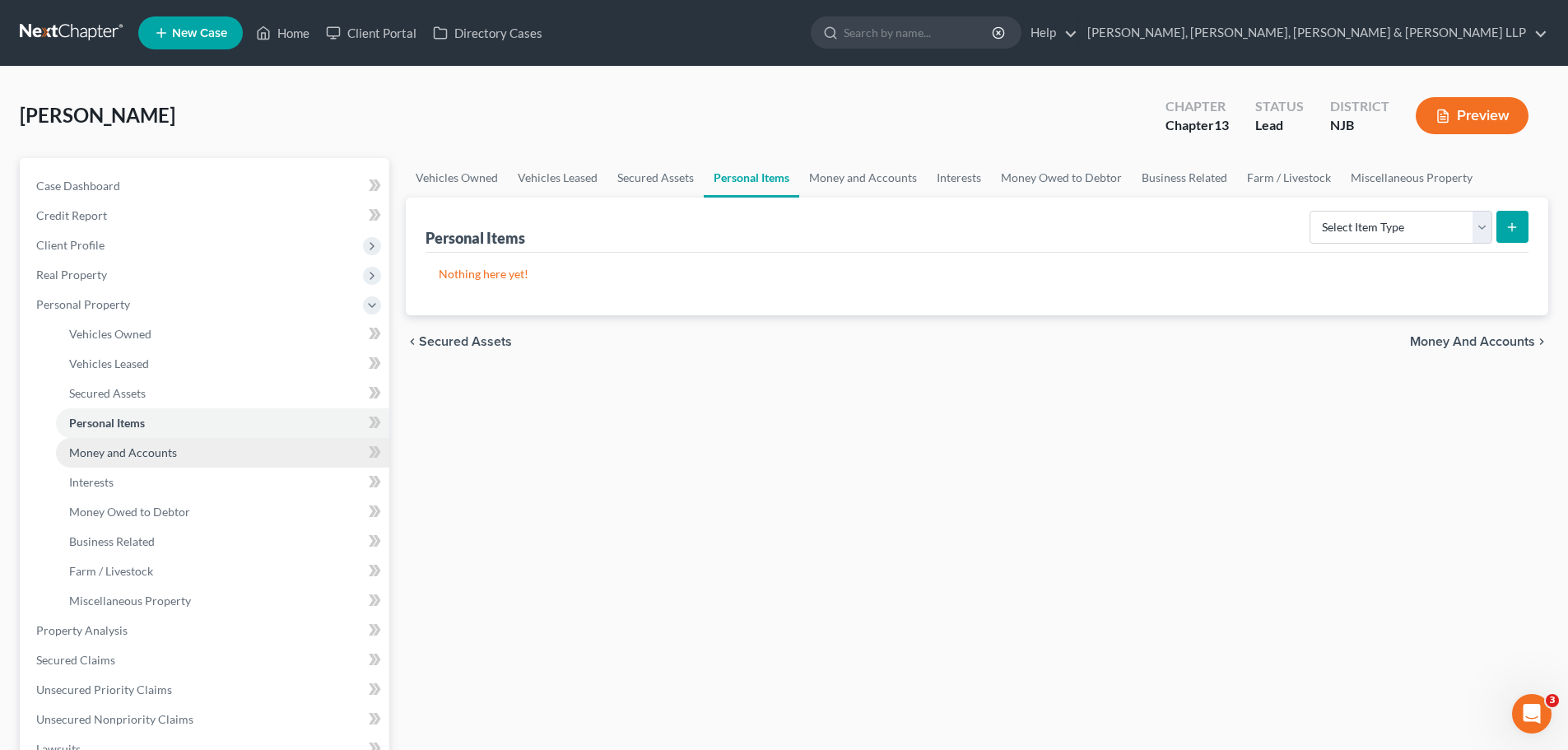
click at [133, 451] on span "Money and Accounts" at bounding box center [123, 453] width 108 height 14
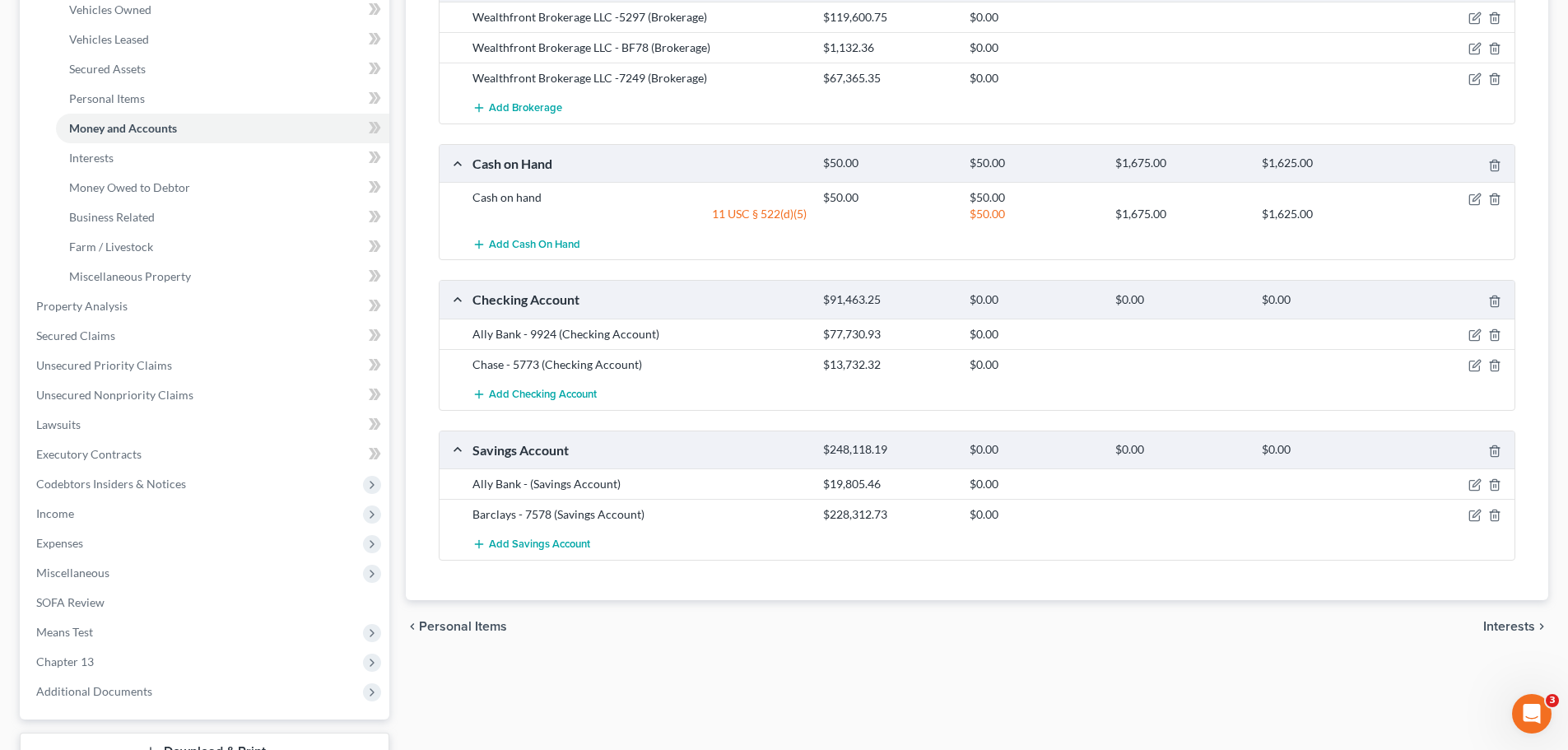
scroll to position [409, 0]
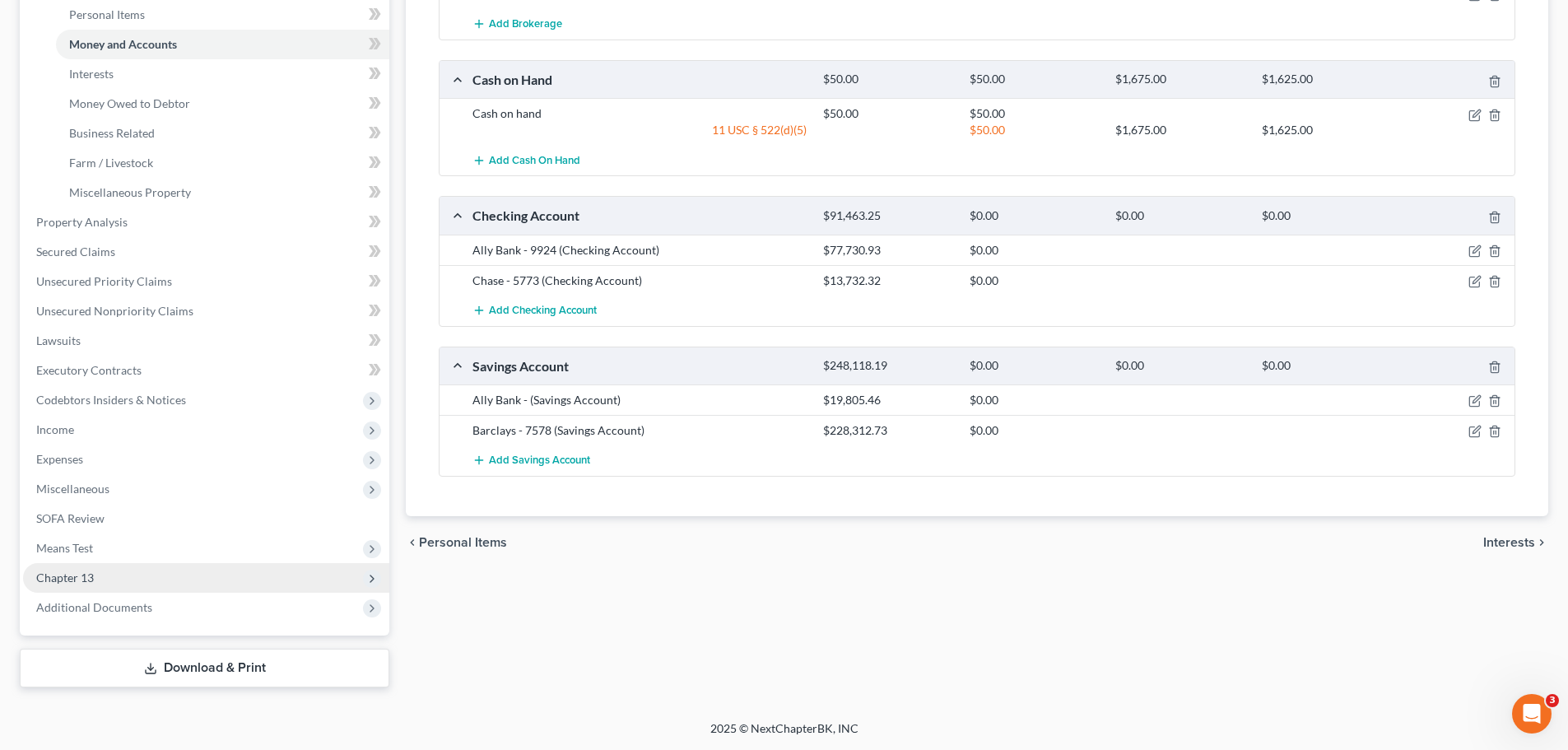
click at [93, 577] on span "Chapter 13" at bounding box center [65, 578] width 58 height 14
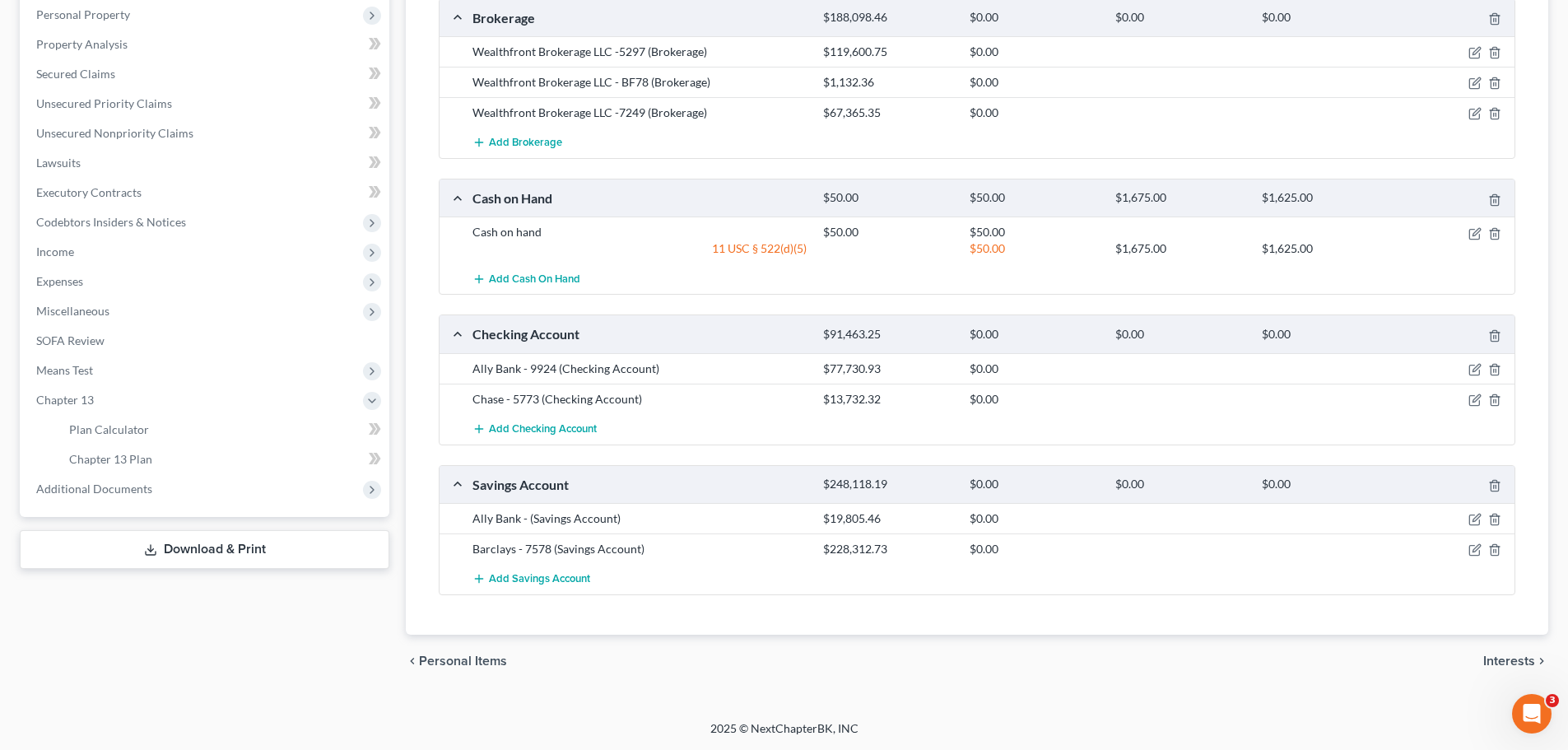
scroll to position [290, 0]
click at [118, 466] on link "Chapter 13 Plan" at bounding box center [223, 460] width 334 height 30
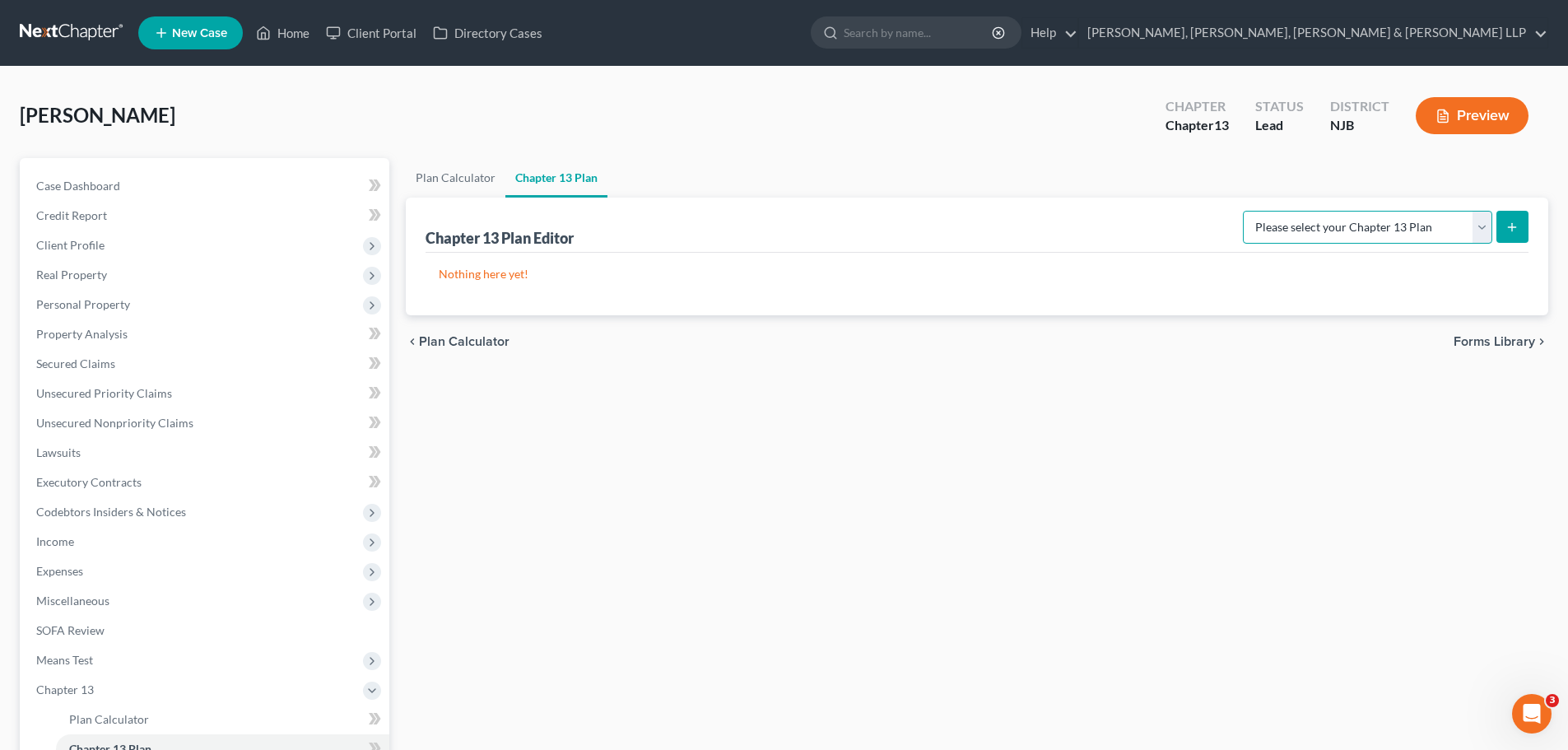
click at [1483, 241] on select "Please select your Chapter 13 Plan District of New Jersey - Effective 11/14/202…" at bounding box center [1368, 227] width 250 height 33
click at [101, 305] on span "Personal Property" at bounding box center [83, 304] width 94 height 14
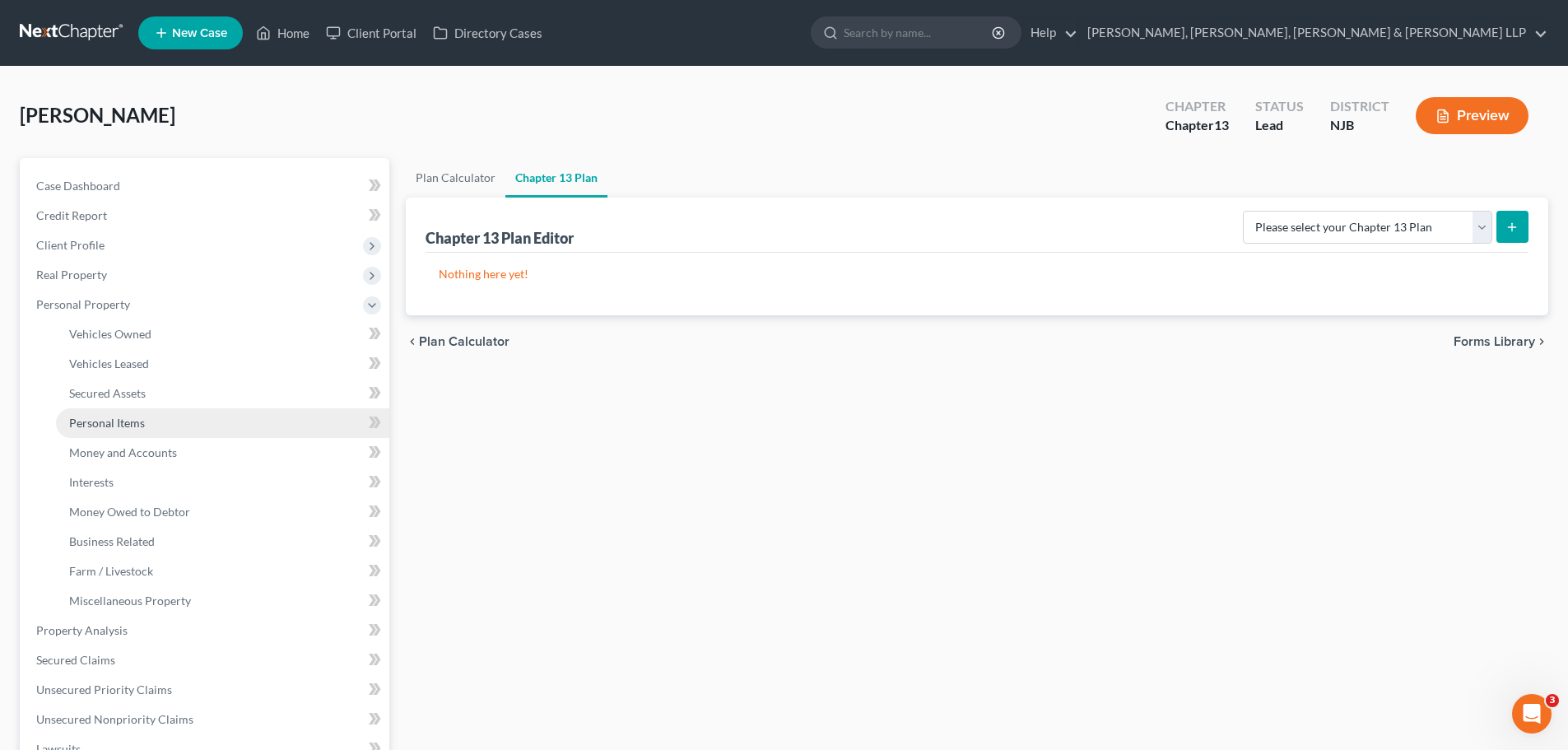
click at [126, 423] on span "Personal Items" at bounding box center [107, 423] width 76 height 14
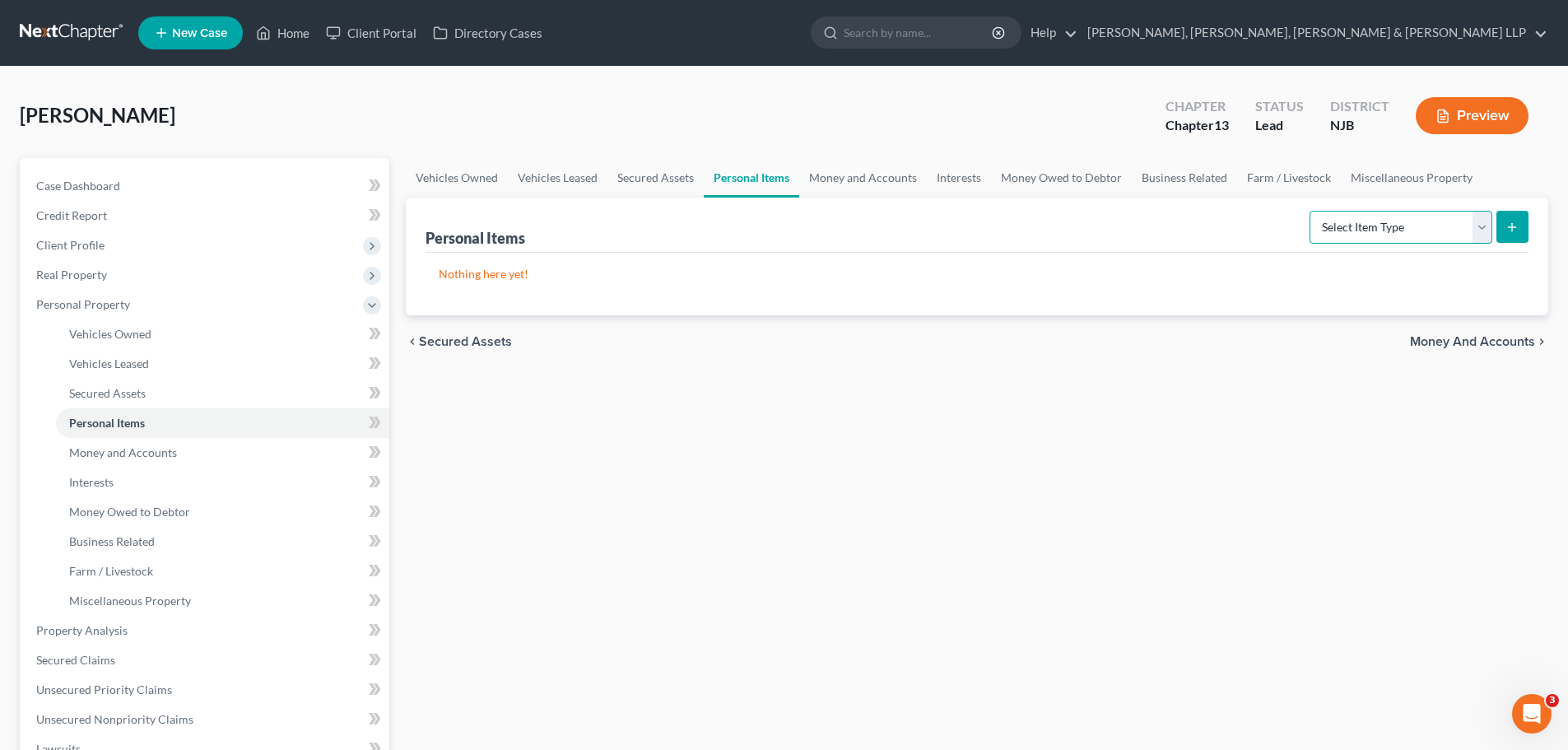
click at [1485, 234] on select "Select Item Type Clothing Collectibles Of Value Electronics Firearms Household …" at bounding box center [1400, 227] width 183 height 33
select select "firearms"
click at [1311, 211] on select "Select Item Type Clothing Collectibles Of Value Electronics Firearms Household …" at bounding box center [1400, 227] width 183 height 33
click at [1510, 226] on icon "submit" at bounding box center [1511, 227] width 13 height 13
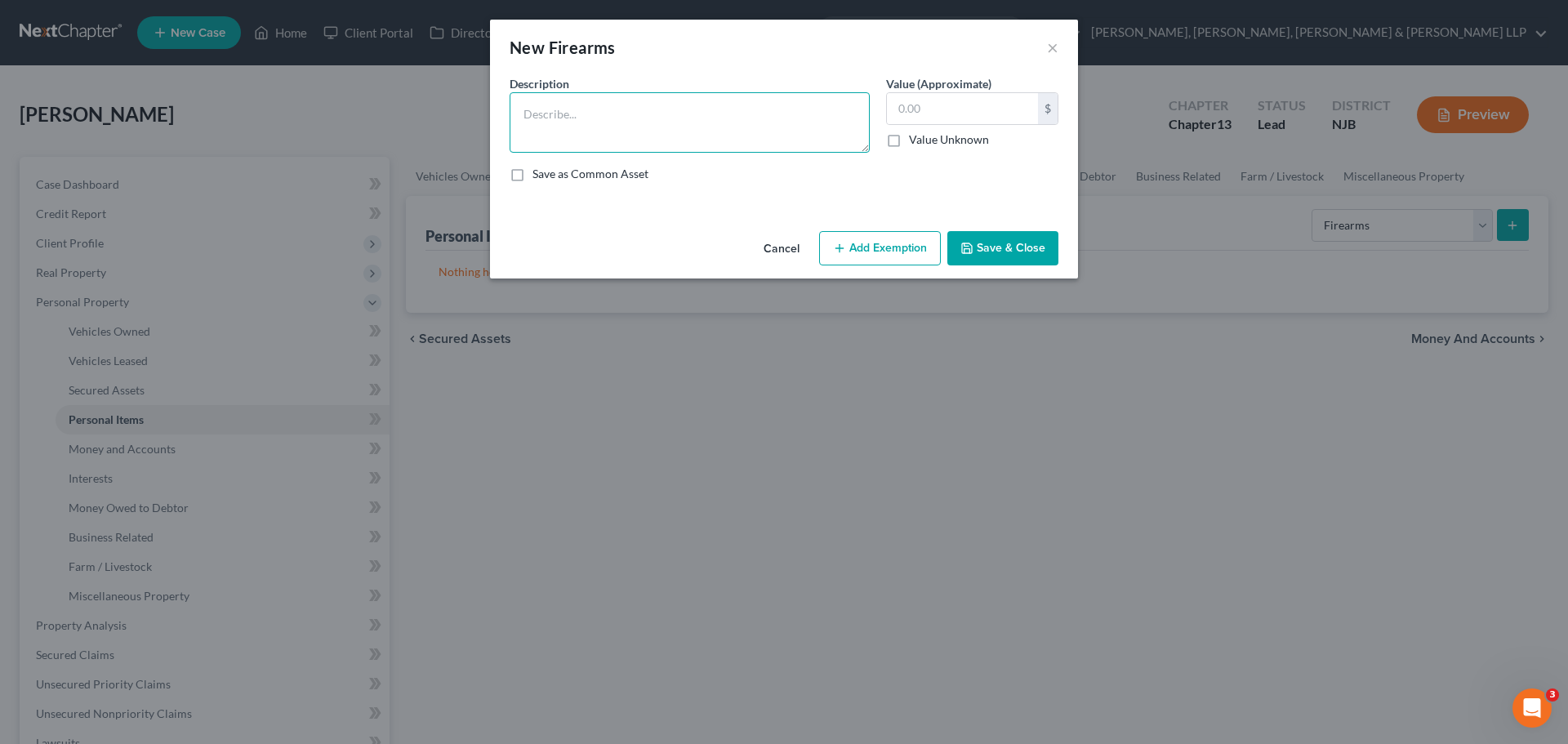
click at [740, 126] on textarea at bounding box center [689, 122] width 360 height 61
type textarea "Handgun"
click at [917, 117] on input "text" at bounding box center [962, 108] width 151 height 31
type input "500.00"
click at [1007, 243] on button "Save & Close" at bounding box center [1003, 248] width 111 height 35
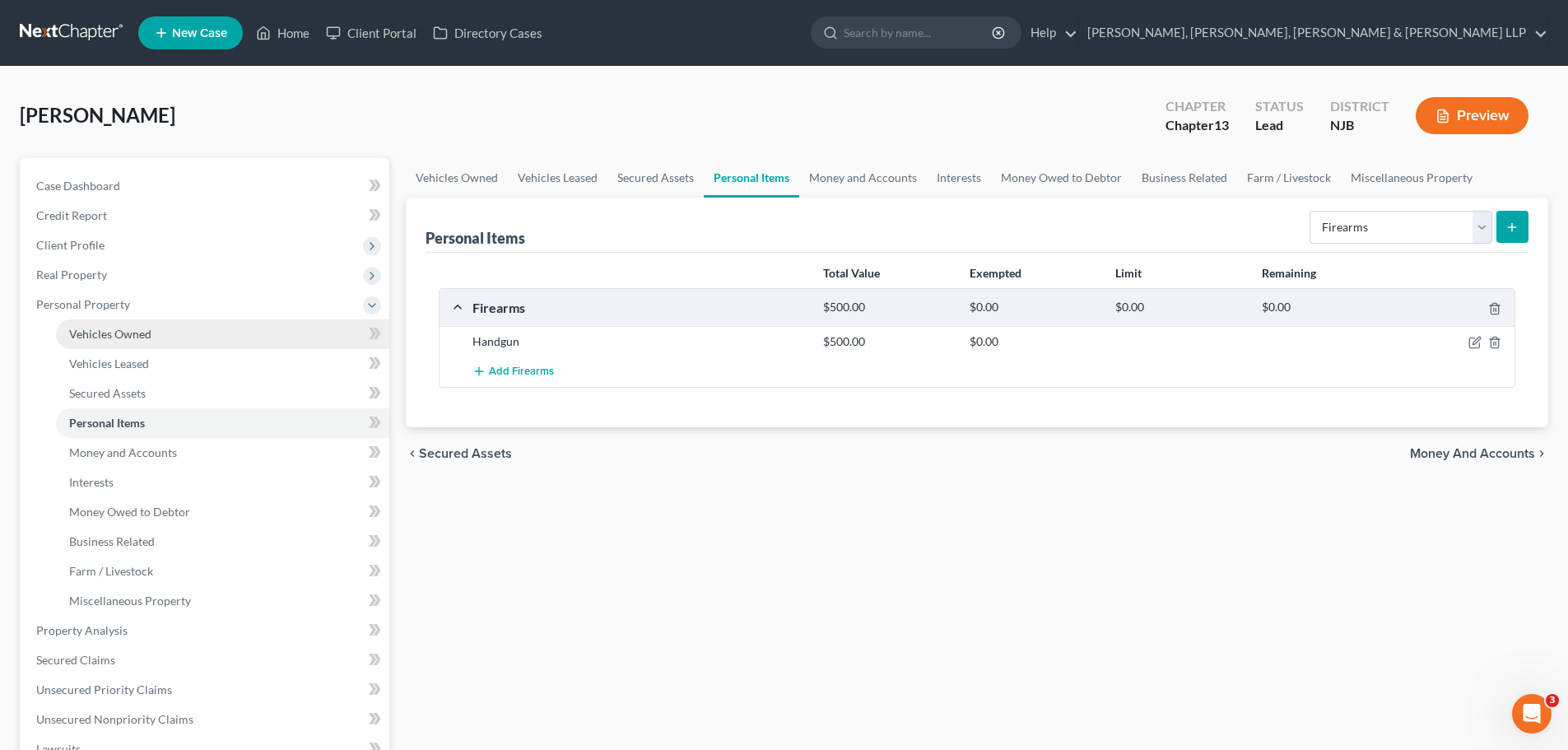
click at [152, 333] on link "Vehicles Owned" at bounding box center [223, 335] width 334 height 30
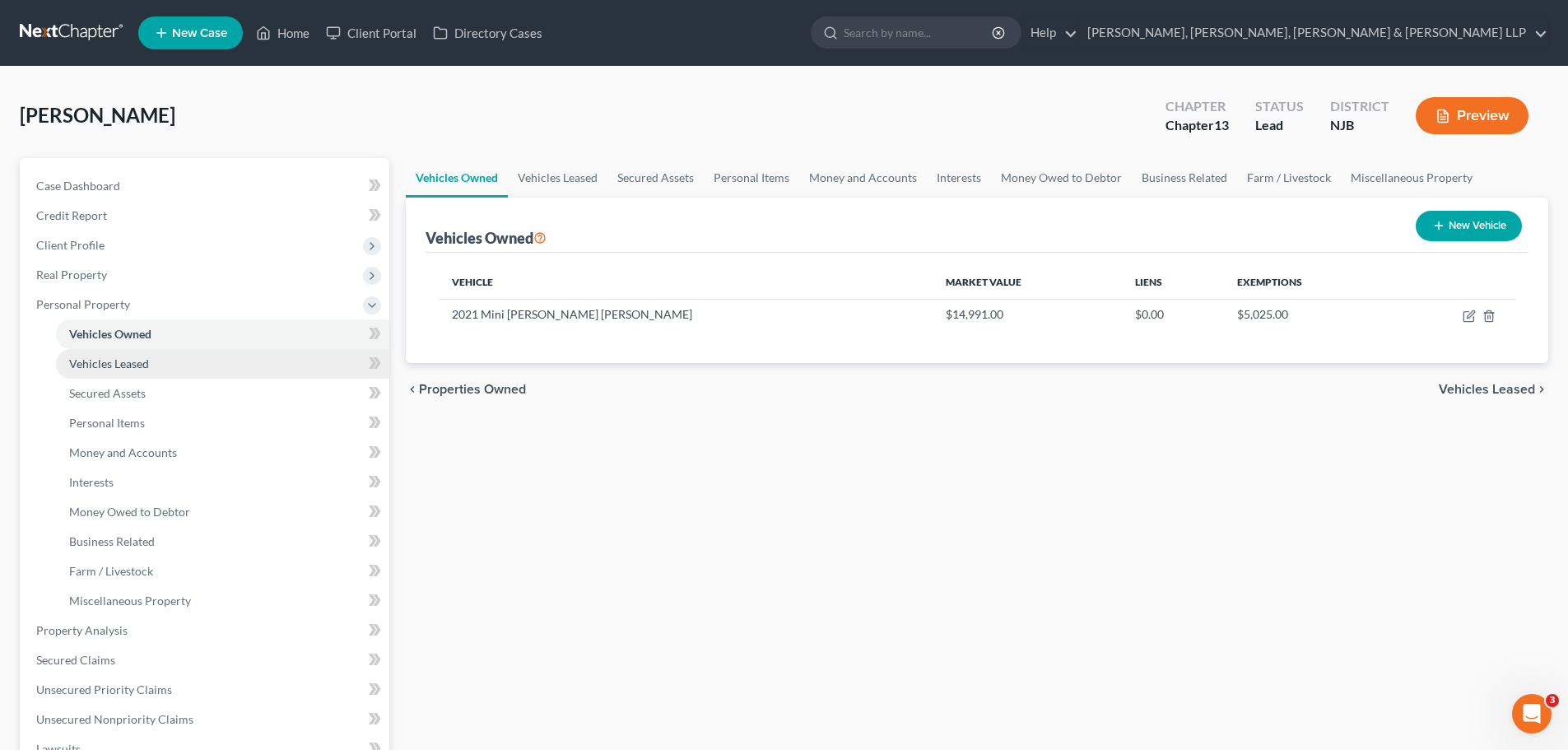
click at [175, 362] on link "Vehicles Leased" at bounding box center [223, 364] width 334 height 30
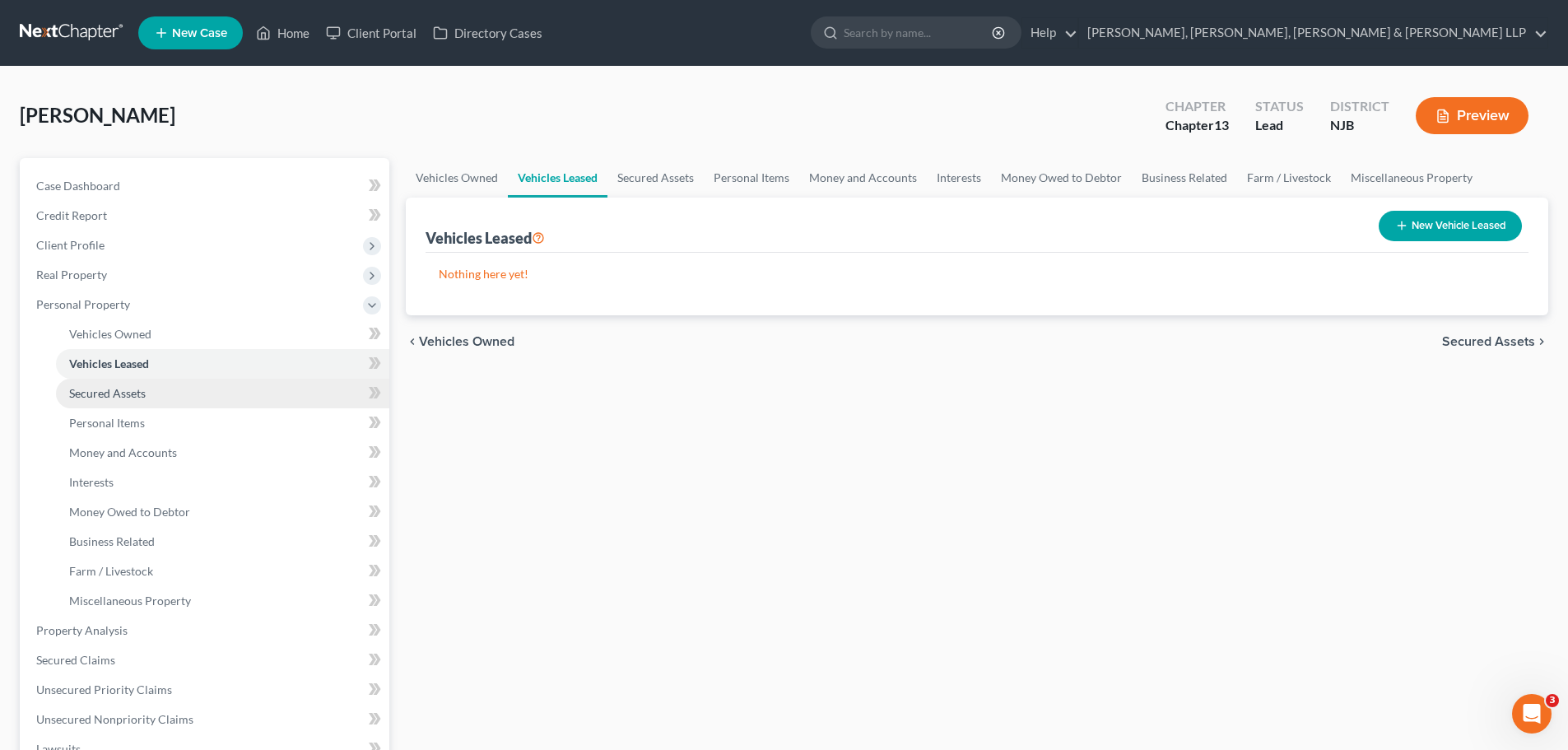
click at [165, 397] on link "Secured Assets" at bounding box center [223, 394] width 334 height 30
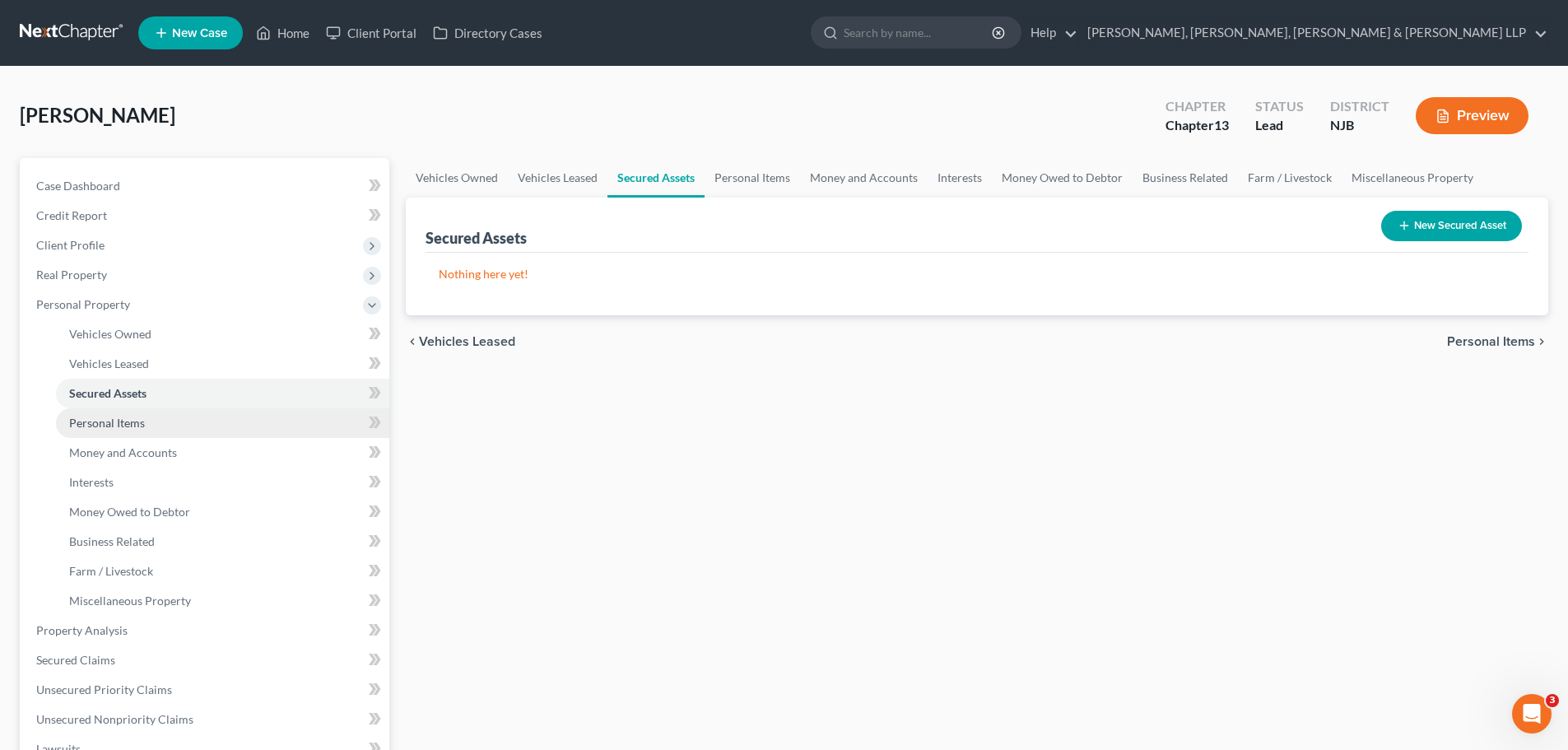
click at [161, 426] on link "Personal Items" at bounding box center [223, 424] width 334 height 30
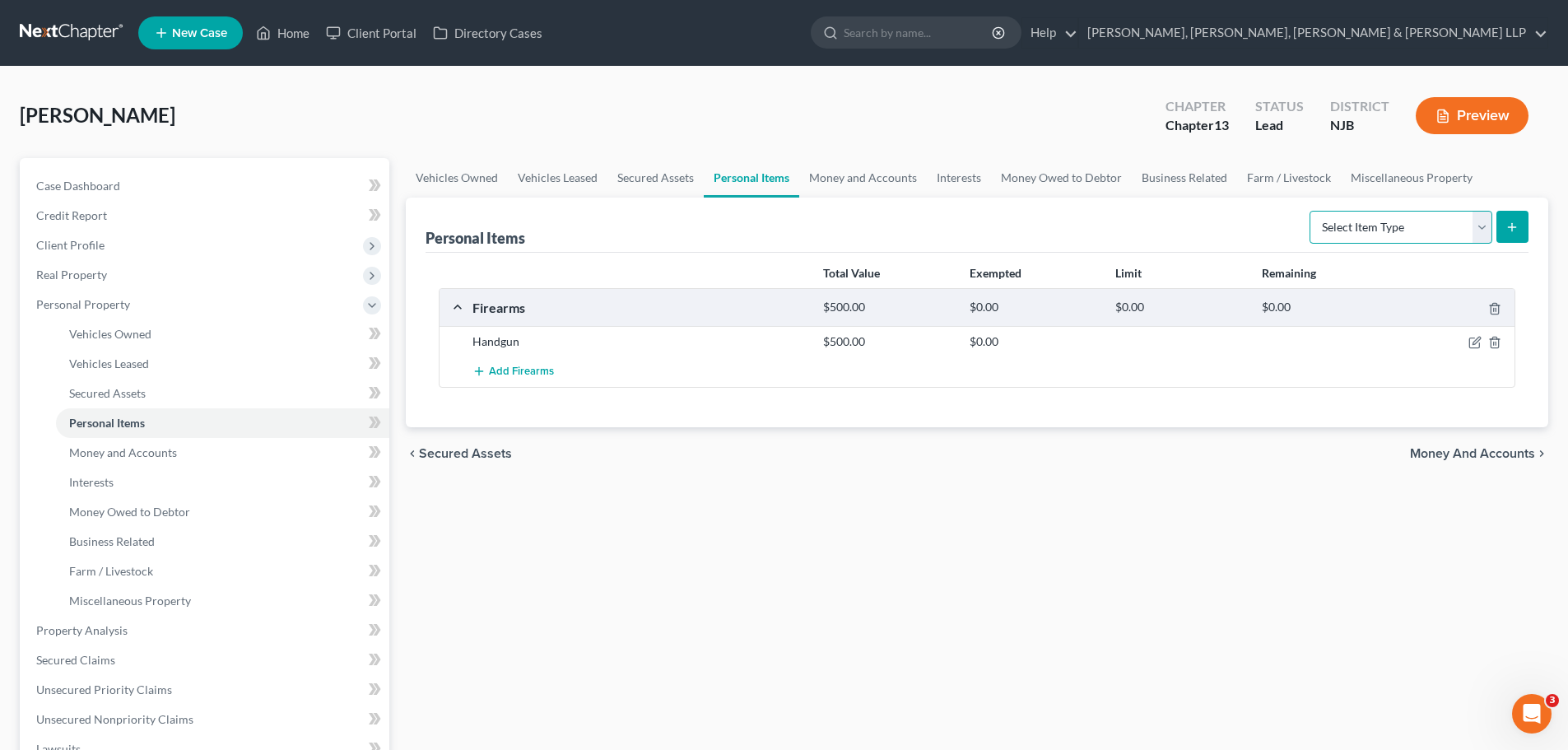
click at [1479, 231] on select "Select Item Type Clothing Collectibles Of Value Electronics Firearms Household …" at bounding box center [1400, 227] width 183 height 33
select select "electronics"
click at [1311, 211] on select "Select Item Type Clothing Collectibles Of Value Electronics Firearms Household …" at bounding box center [1400, 227] width 183 height 33
click at [1515, 236] on button "submit" at bounding box center [1512, 227] width 32 height 32
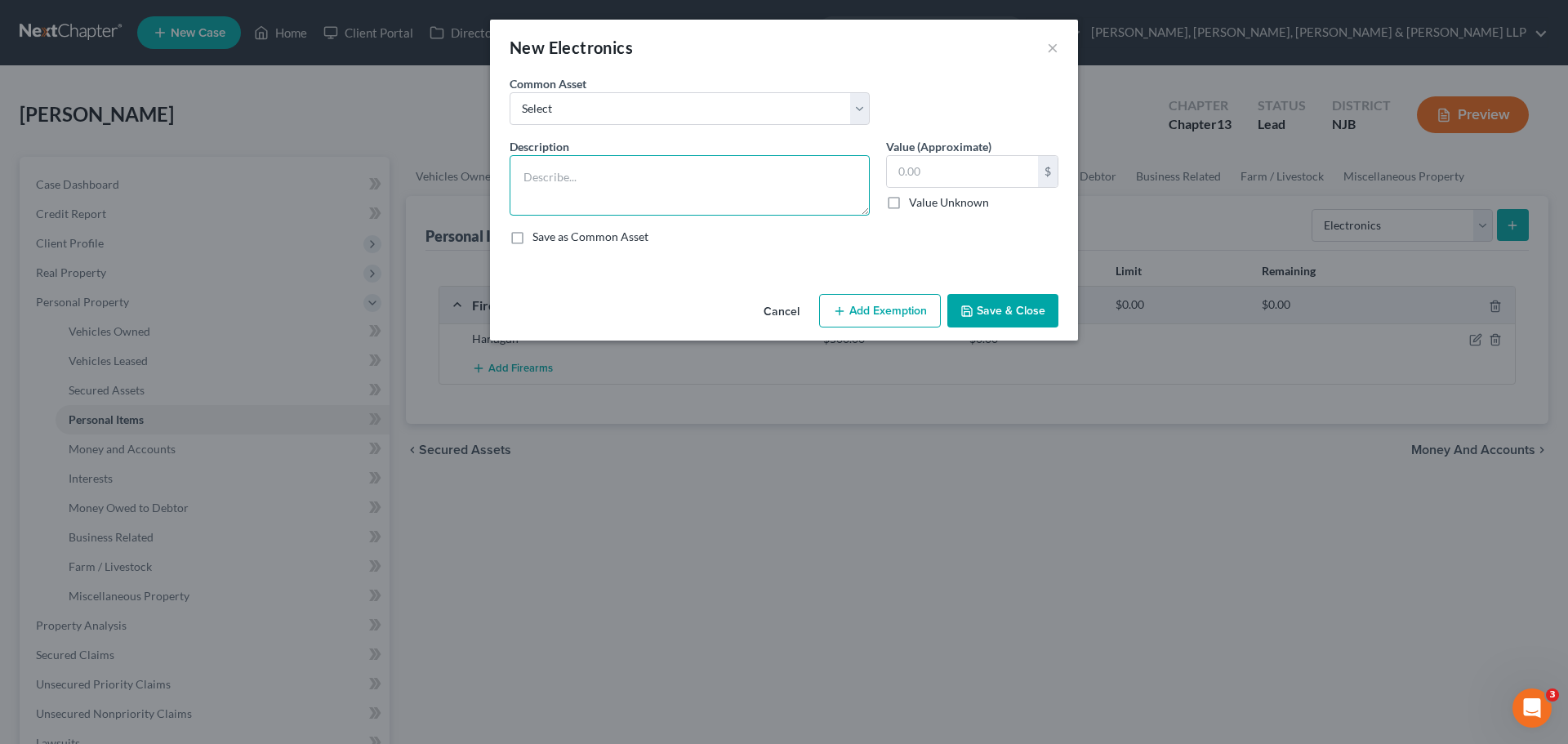
click at [769, 177] on textarea at bounding box center [689, 185] width 360 height 61
type textarea "L"
click at [827, 179] on textarea "Electronics including televisions, computers and cell p" at bounding box center [689, 185] width 360 height 61
type textarea "Electronics including televisions, computers and cell phones"
click at [928, 179] on input "text" at bounding box center [962, 171] width 151 height 31
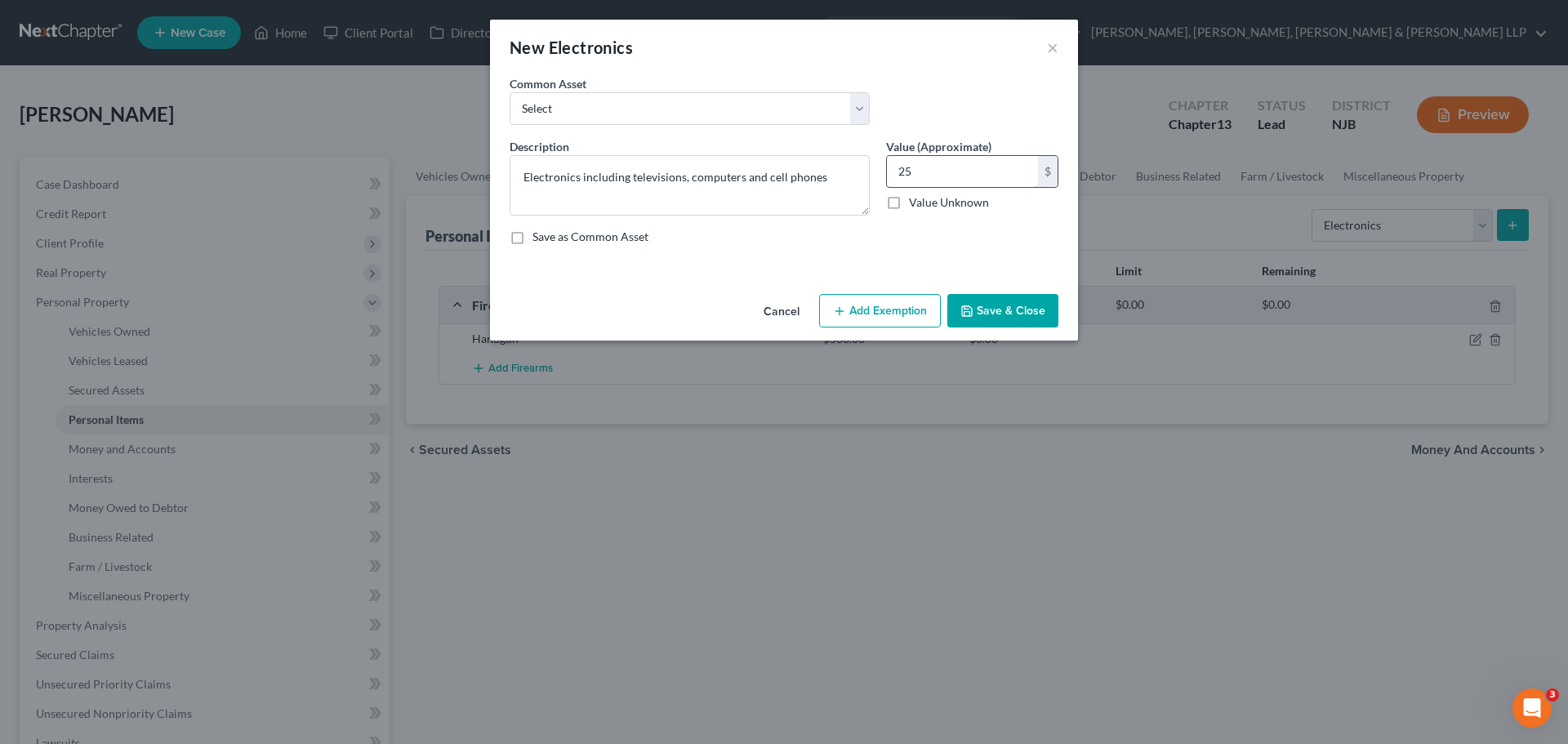
type input "2"
type input "3,500"
click at [881, 321] on button "Add Exemption" at bounding box center [880, 311] width 122 height 35
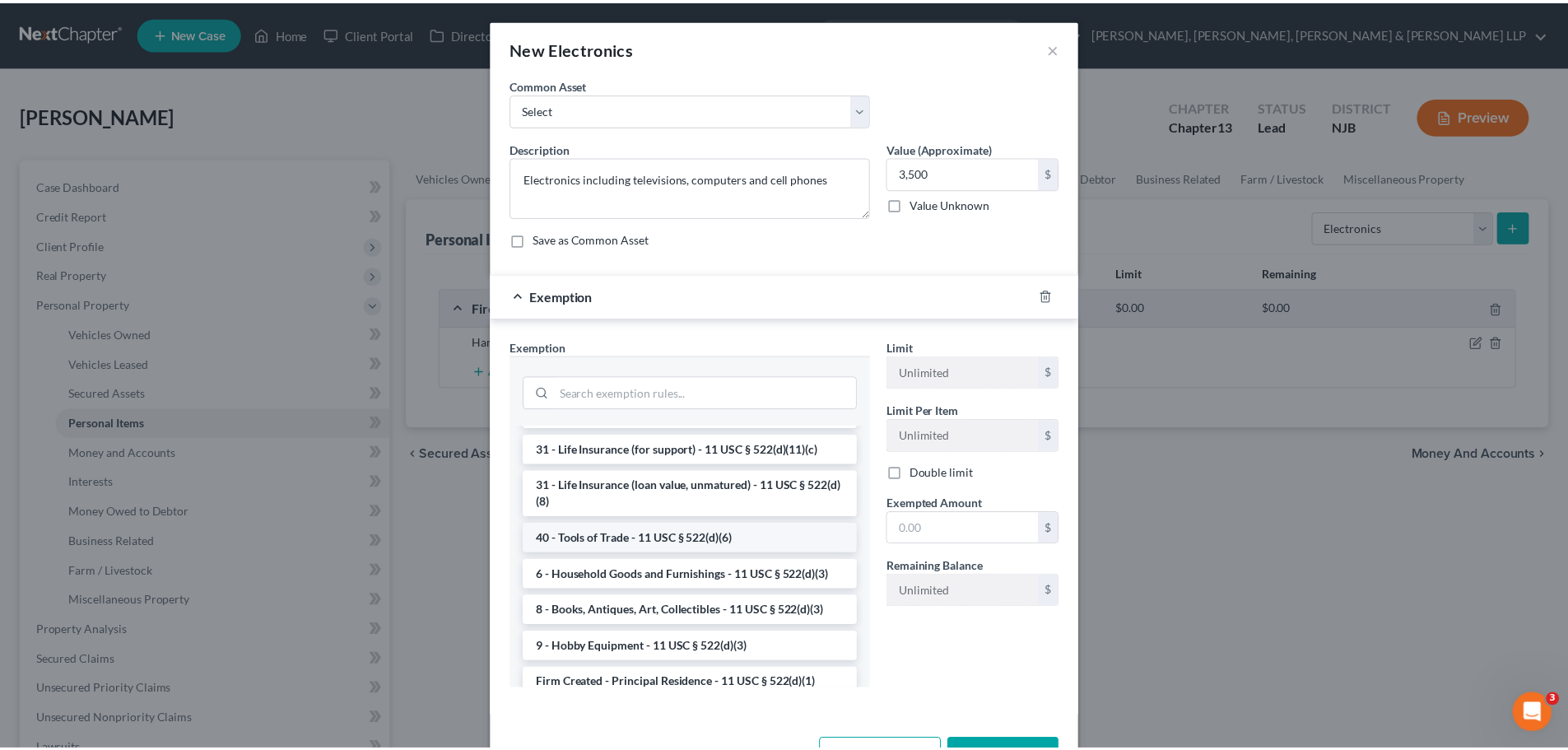
scroll to position [1318, 0]
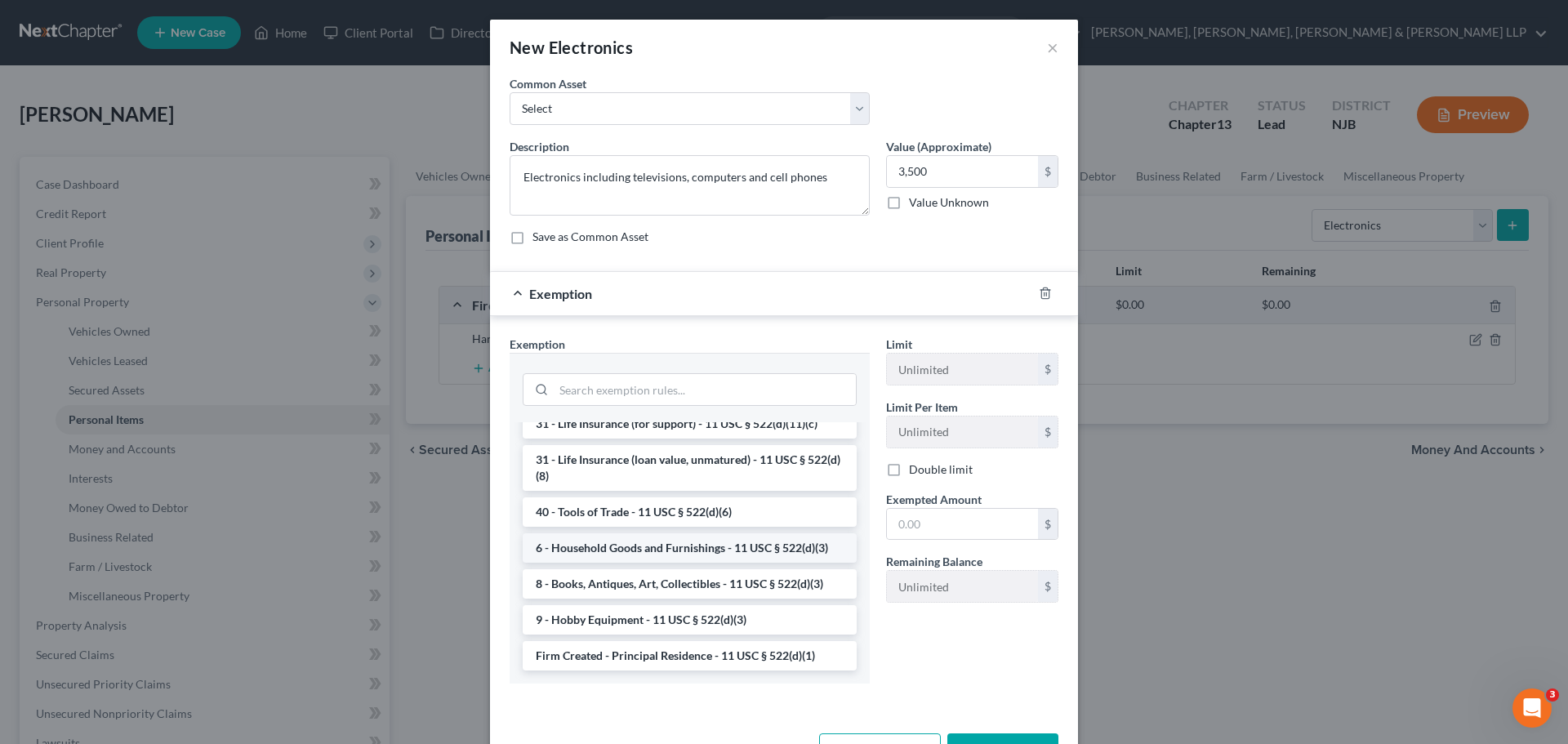
click at [711, 562] on li "6 - Household Goods and Furnishings - 11 USC § 522(d)(3)" at bounding box center [689, 549] width 334 height 30
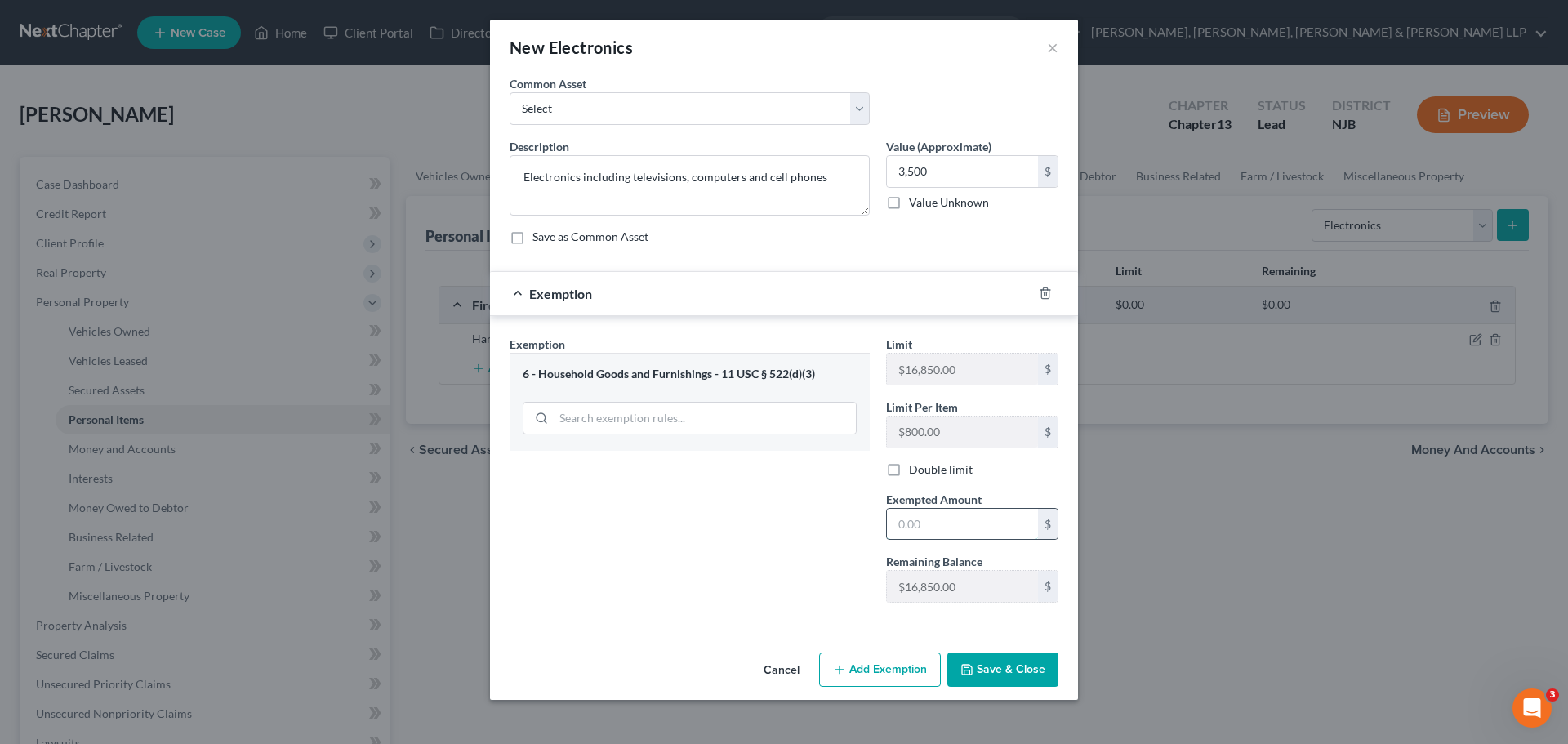
click at [951, 526] on input "text" at bounding box center [962, 524] width 151 height 31
type input "3,500"
click at [951, 174] on input "3,500" at bounding box center [962, 171] width 151 height 31
click at [789, 540] on div "Exemption Set must be selected for CA. Exemption * 6 - Household Goods and Furn…" at bounding box center [690, 476] width 377 height 281
click at [1012, 669] on button "Save & Close" at bounding box center [1003, 670] width 111 height 35
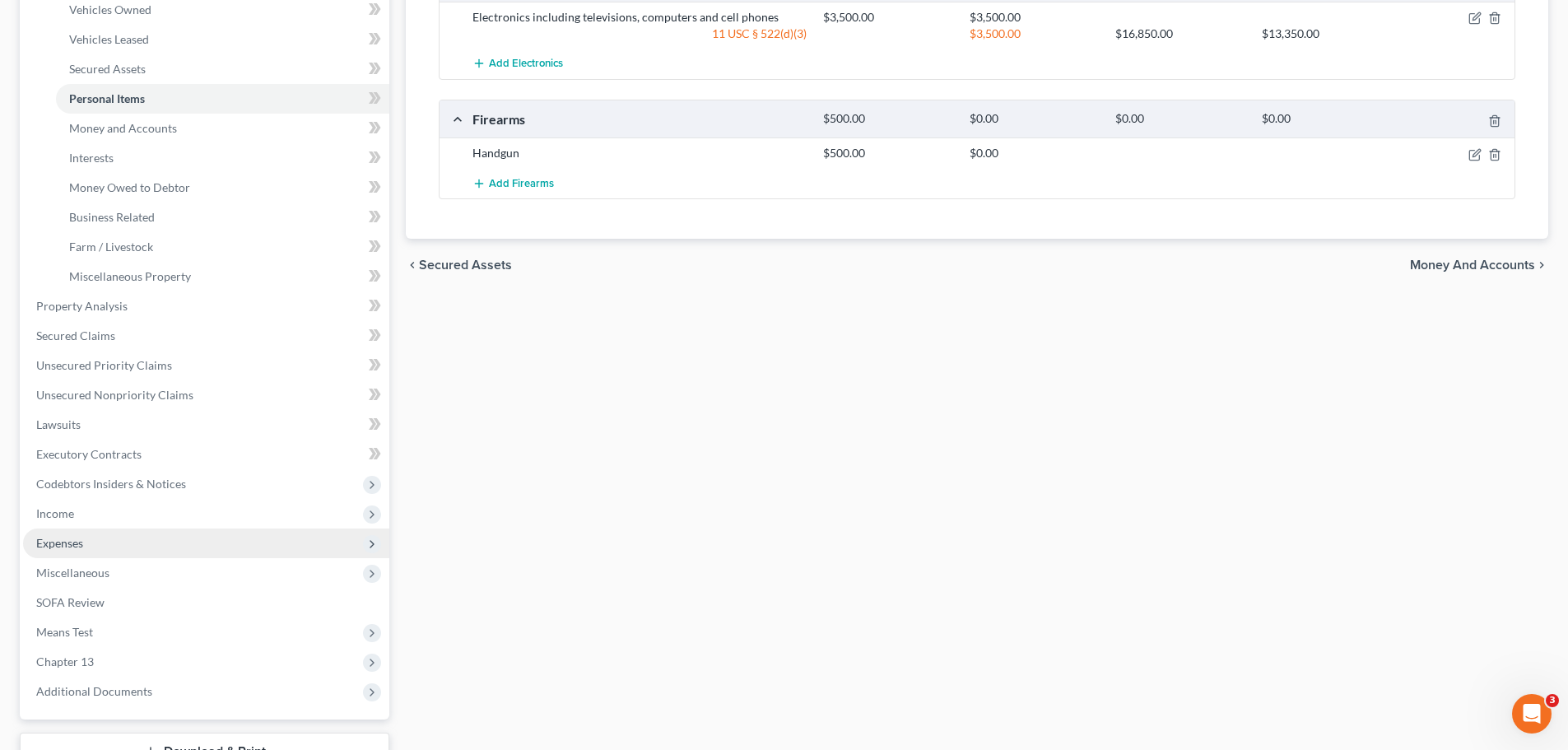
scroll to position [329, 0]
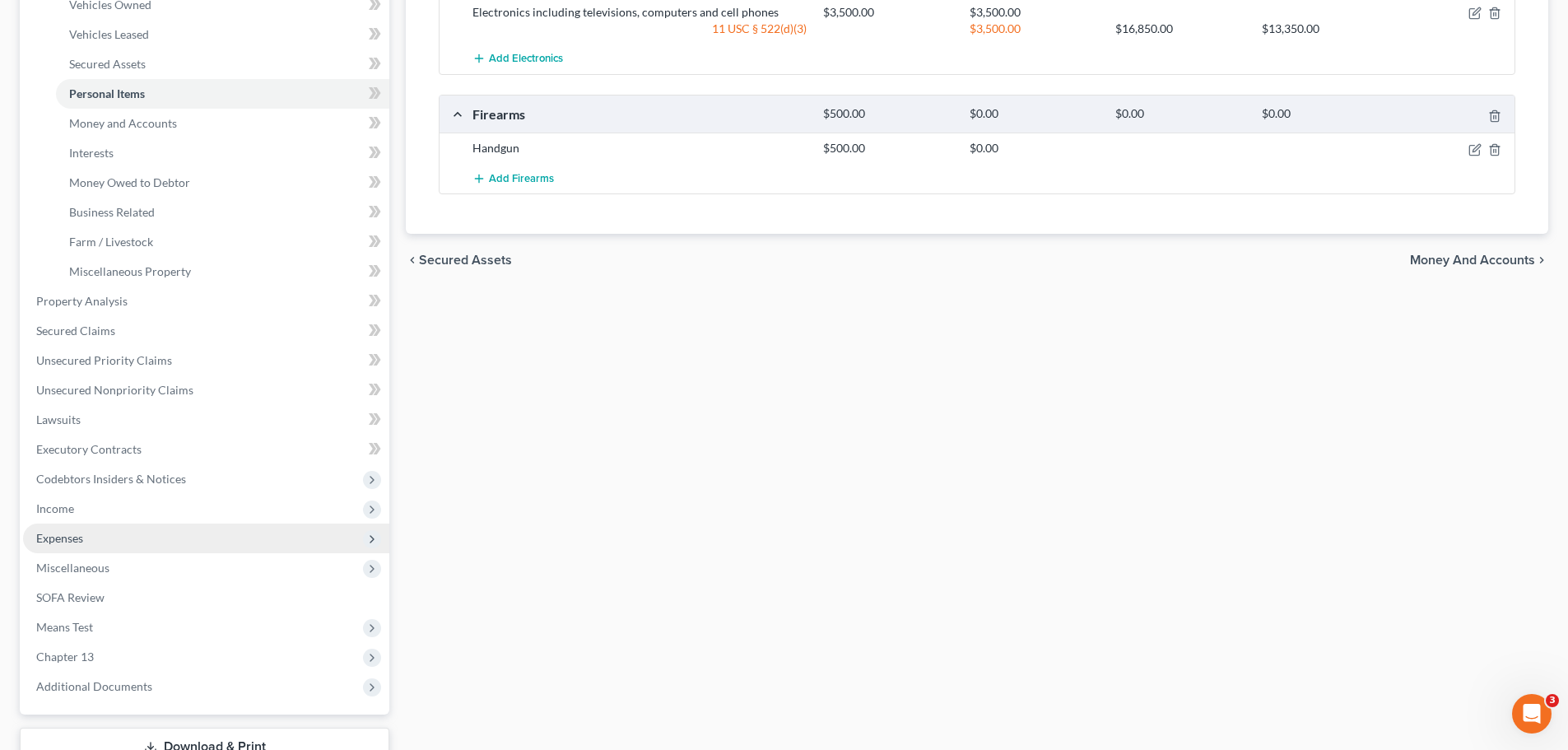
click at [110, 532] on span "Expenses" at bounding box center [206, 539] width 367 height 30
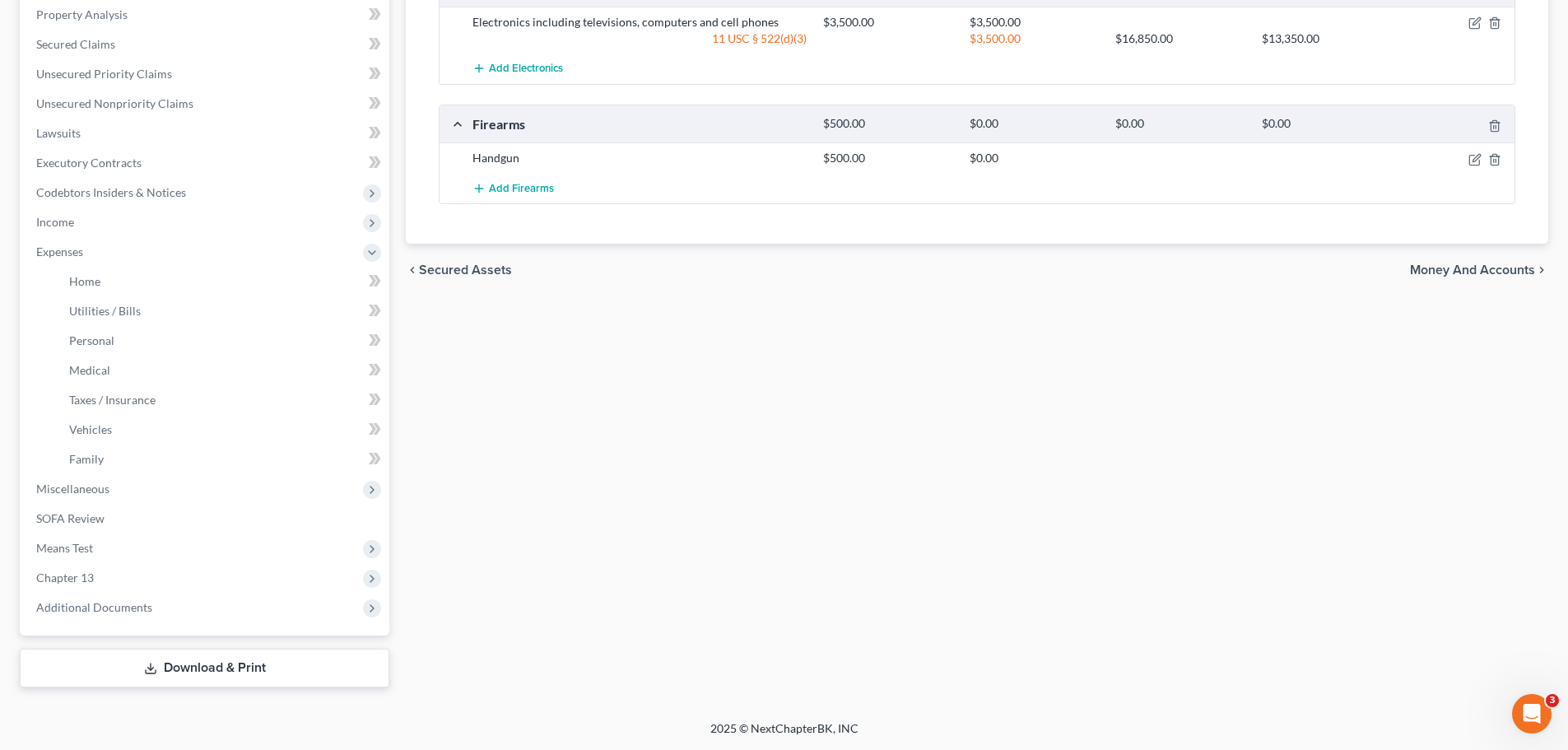
scroll to position [320, 0]
drag, startPoint x: 92, startPoint y: 290, endPoint x: 104, endPoint y: 295, distance: 13.0
click at [94, 292] on link "Home" at bounding box center [223, 282] width 334 height 30
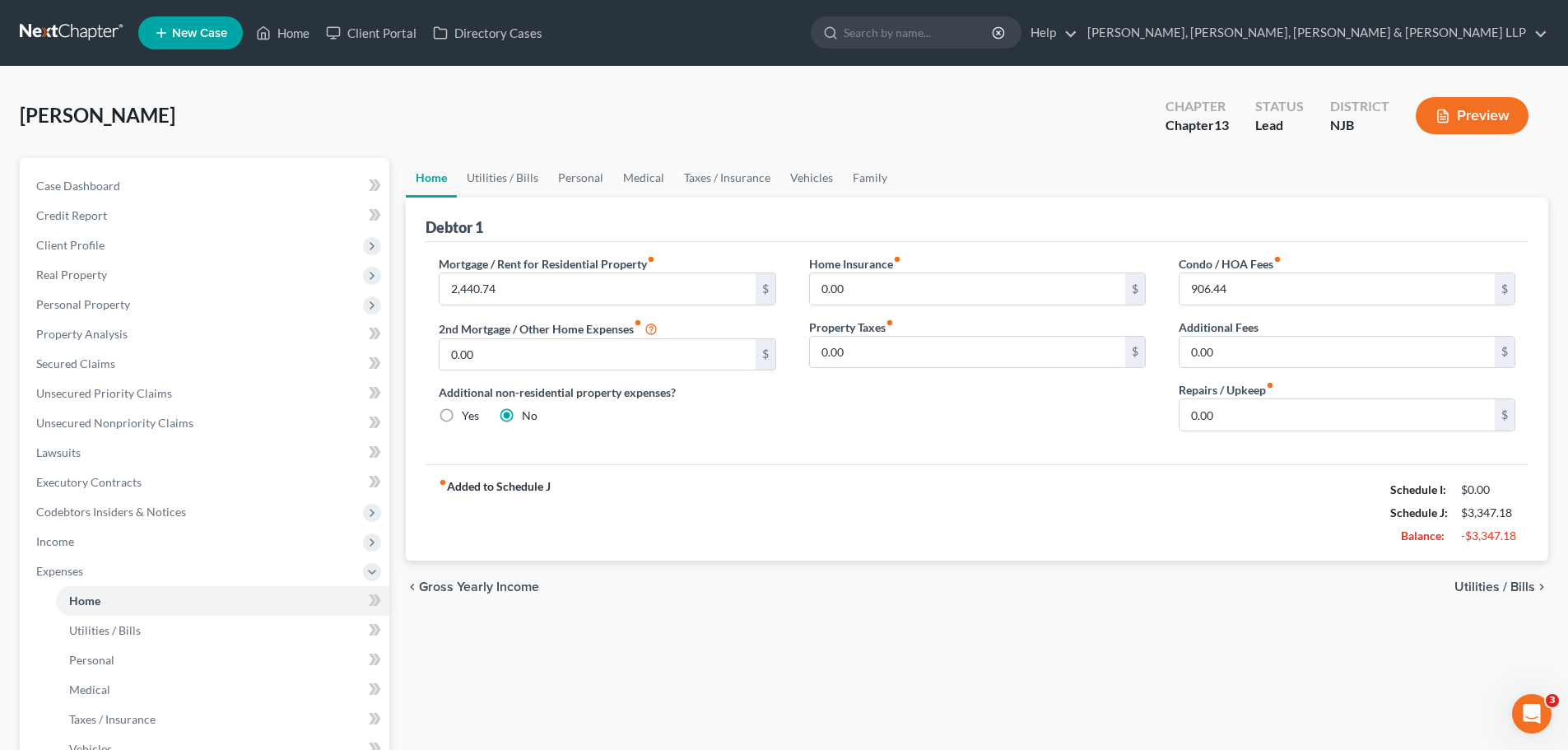
drag, startPoint x: 1483, startPoint y: 586, endPoint x: 1469, endPoint y: 586, distance: 14.0
click at [1483, 586] on span "Utilities / Bills" at bounding box center [1494, 587] width 81 height 13
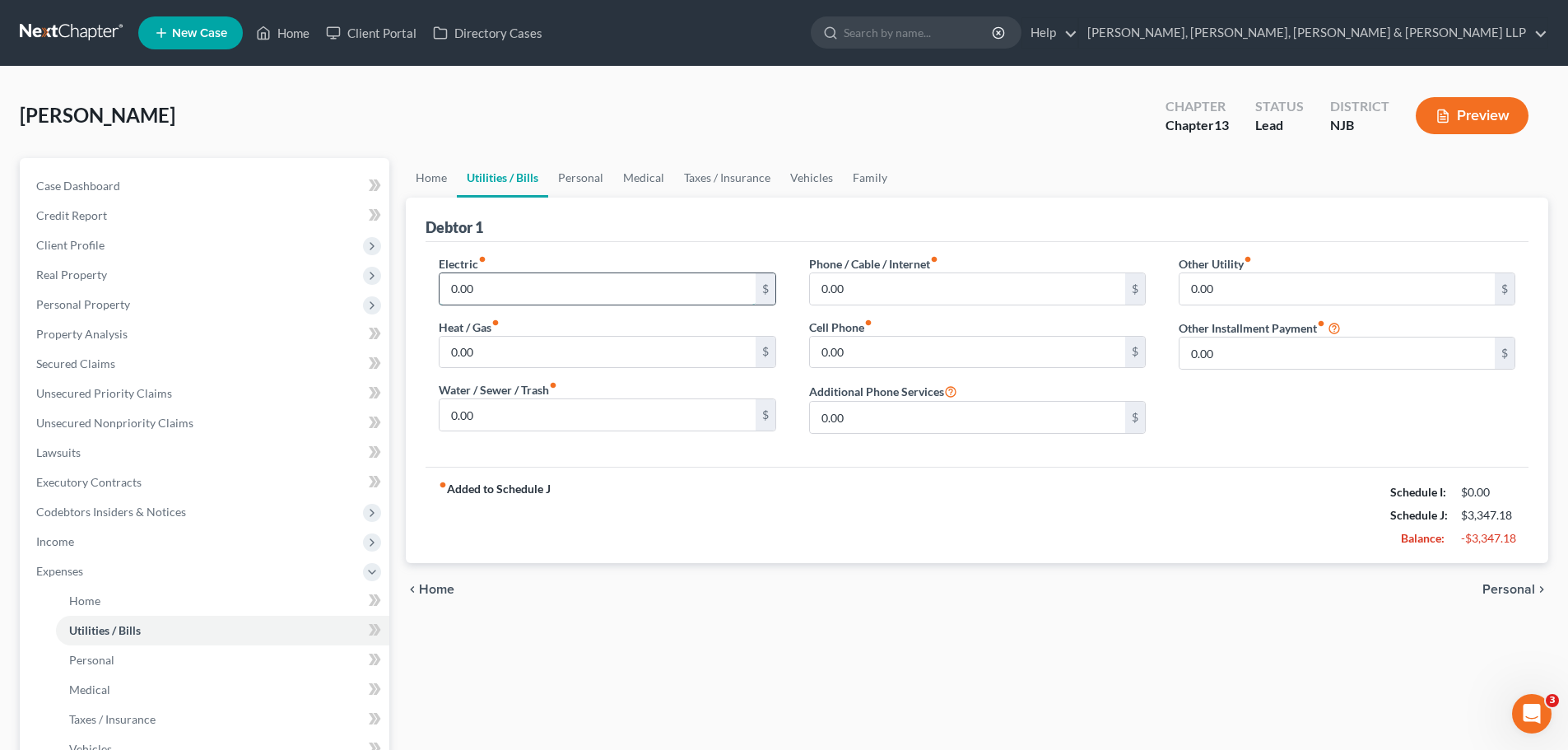
click at [596, 297] on input "0.00" at bounding box center [597, 288] width 315 height 31
type input "200"
click at [893, 283] on input "0.00" at bounding box center [966, 288] width 315 height 31
type input "200"
click at [972, 545] on div "fiber_manual_record Added to Schedule J Schedule I: $0.00 Schedule J: $3,747.18…" at bounding box center [977, 515] width 1103 height 96
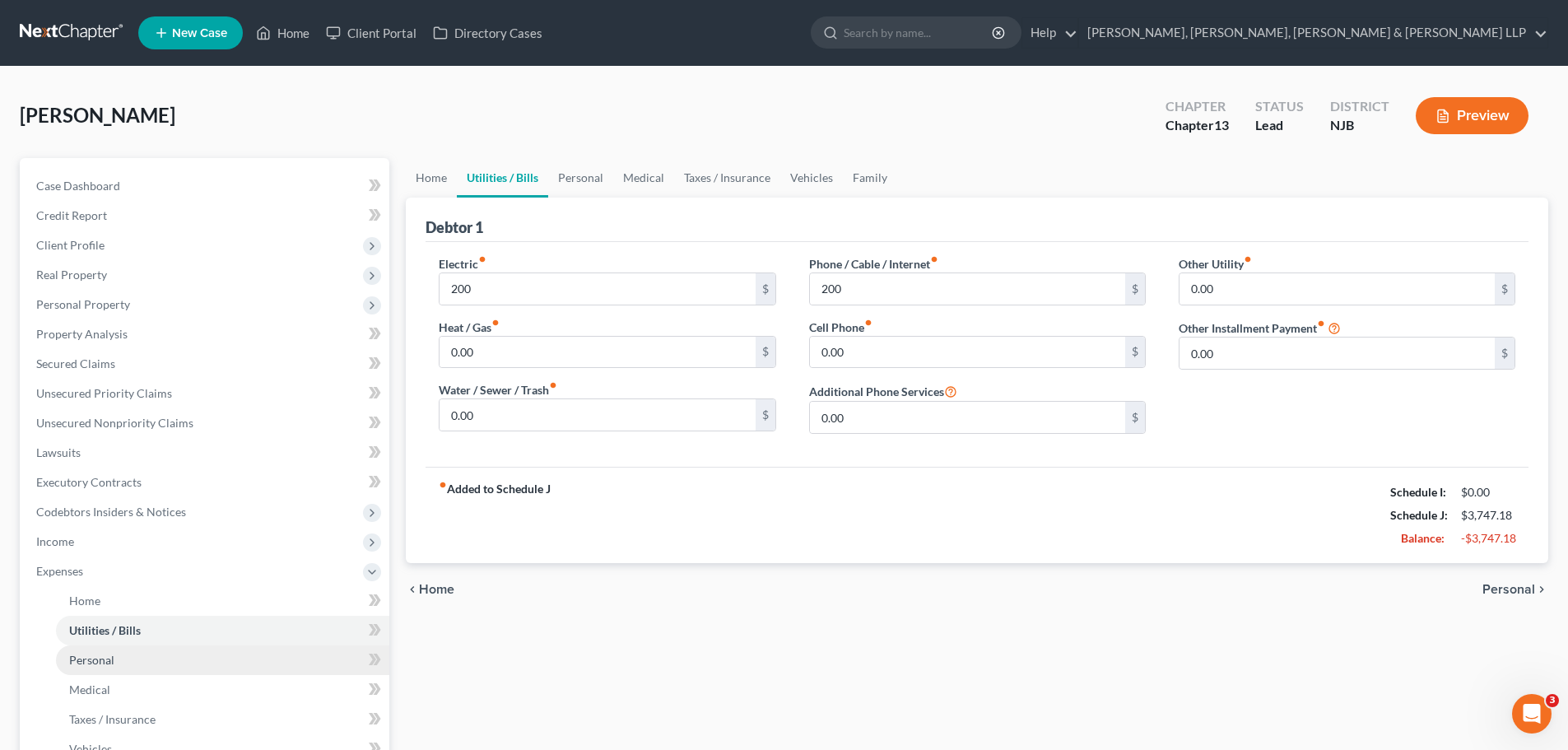
click at [109, 661] on span "Personal" at bounding box center [91, 660] width 45 height 14
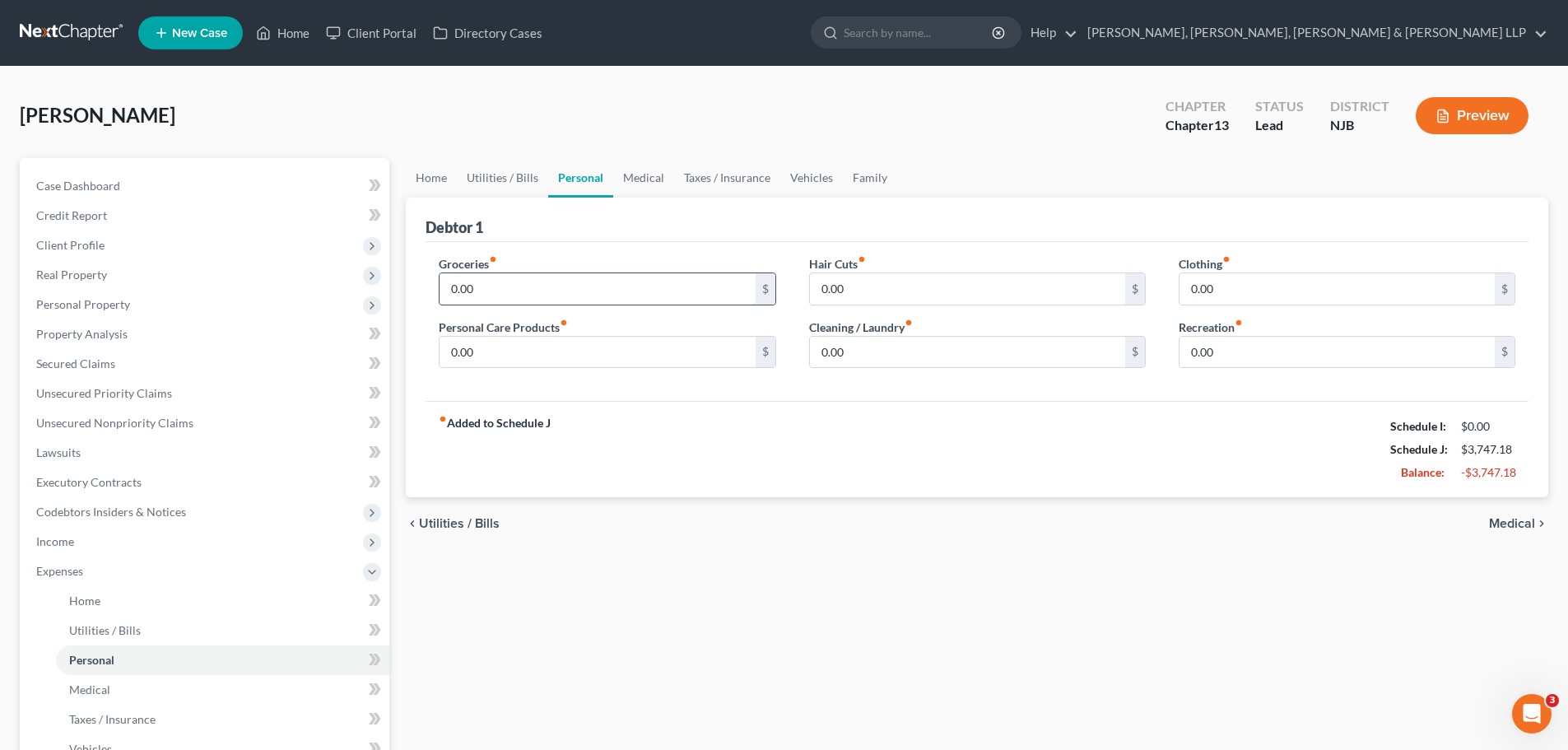
click at [530, 296] on input "0.00" at bounding box center [597, 288] width 315 height 31
type input "800.00"
click at [521, 351] on input "0.00" at bounding box center [597, 352] width 315 height 31
type input "50.00"
click at [883, 290] on input "0.00" at bounding box center [966, 288] width 315 height 31
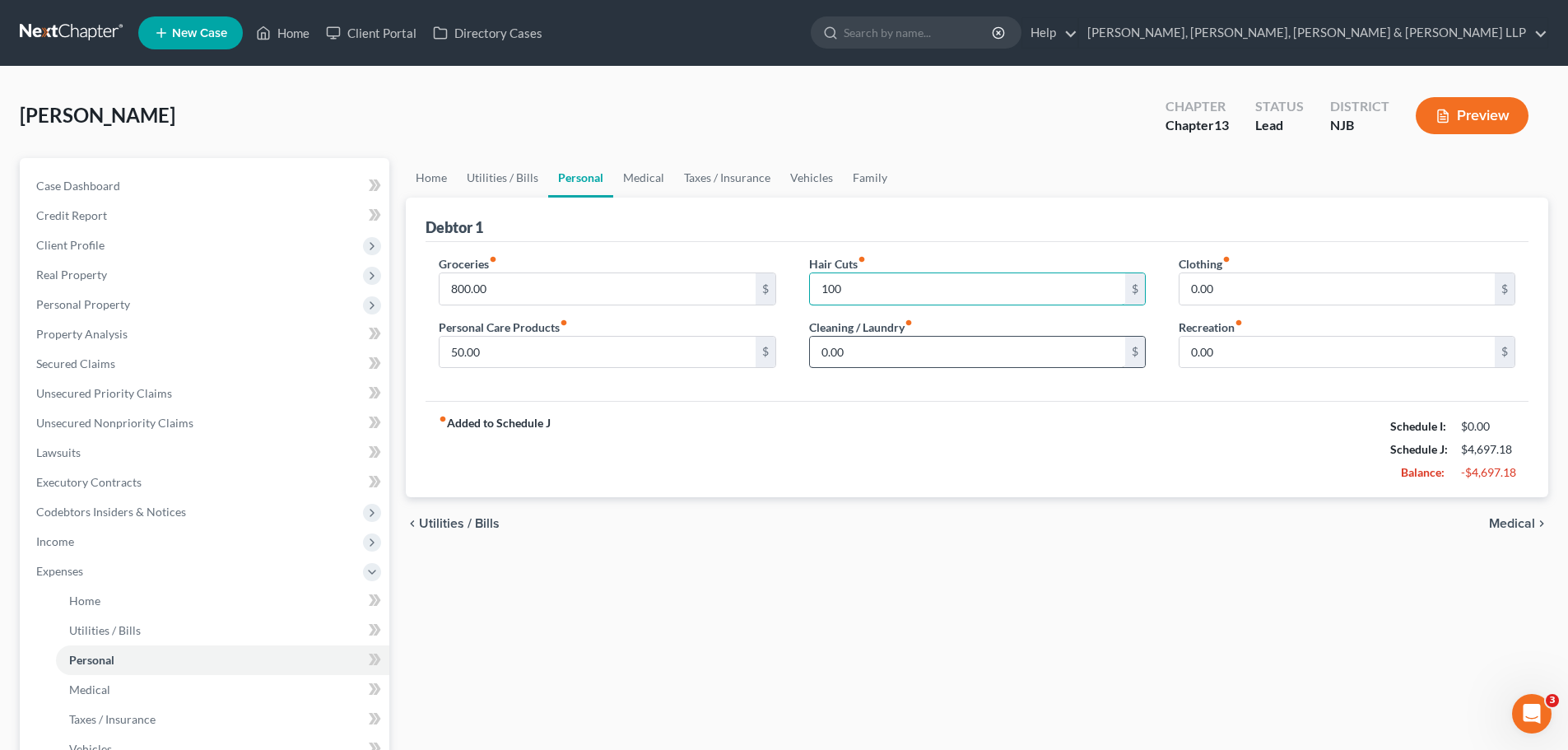
type input "100"
click at [895, 353] on input "0.00" at bounding box center [966, 352] width 315 height 31
type input "50"
click at [1216, 293] on input "0.00" at bounding box center [1336, 288] width 315 height 31
type input "100.00"
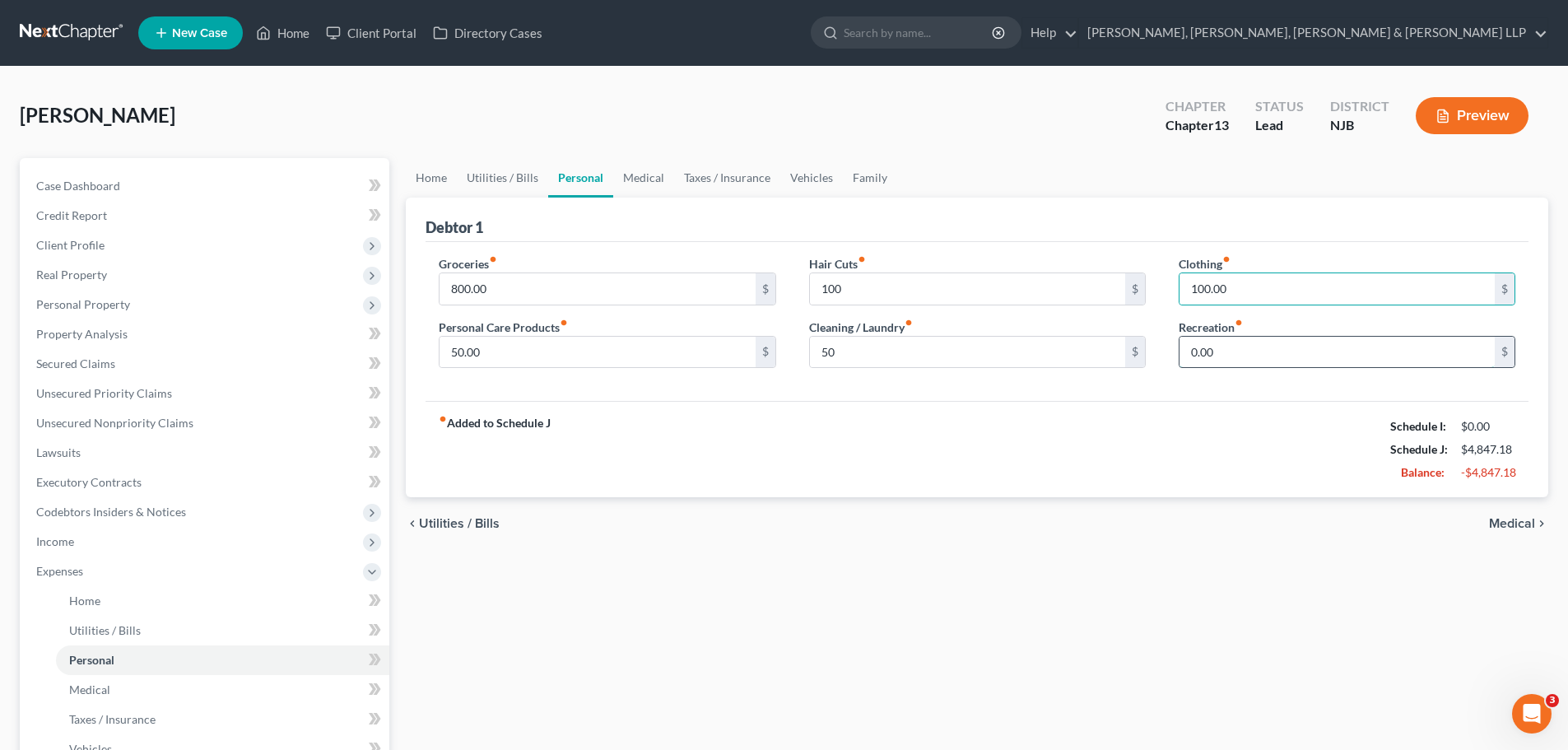
click at [1254, 361] on input "0.00" at bounding box center [1336, 352] width 315 height 31
type input "350.00"
drag, startPoint x: 104, startPoint y: 689, endPoint x: 119, endPoint y: 689, distance: 15.0
click at [104, 689] on span "Medical" at bounding box center [89, 690] width 41 height 14
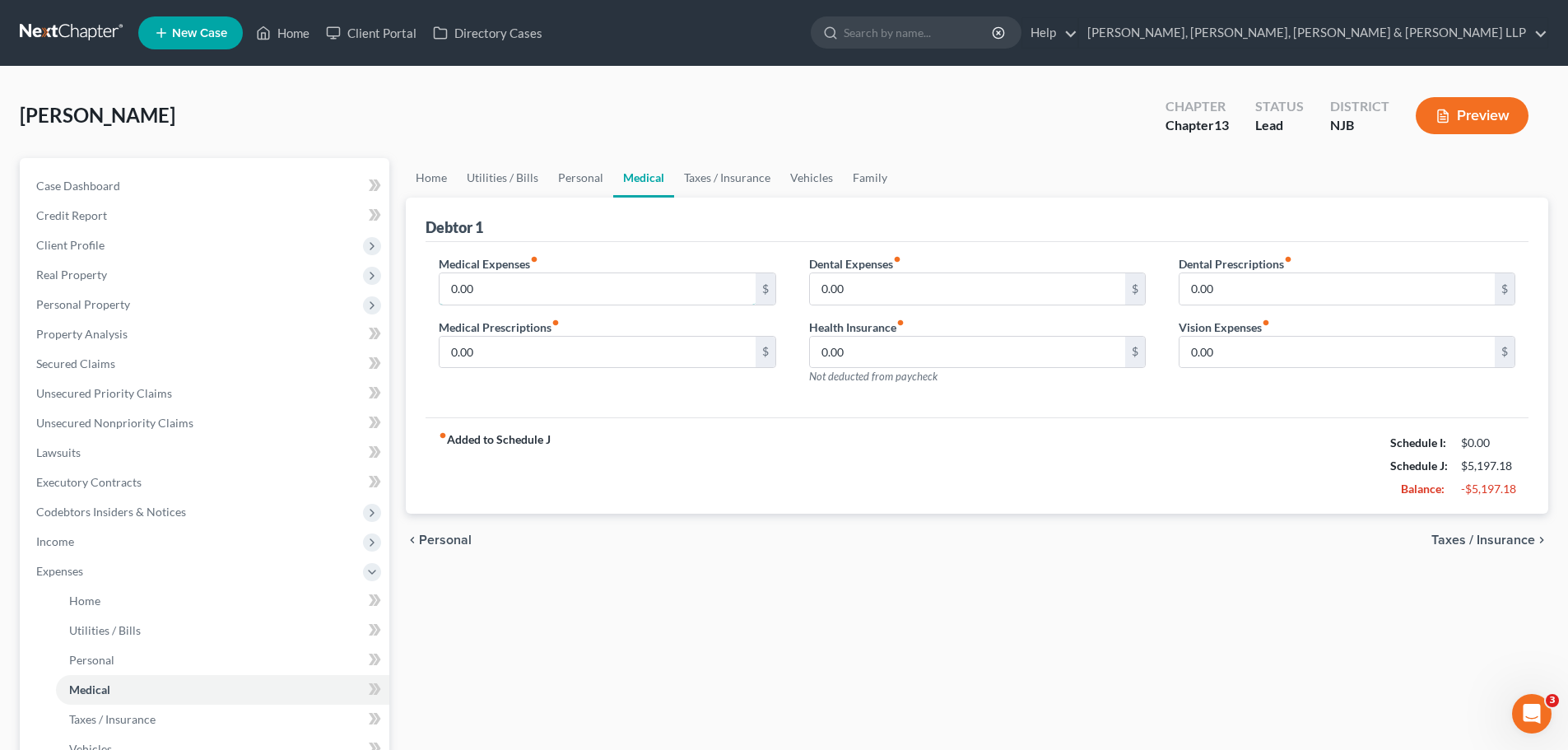
drag, startPoint x: 511, startPoint y: 296, endPoint x: 514, endPoint y: 306, distance: 10.4
click at [511, 296] on input "0.00" at bounding box center [597, 288] width 315 height 31
type input "125"
click at [893, 358] on input "0.00" at bounding box center [966, 352] width 315 height 31
type input "300"
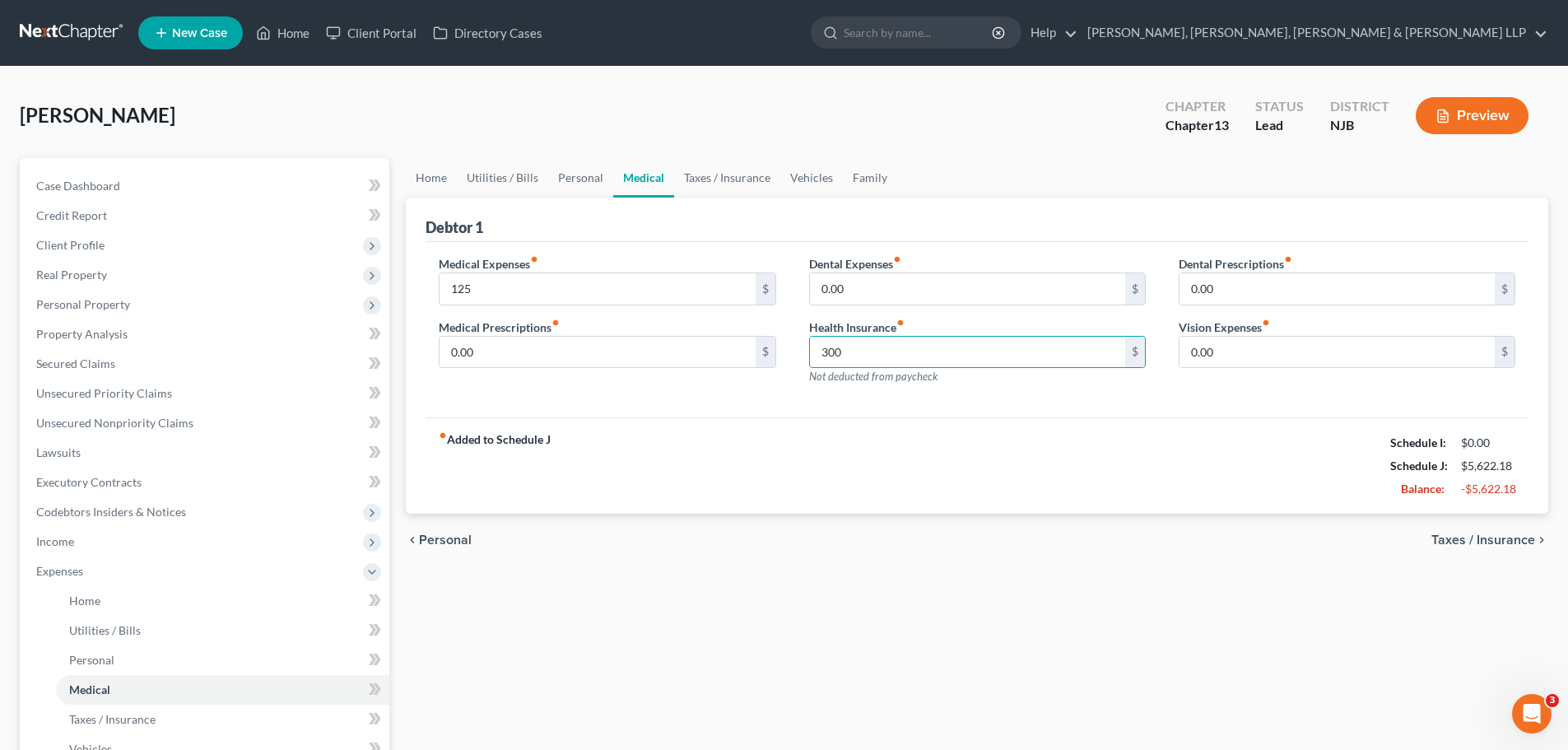
click at [1145, 411] on div "Medical Expenses fiber_manual_record 125 $ Medical Prescriptions fiber_manual_r…" at bounding box center [977, 330] width 1103 height 176
click at [1515, 544] on span "Taxes / Insurance" at bounding box center [1483, 540] width 104 height 13
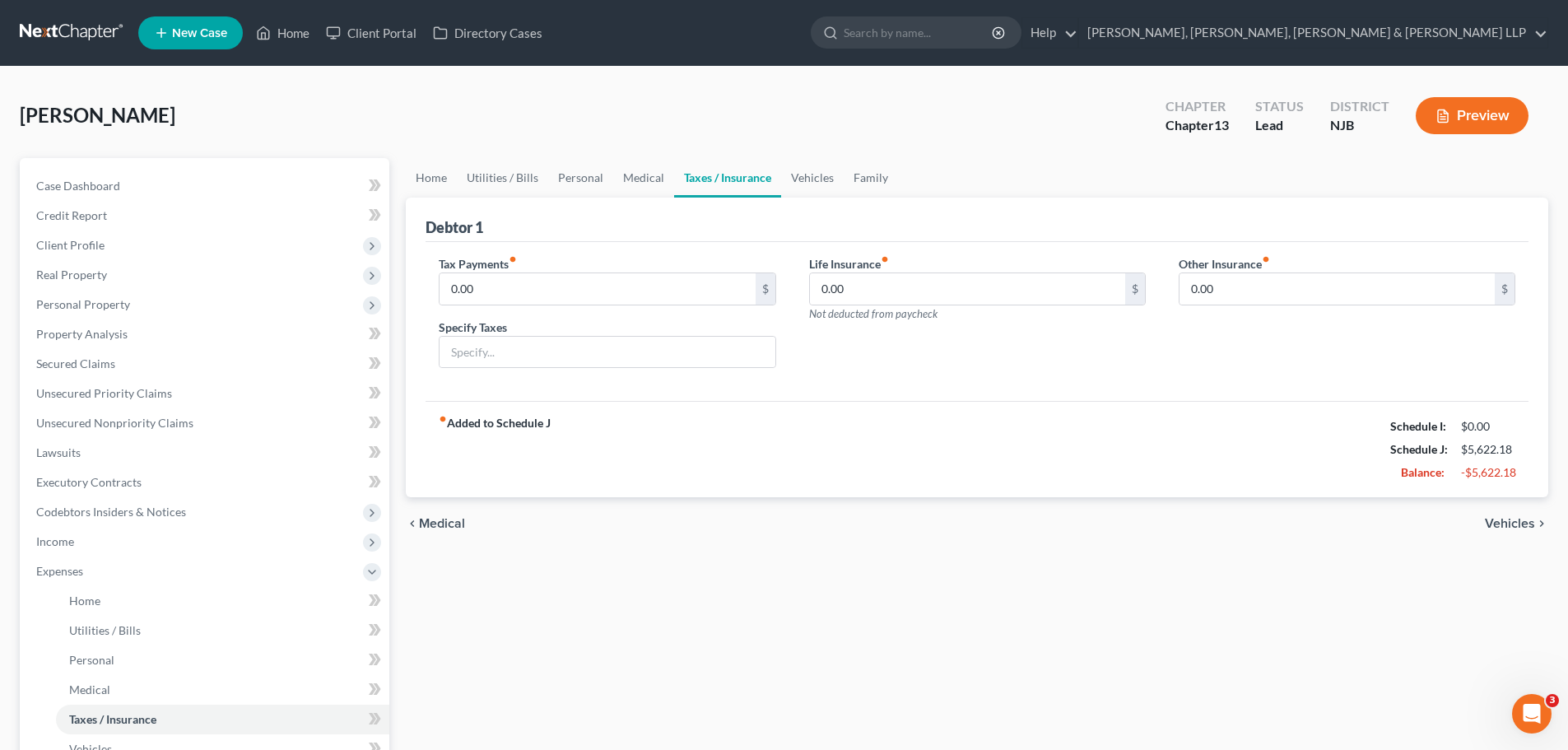
click at [1501, 529] on span "Vehicles" at bounding box center [1510, 523] width 50 height 13
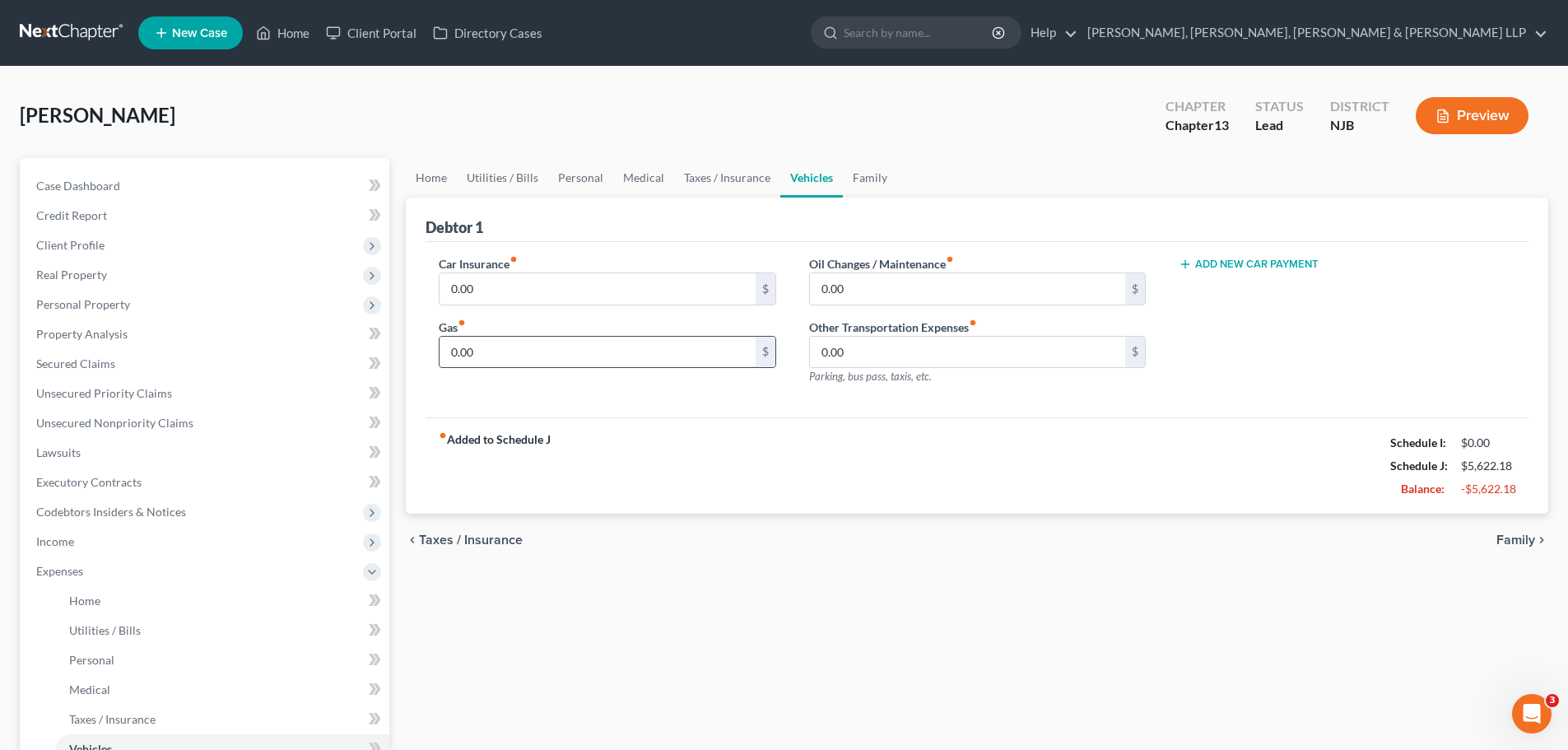
click at [485, 346] on input "0.00" at bounding box center [597, 352] width 315 height 31
type input "400"
click at [874, 295] on input "0.00" at bounding box center [966, 288] width 315 height 31
type input "200"
click at [898, 356] on input "0.00" at bounding box center [966, 352] width 315 height 31
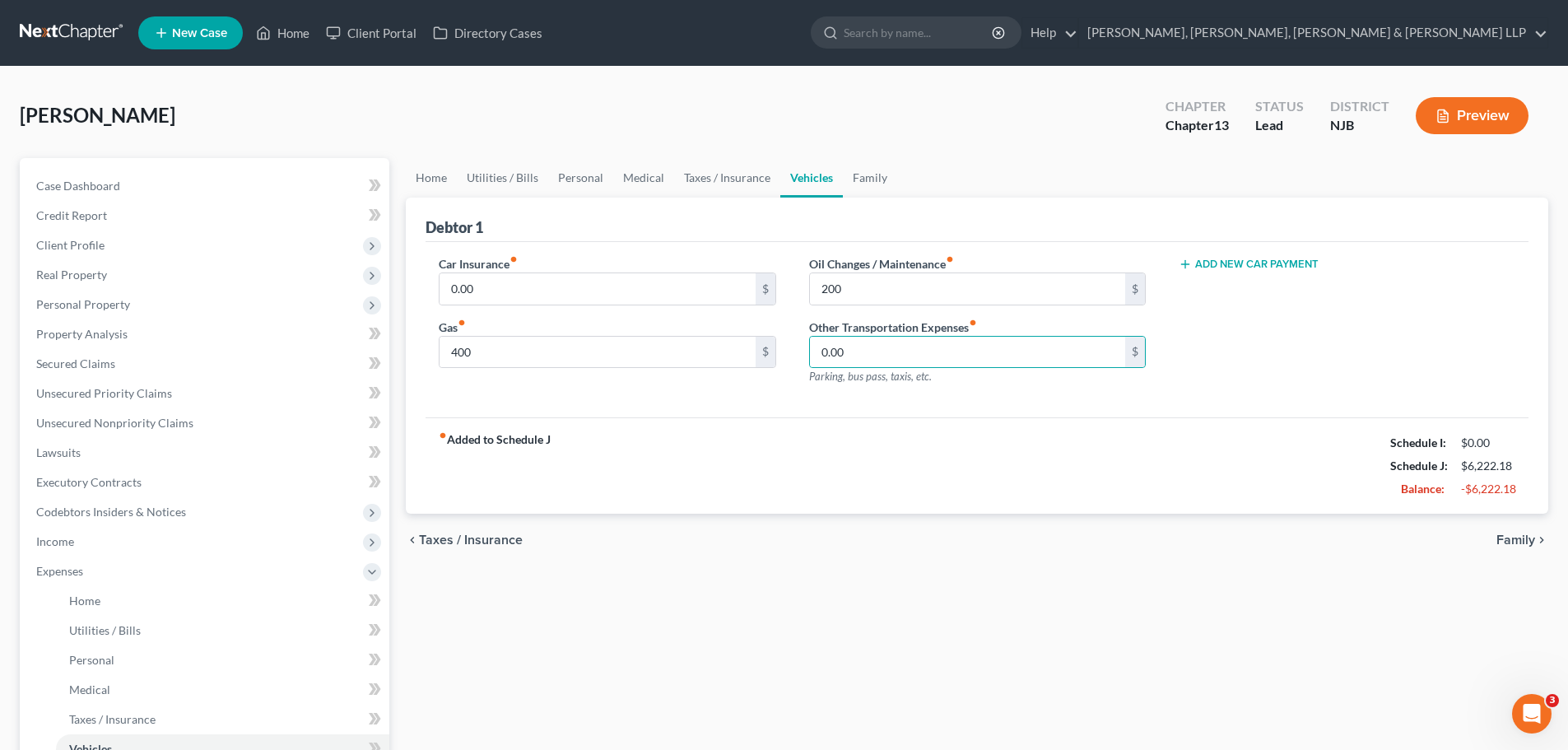
click at [1521, 539] on span "Family" at bounding box center [1515, 540] width 39 height 13
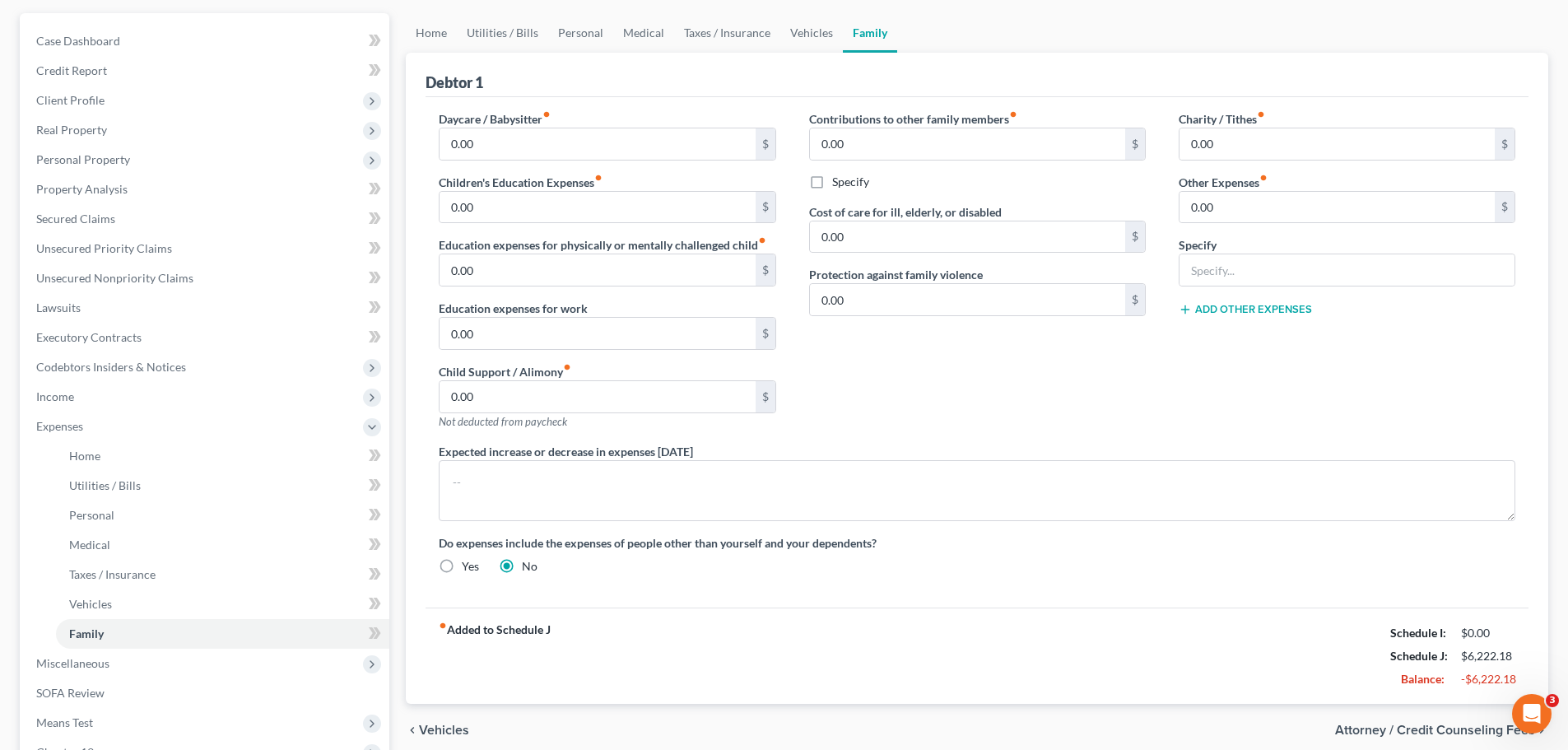
scroll to position [247, 0]
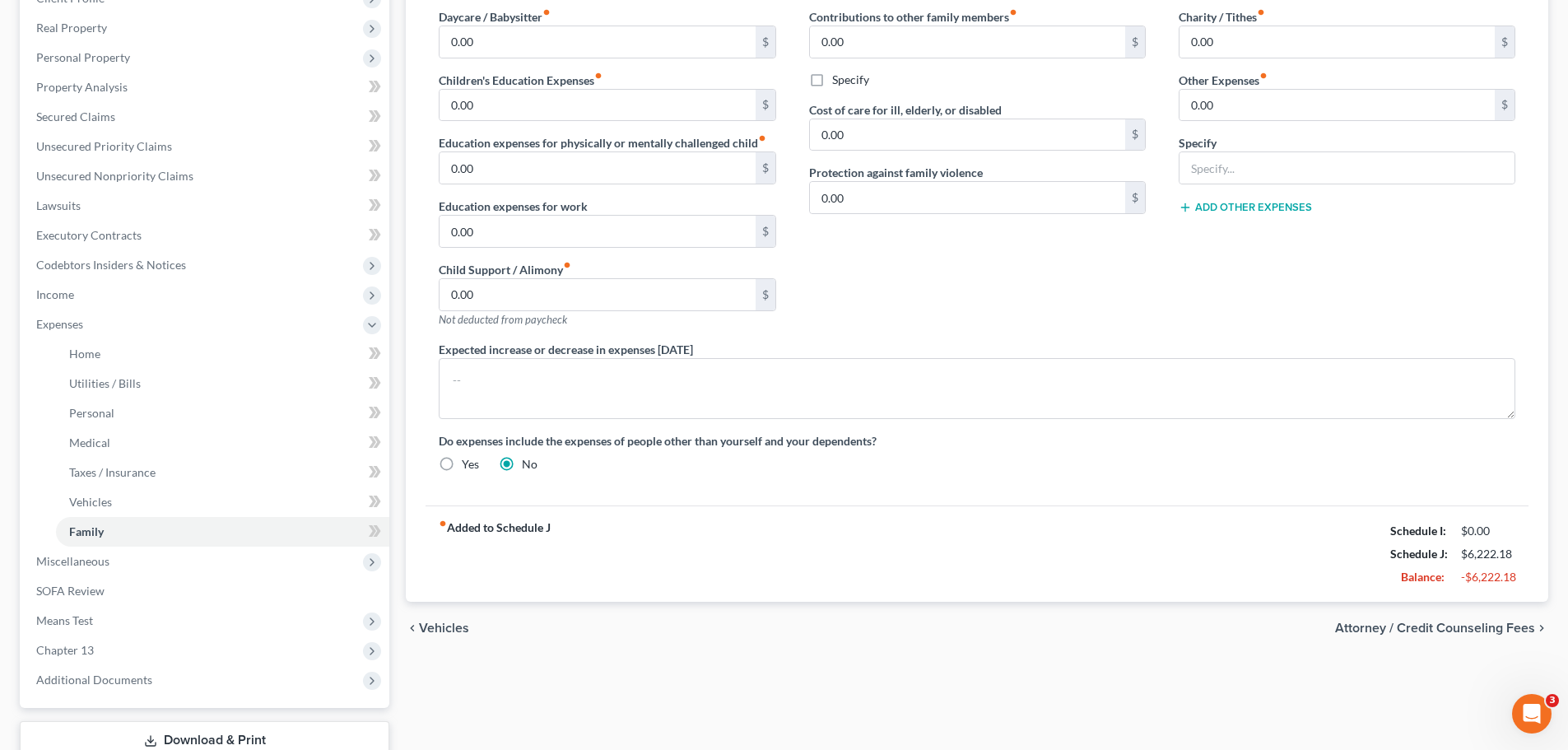
click at [1464, 624] on span "Attorney / Credit Counseling Fees" at bounding box center [1435, 628] width 200 height 13
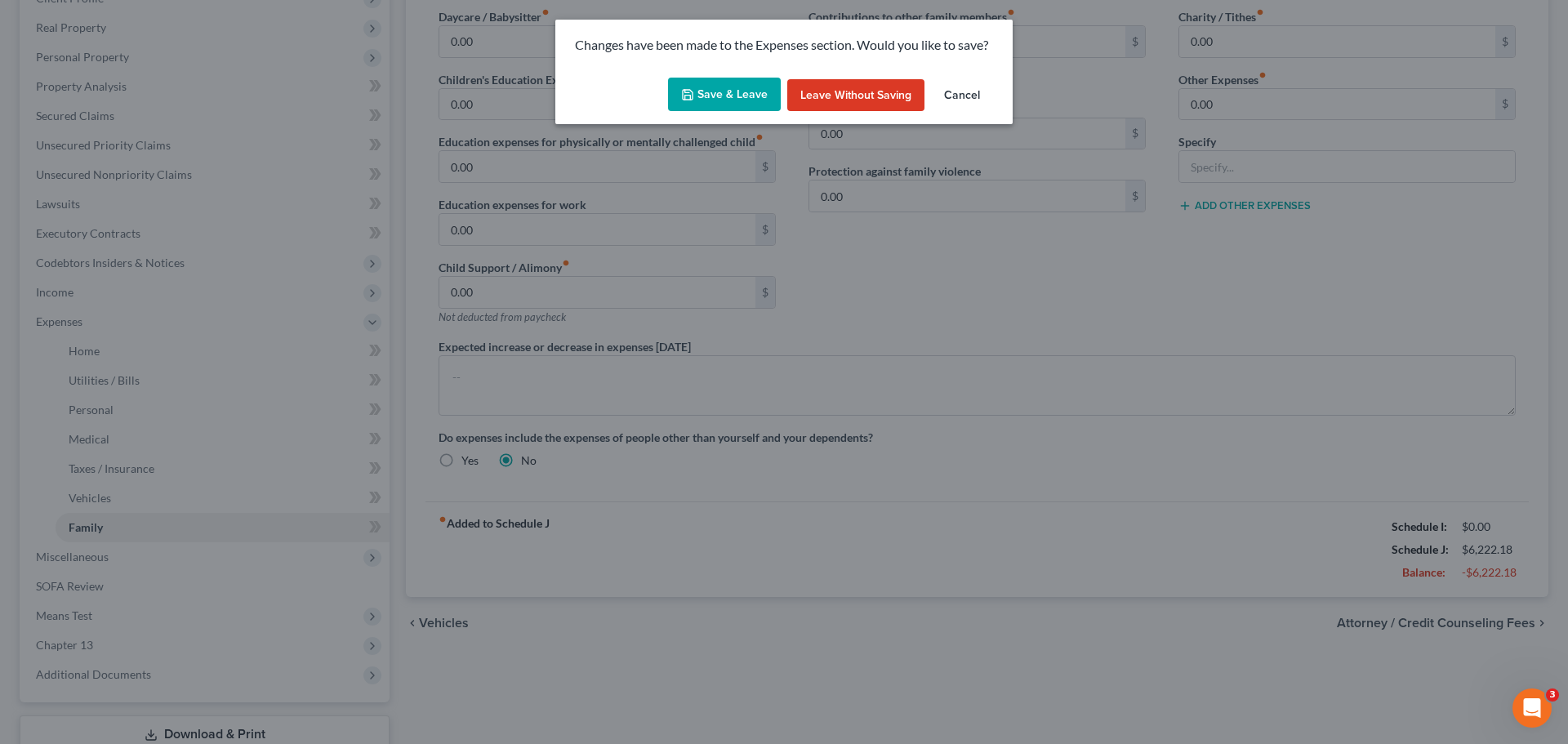
click at [755, 100] on button "Save & Leave" at bounding box center [725, 94] width 113 height 35
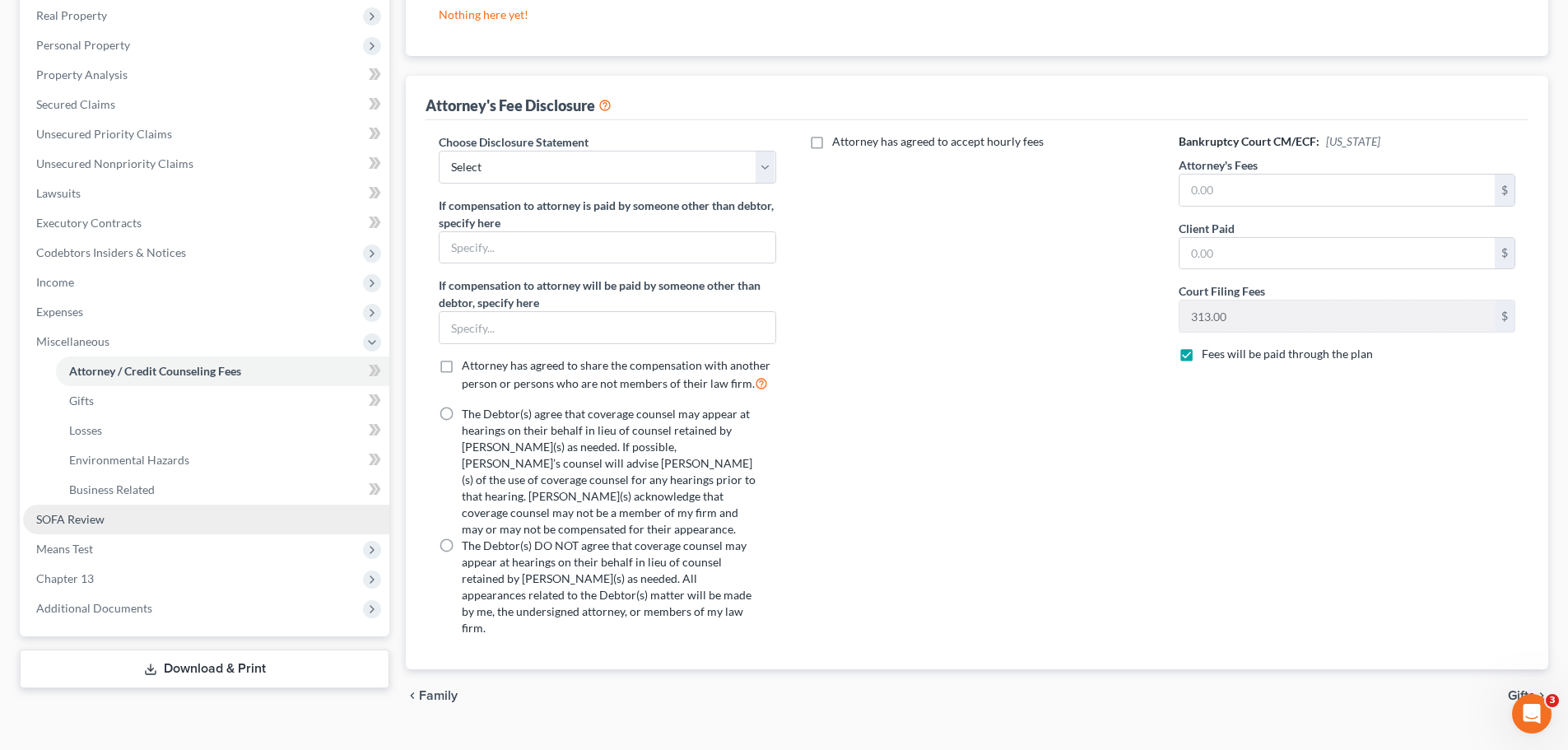
scroll to position [261, 0]
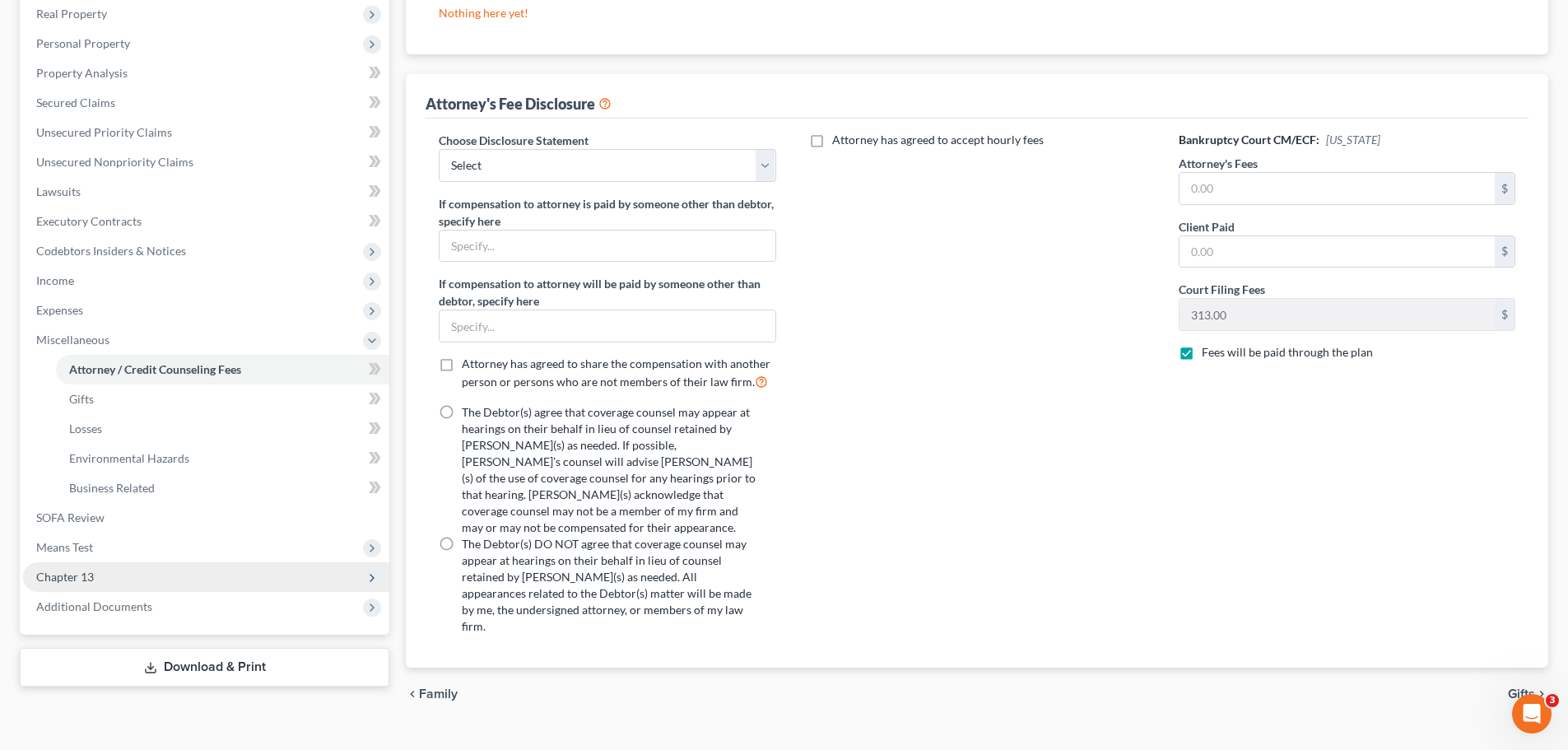
click at [90, 588] on span "Chapter 13" at bounding box center [206, 578] width 367 height 30
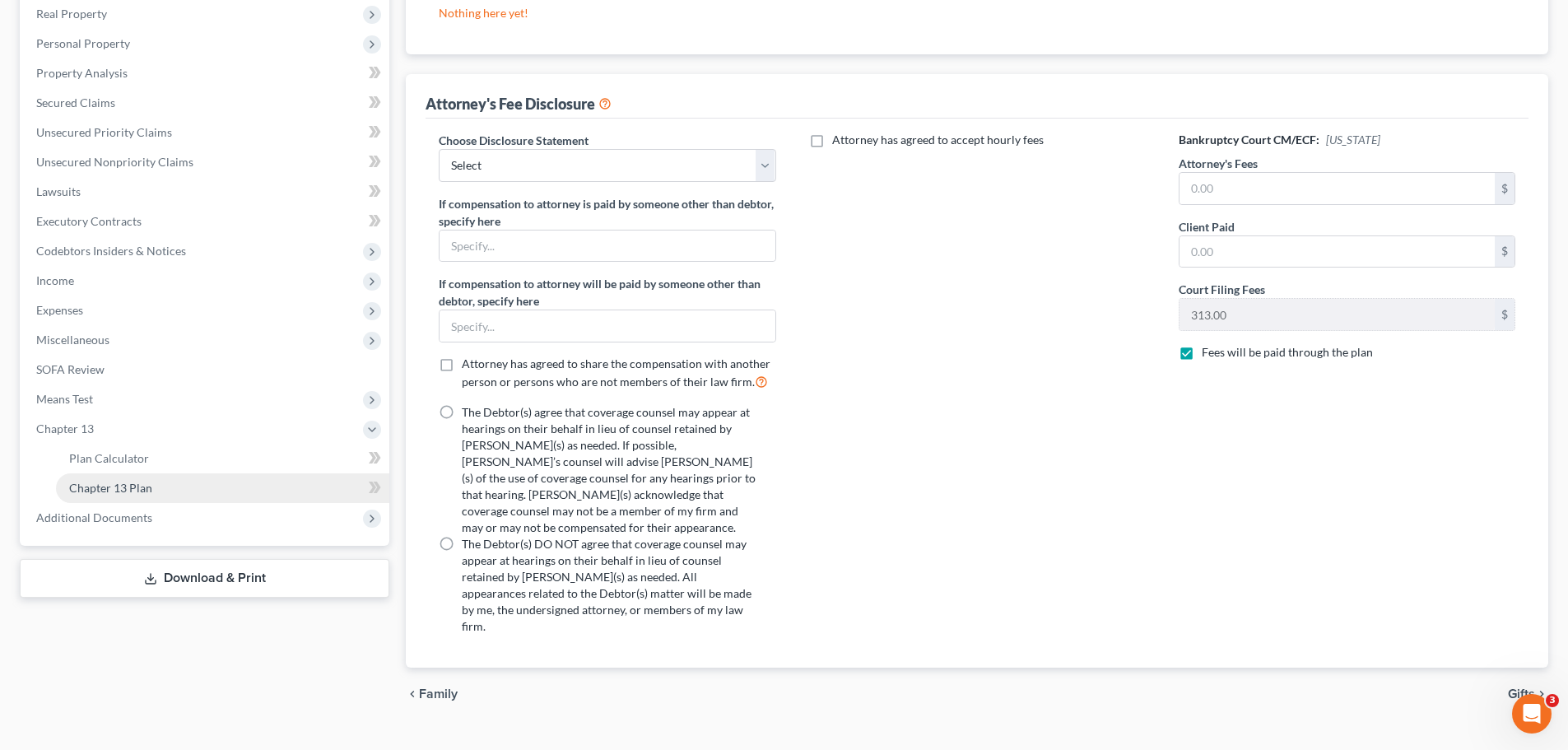
click at [128, 489] on span "Chapter 13 Plan" at bounding box center [110, 488] width 83 height 14
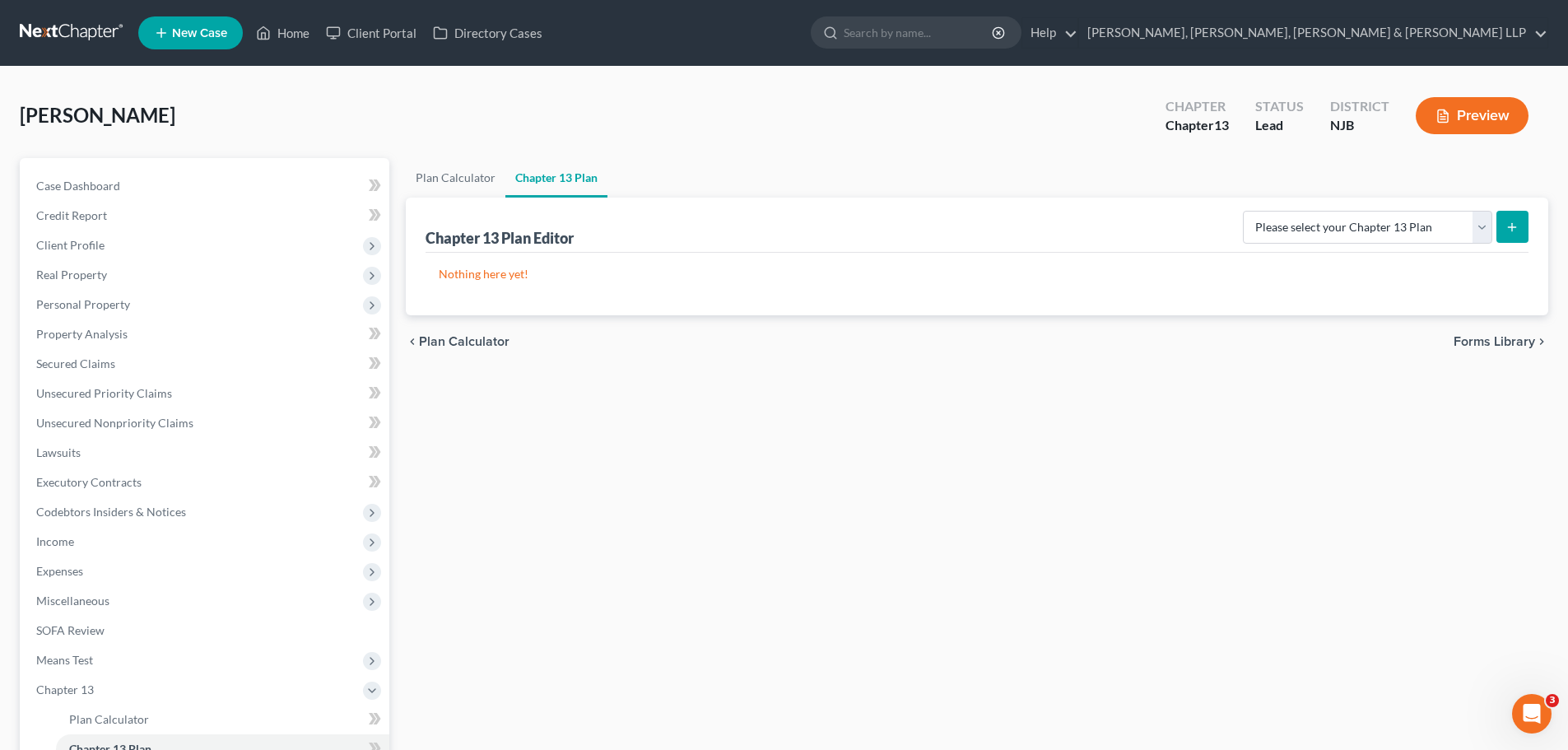
click at [1516, 233] on icon "submit" at bounding box center [1511, 227] width 13 height 13
click at [1476, 229] on select "Please select your Chapter 13 Plan District of New Jersey - Effective 11/14/202…" at bounding box center [1368, 227] width 250 height 33
select select "0"
click at [1243, 211] on select "Please select your Chapter 13 Plan District of New Jersey - Effective 11/14/202…" at bounding box center [1368, 227] width 250 height 33
click at [1516, 231] on icon "submit" at bounding box center [1511, 227] width 13 height 13
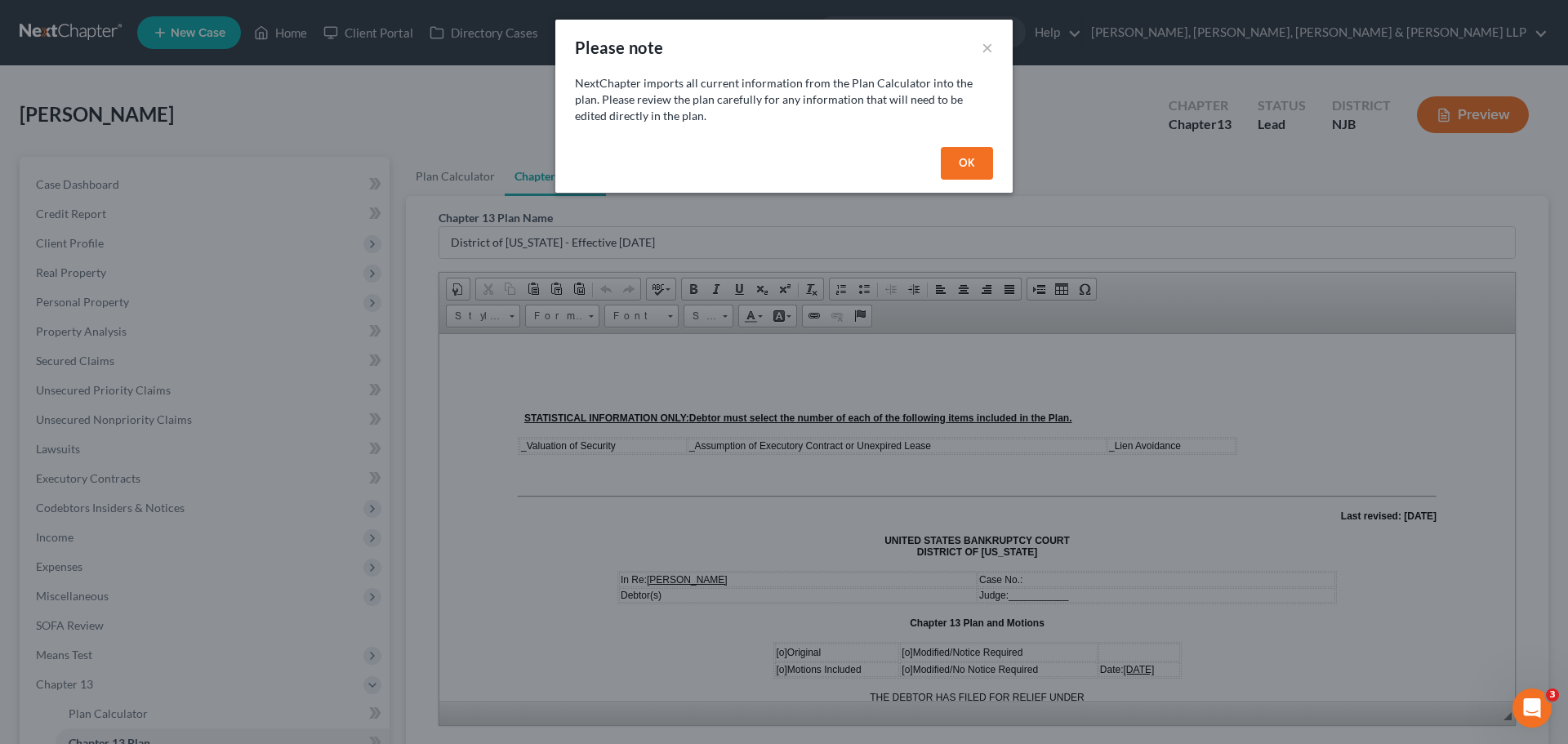
click at [952, 160] on button "OK" at bounding box center [967, 163] width 53 height 33
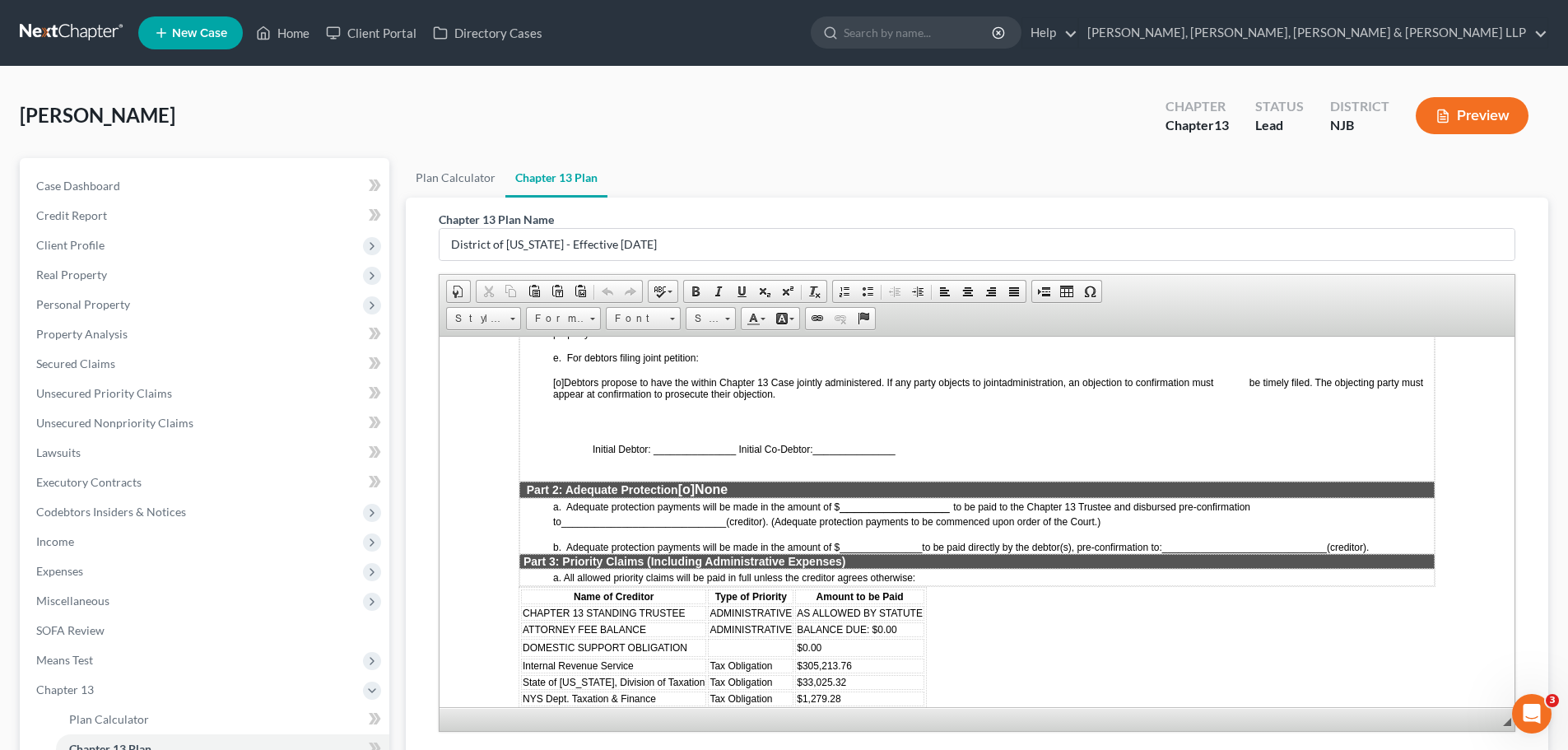
scroll to position [1400, 0]
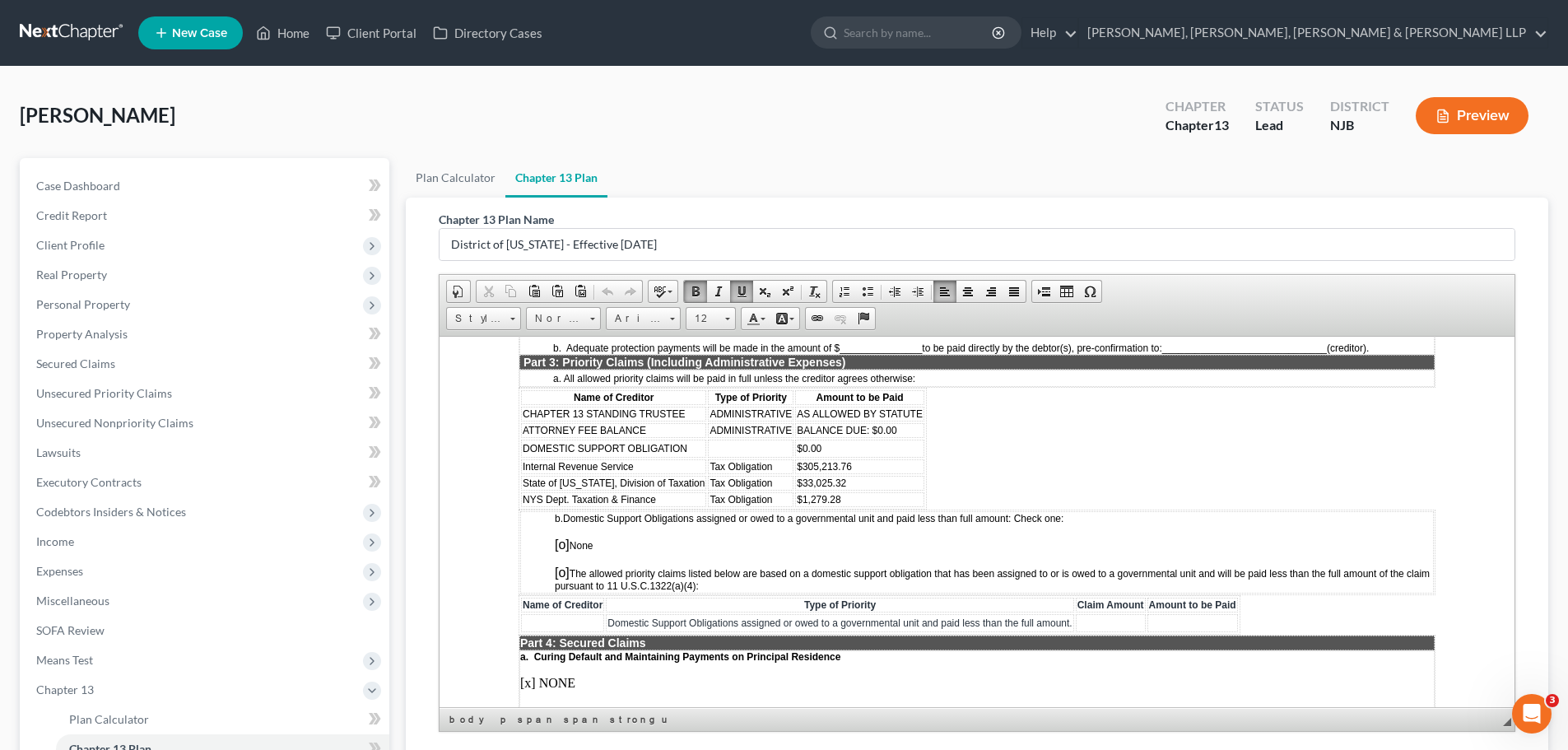
click at [768, 464] on td "Tax Obligation" at bounding box center [751, 466] width 86 height 15
click at [796, 465] on span "$305,213.76" at bounding box center [823, 466] width 55 height 12
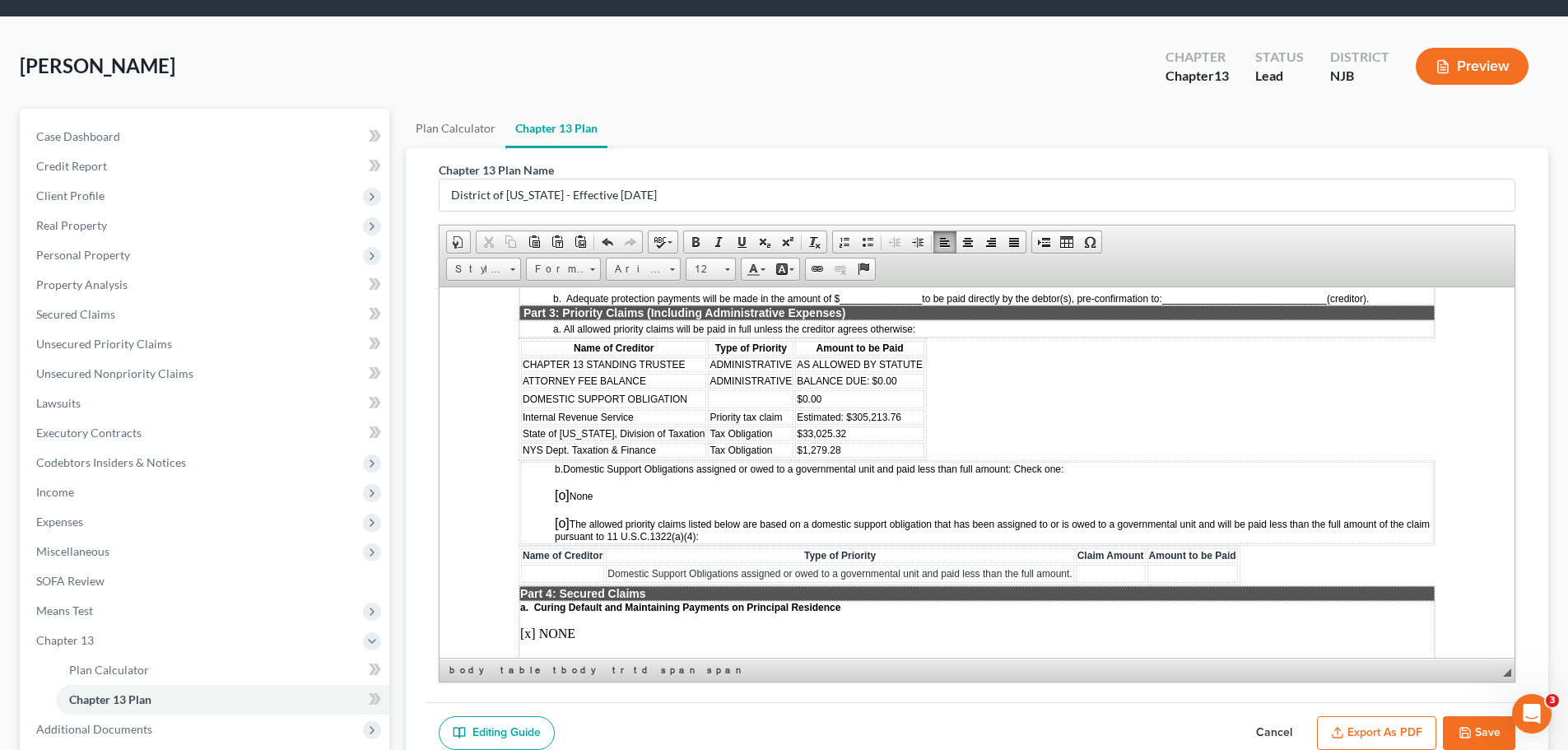
scroll to position [176, 0]
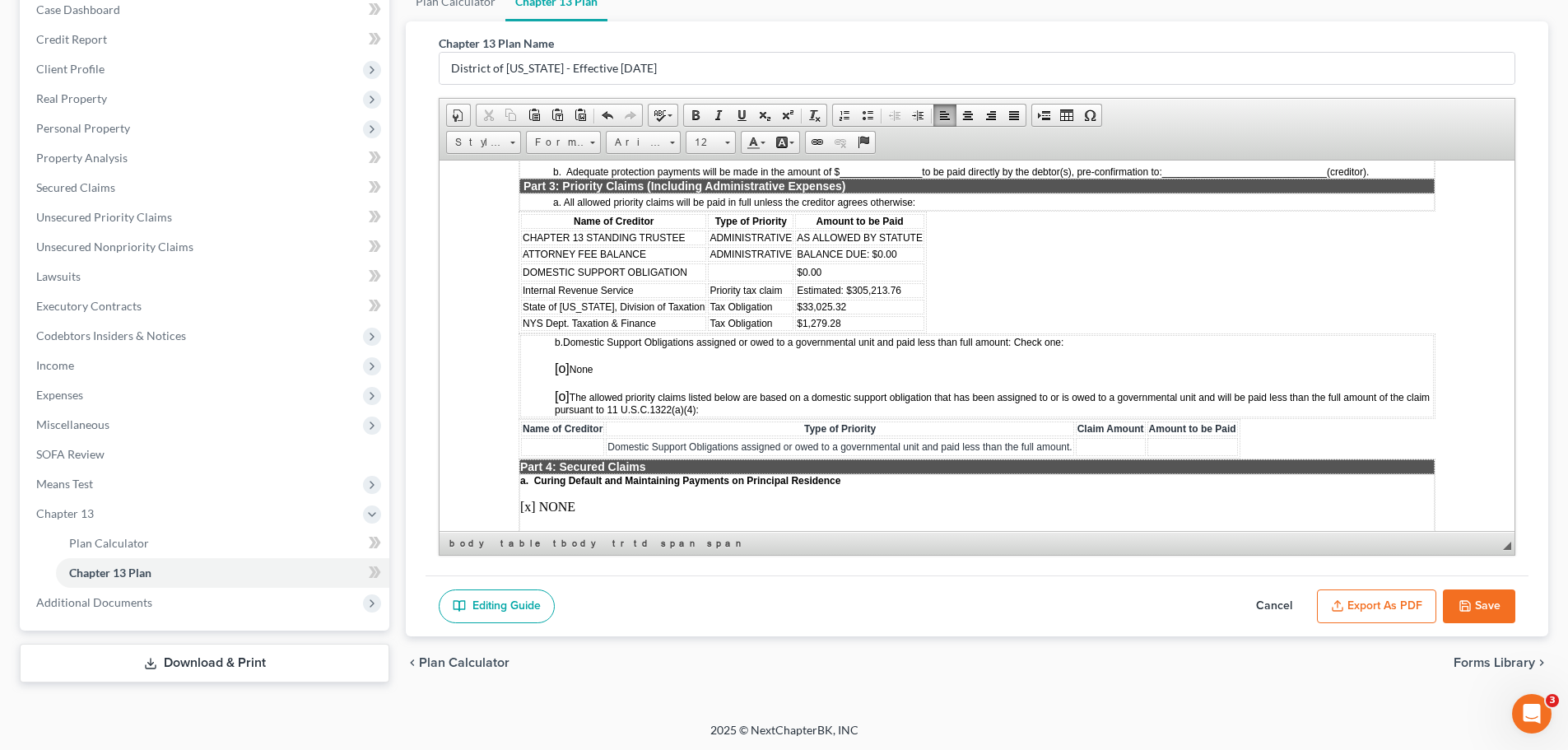
click at [1492, 613] on button "Save" at bounding box center [1479, 607] width 72 height 35
select select "0"
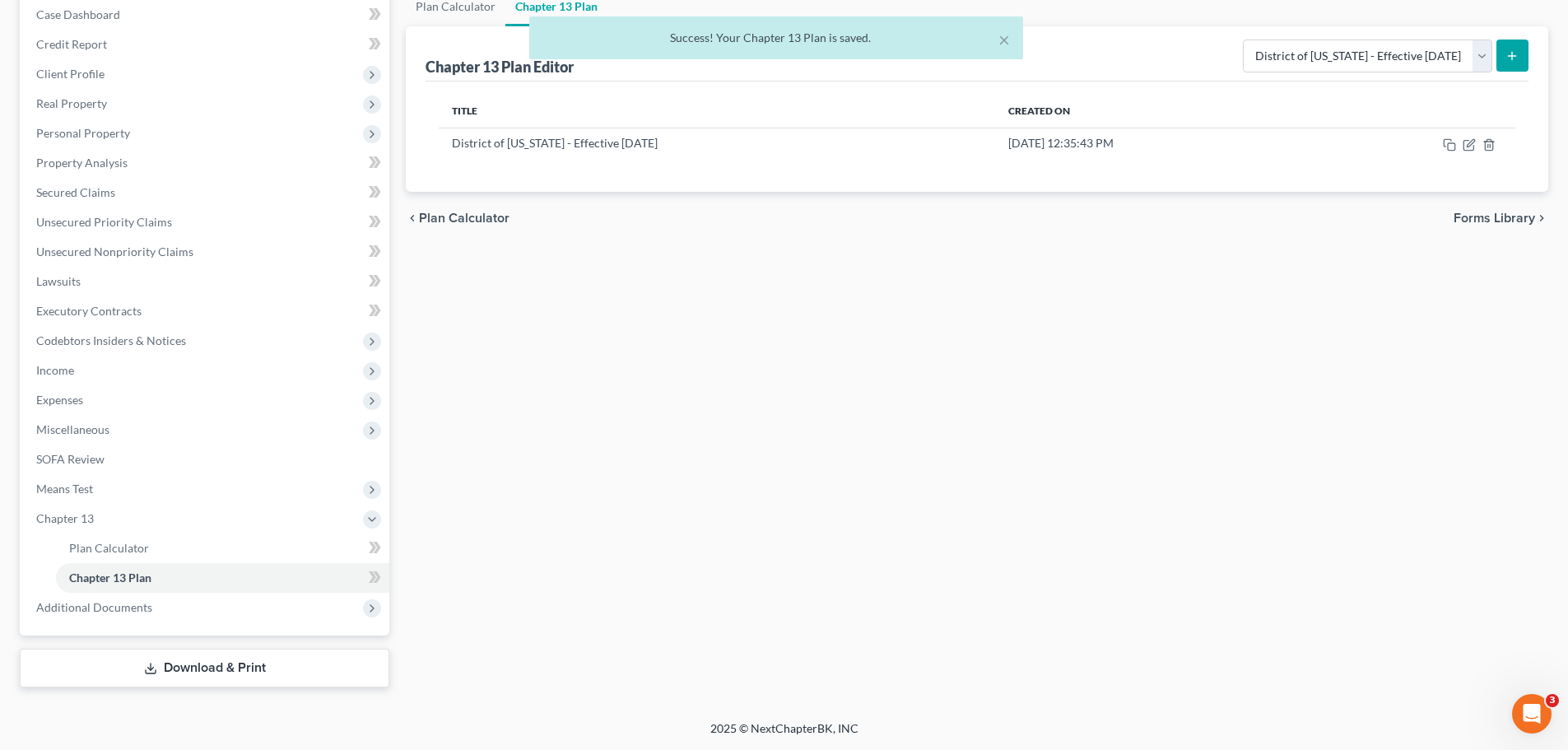
scroll to position [171, 0]
